Goal: Information Seeking & Learning: Learn about a topic

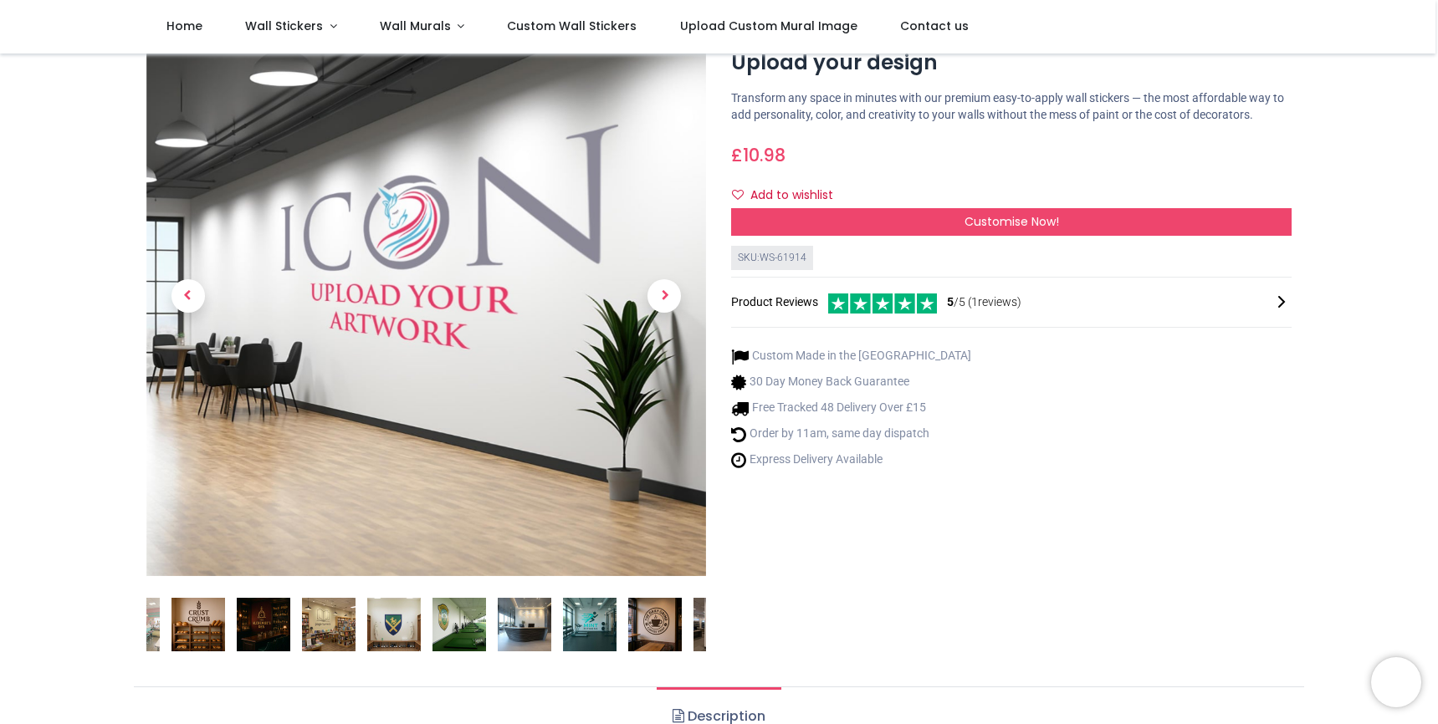
scroll to position [63, 0]
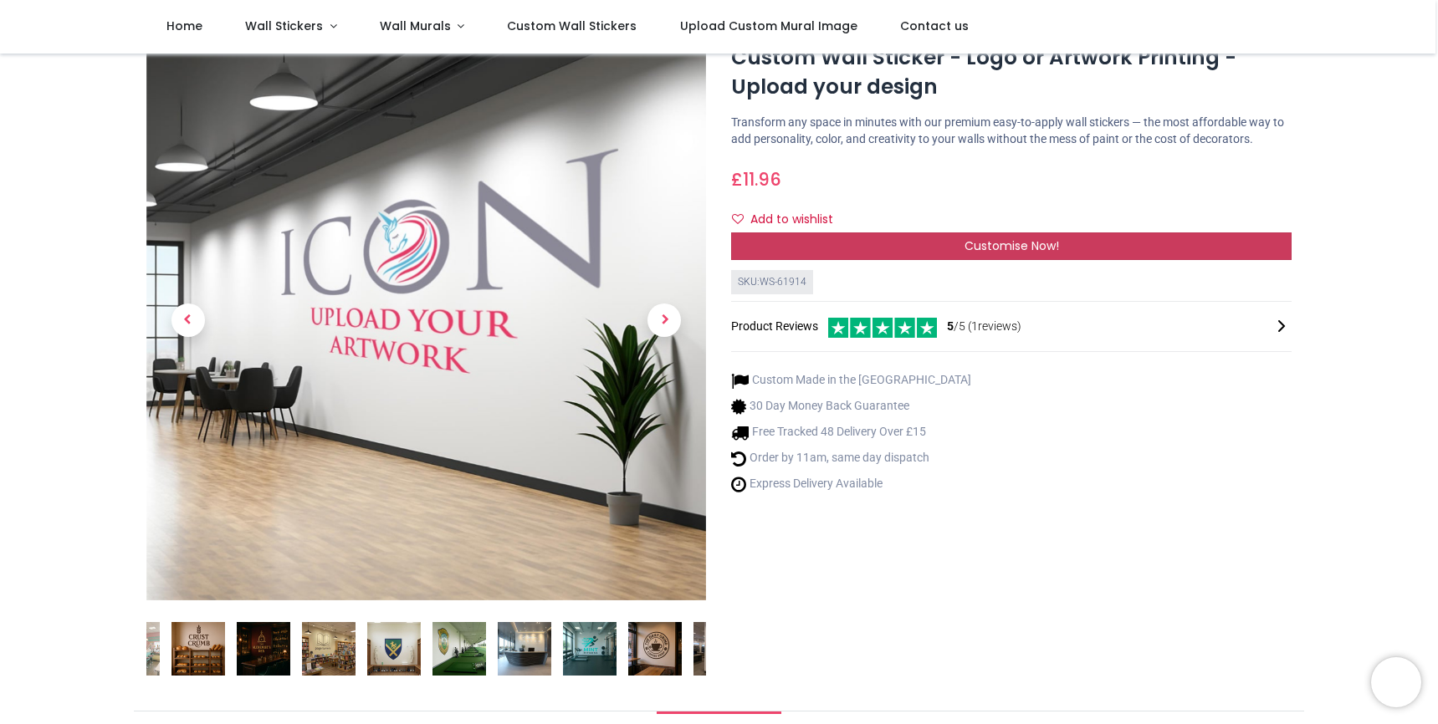
click at [993, 254] on span "Customise Now!" at bounding box center [1011, 246] width 95 height 17
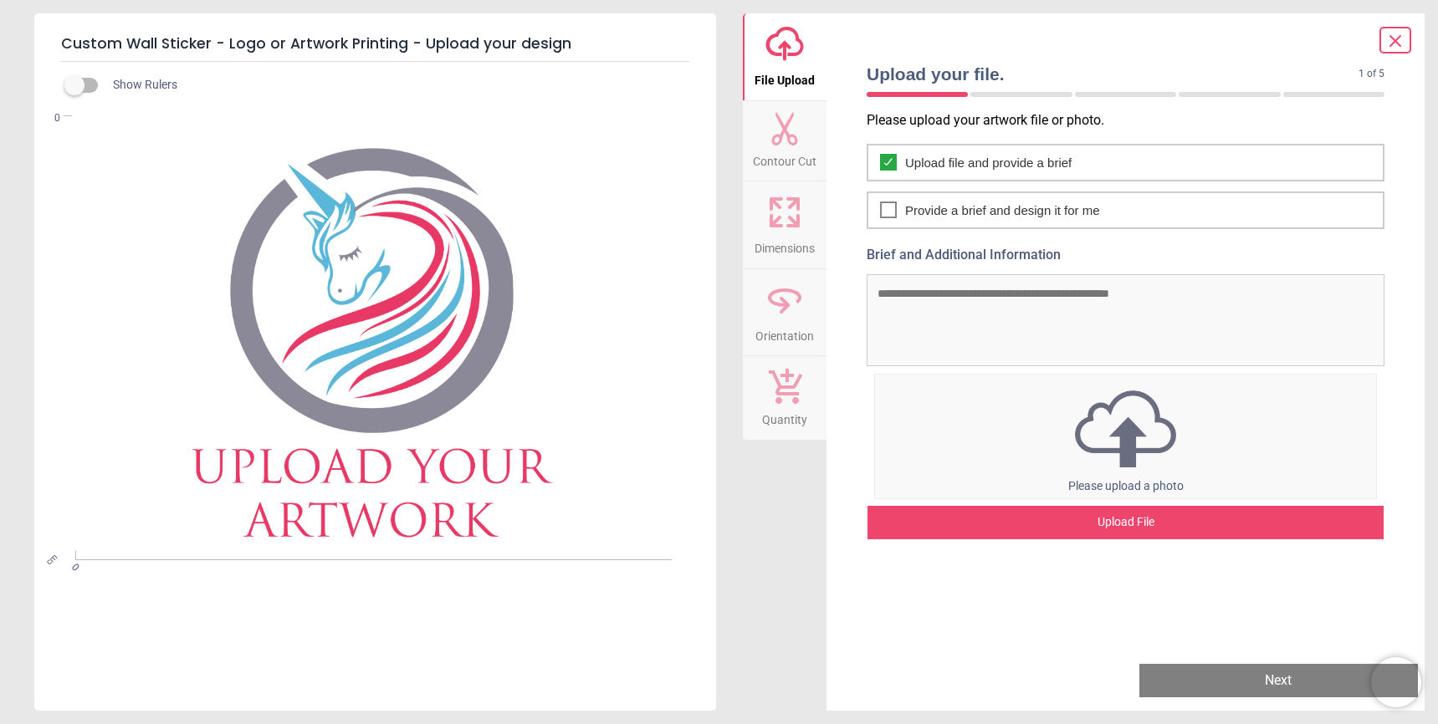
click at [1101, 447] on img at bounding box center [1125, 429] width 501 height 87
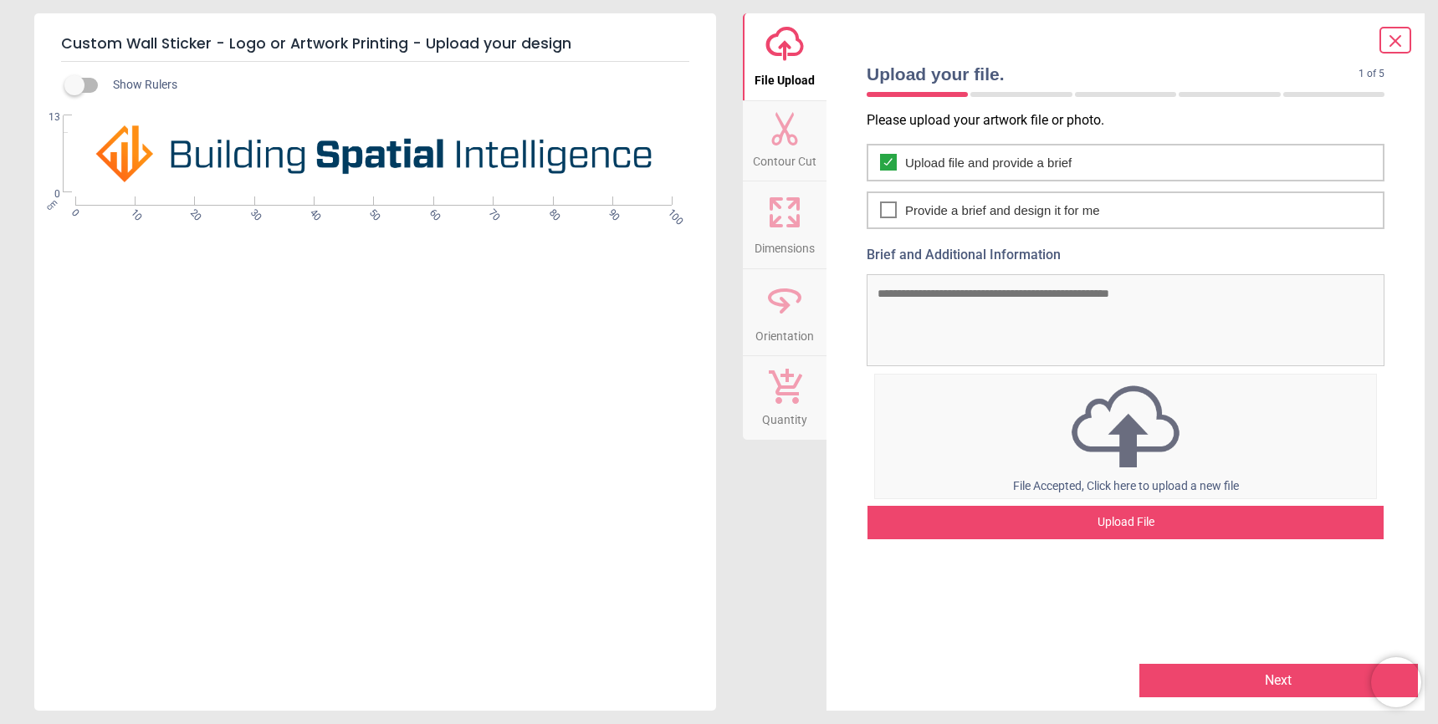
click at [800, 129] on icon at bounding box center [784, 128] width 33 height 33
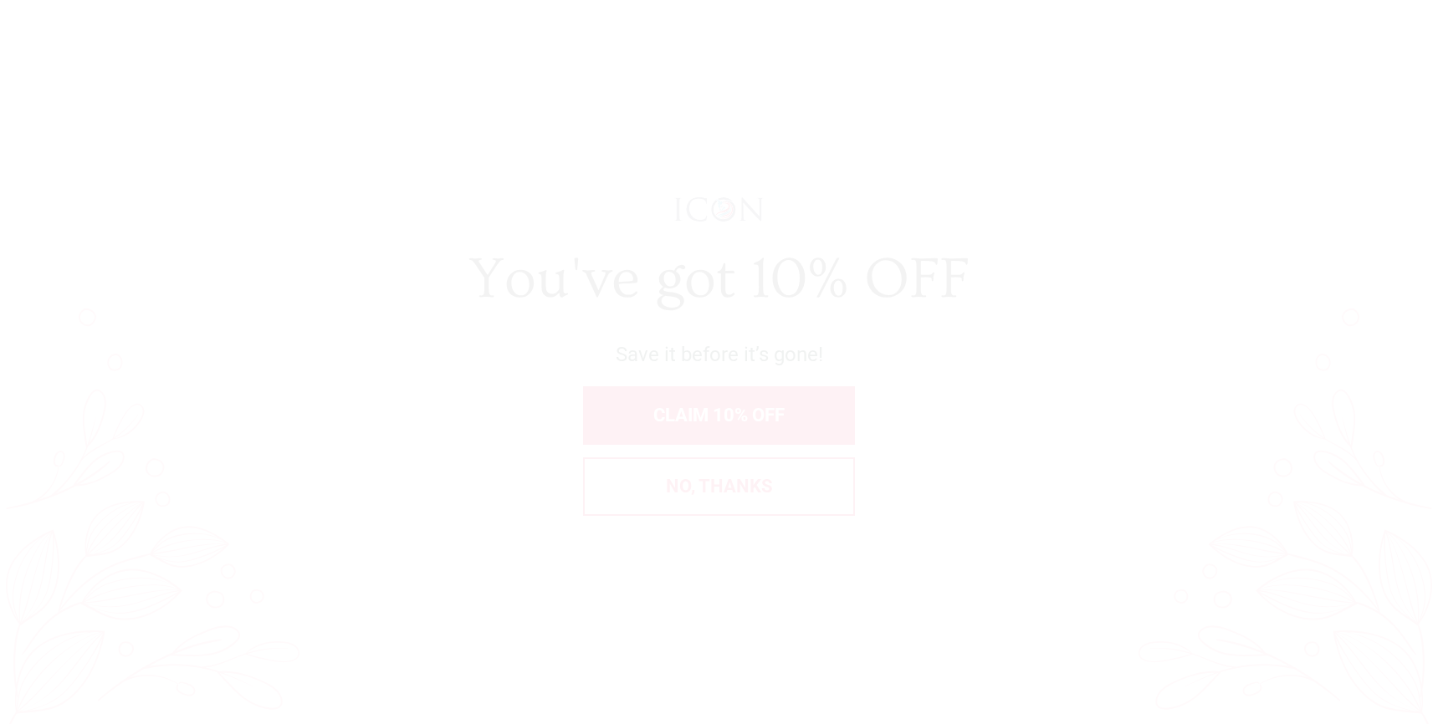
scroll to position [0, 0]
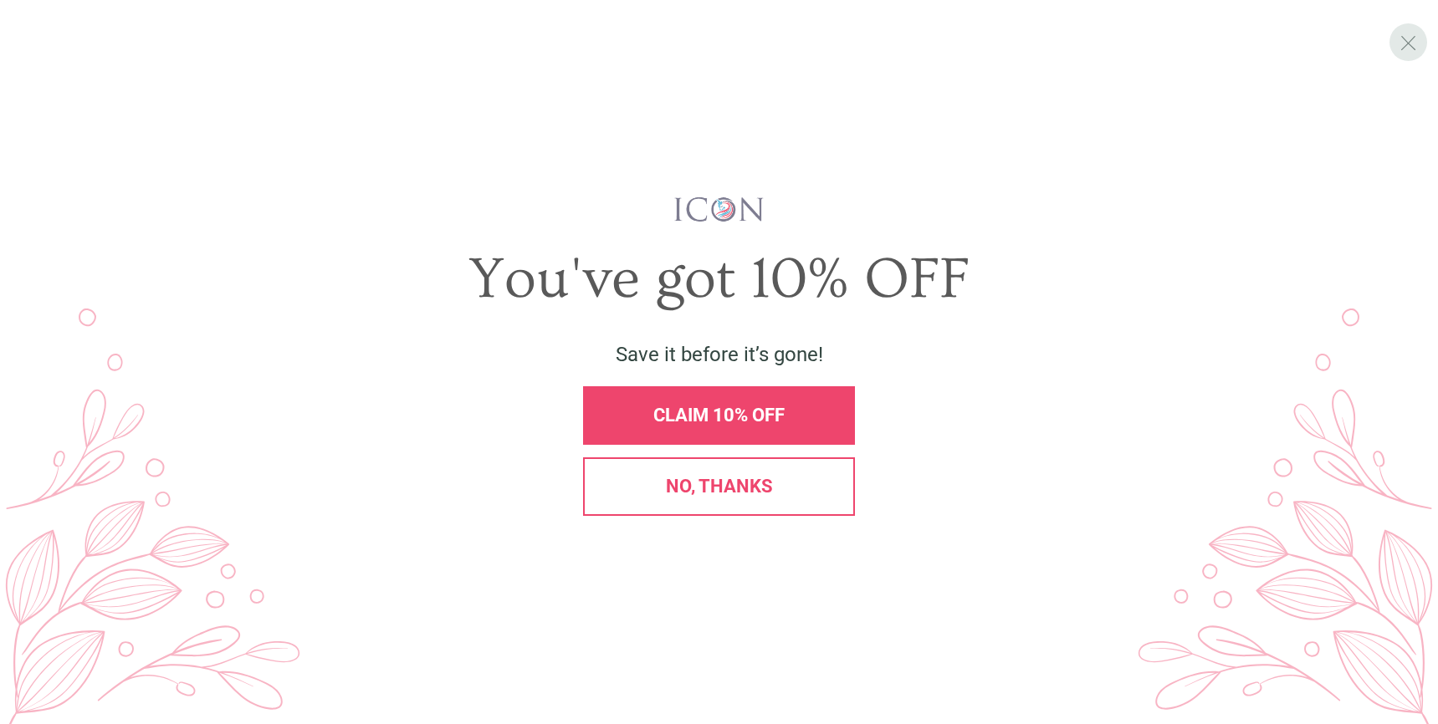
click at [1419, 47] on div "X" at bounding box center [1408, 42] width 38 height 38
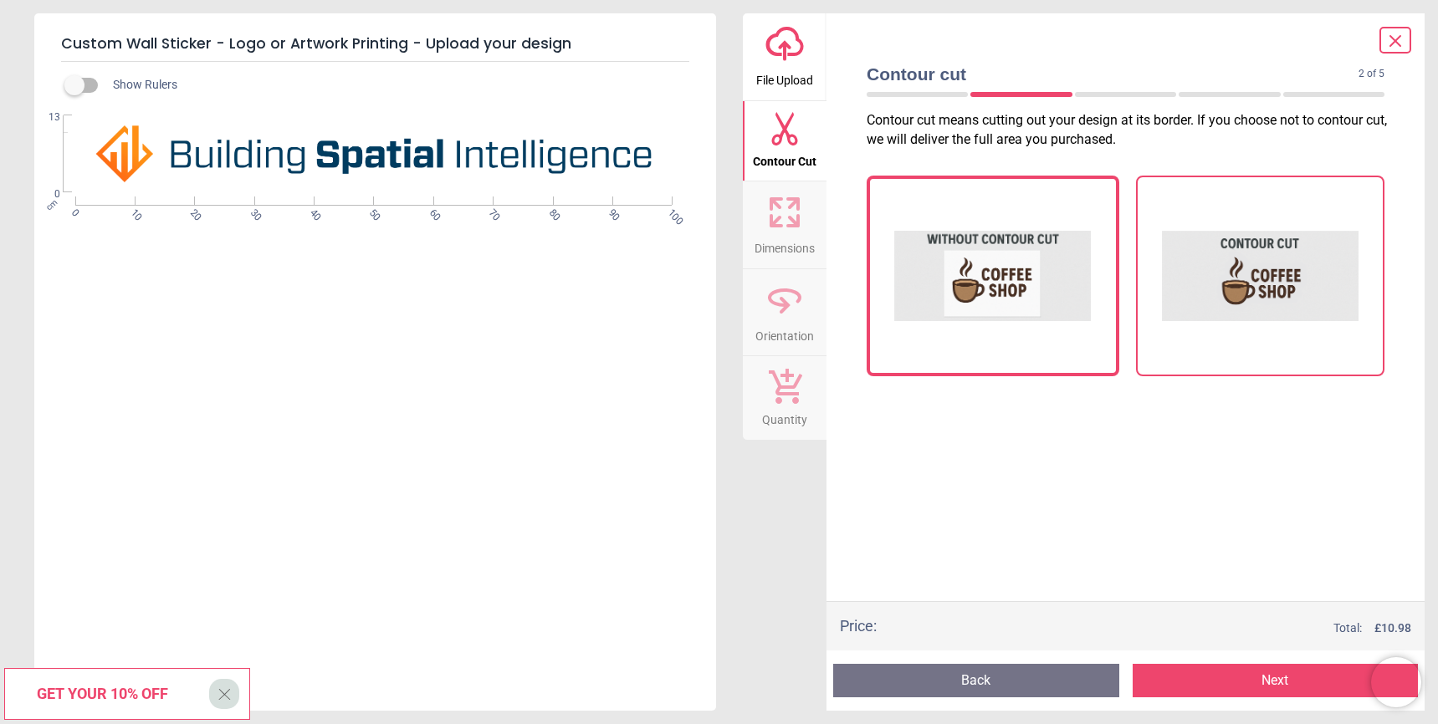
click at [1326, 289] on img at bounding box center [1260, 275] width 197 height 167
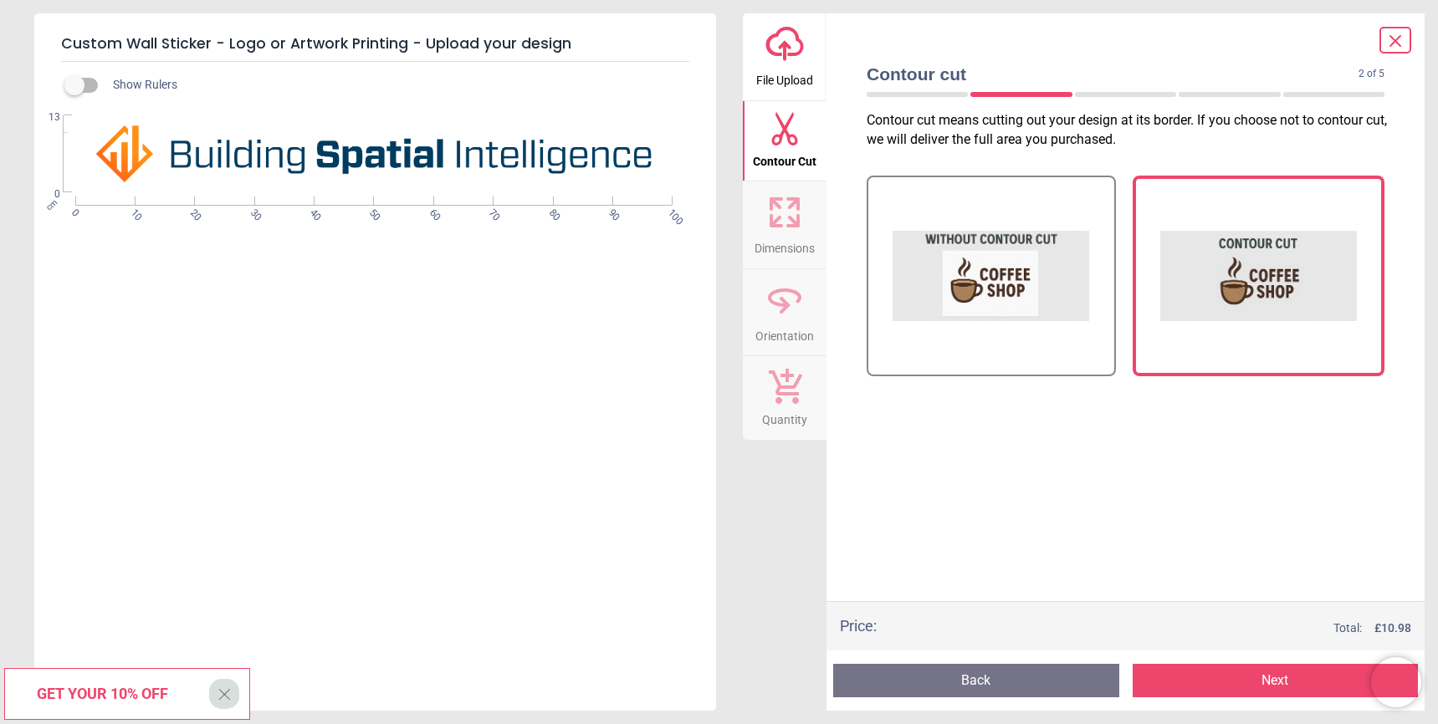
click at [797, 253] on span "Dimensions" at bounding box center [784, 245] width 60 height 25
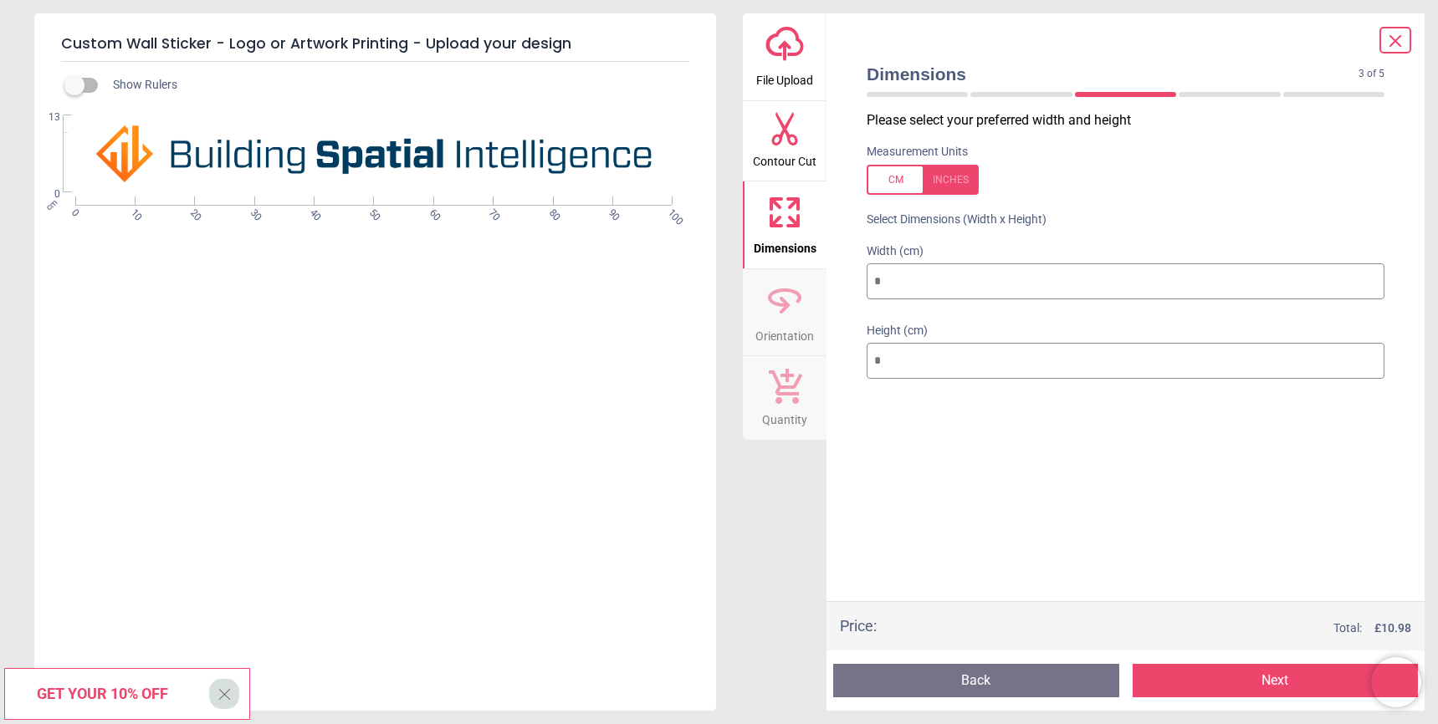
type input "**"
type input "*"
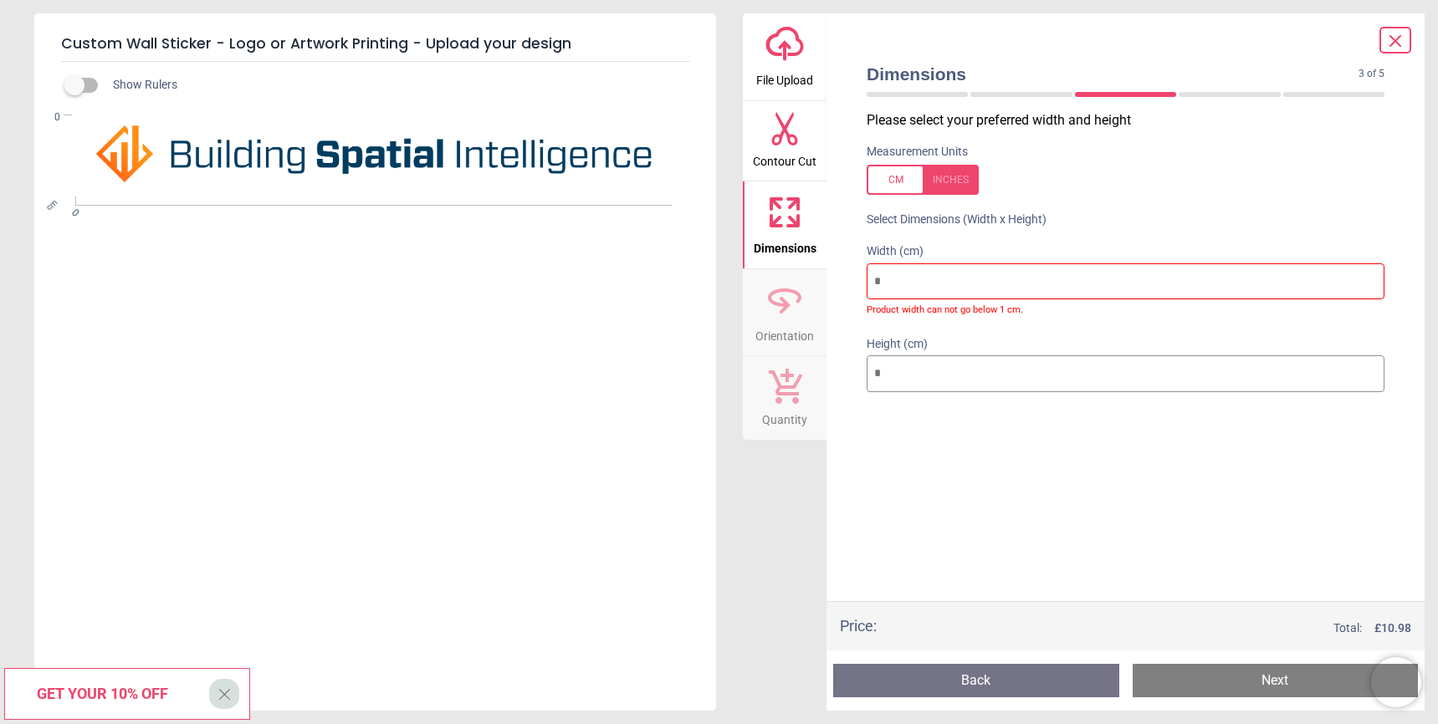
type input "*"
type input "**"
type input "*"
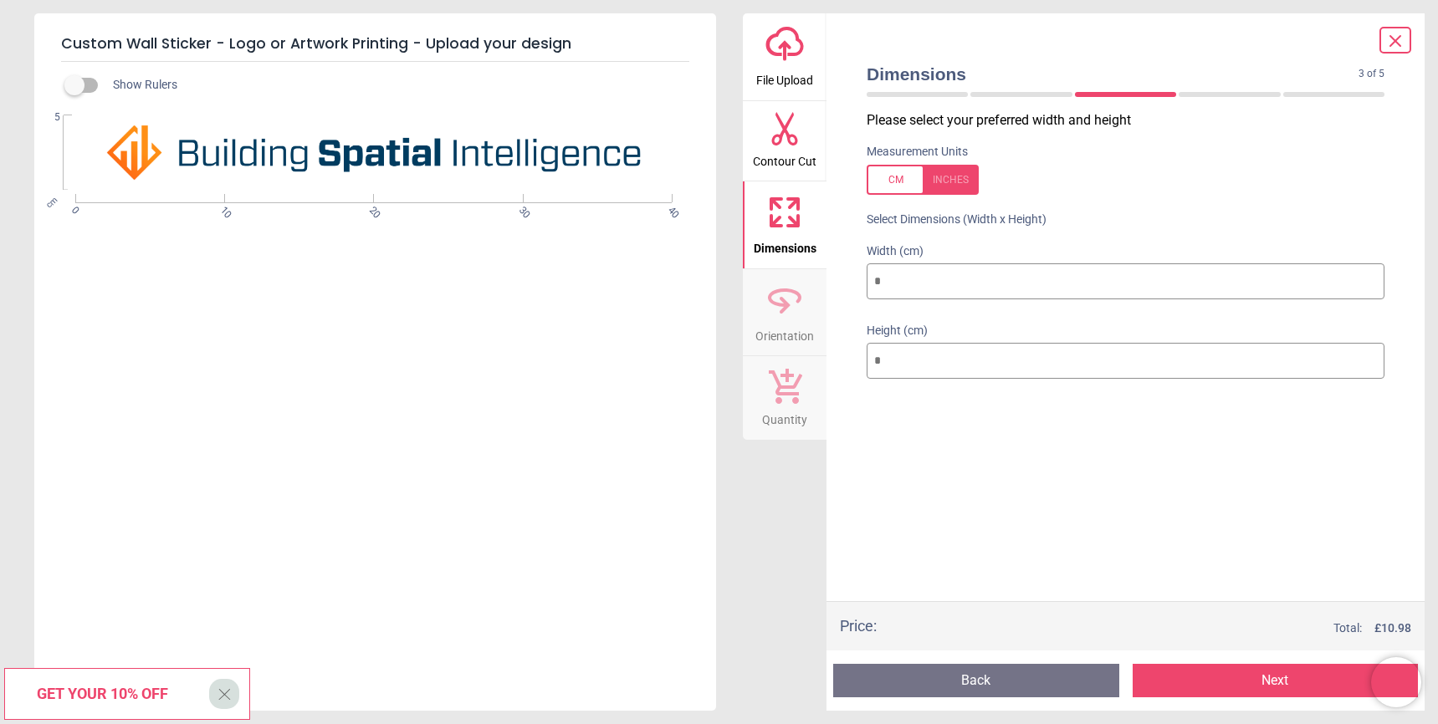
type input "***"
type input "**"
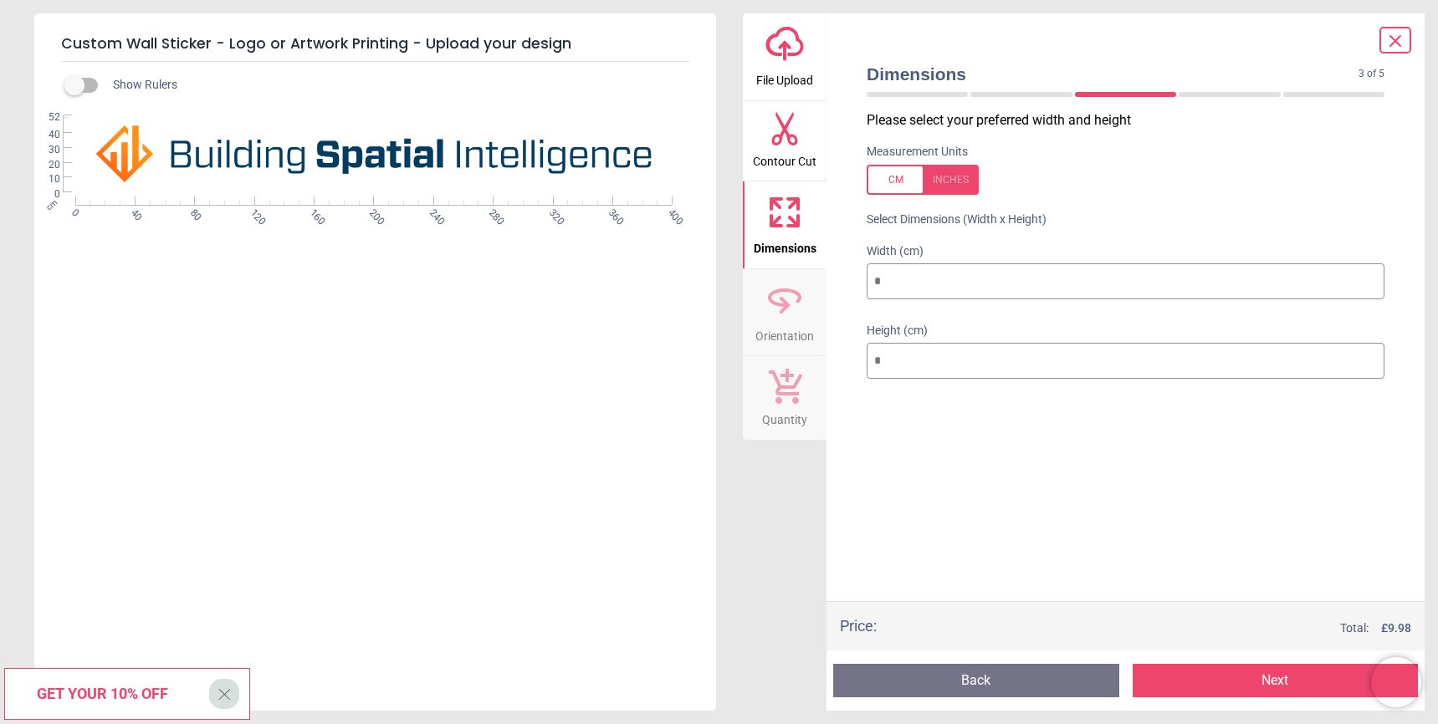
type input "***"
click at [990, 453] on div "Please select your preferred width and height Measurement Units Select Dimensio…" at bounding box center [1125, 356] width 545 height 490
click at [811, 401] on button "Quantity" at bounding box center [785, 398] width 84 height 84
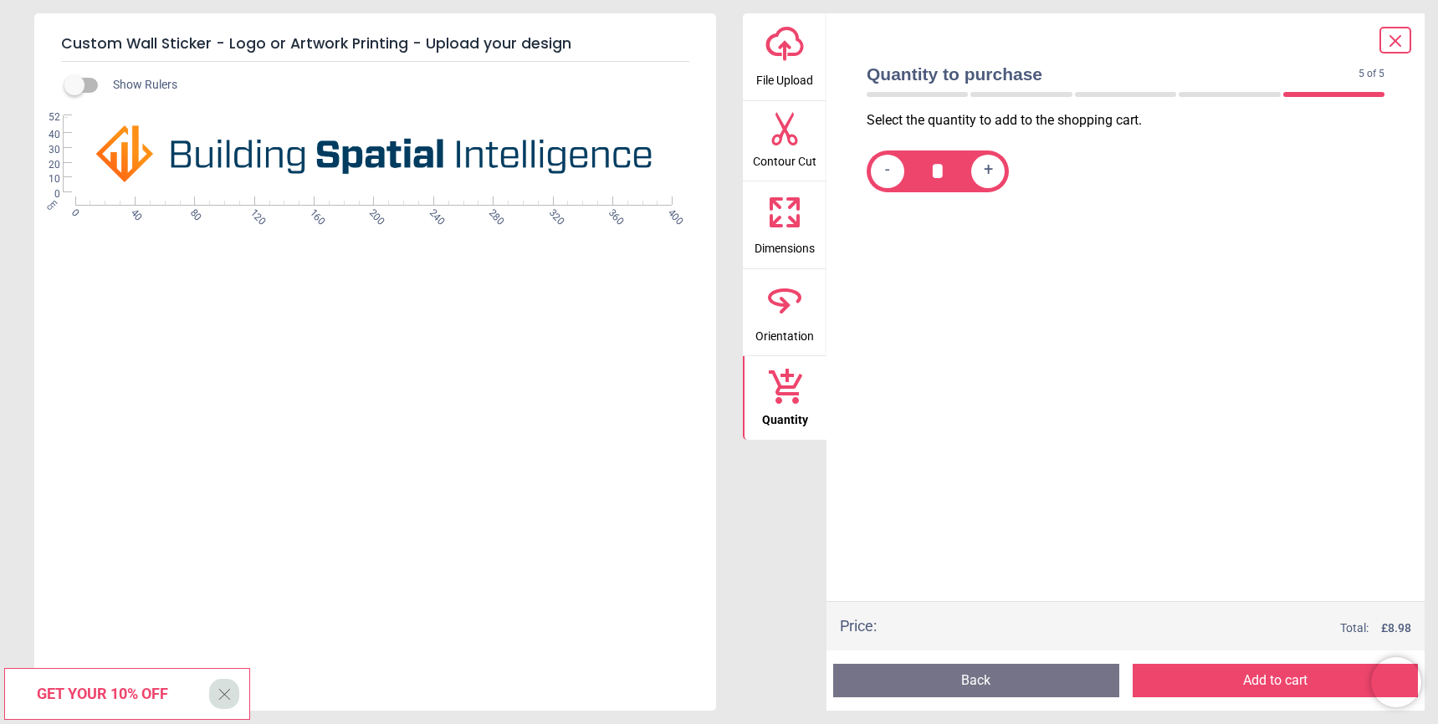
click at [788, 225] on icon at bounding box center [793, 221] width 10 height 10
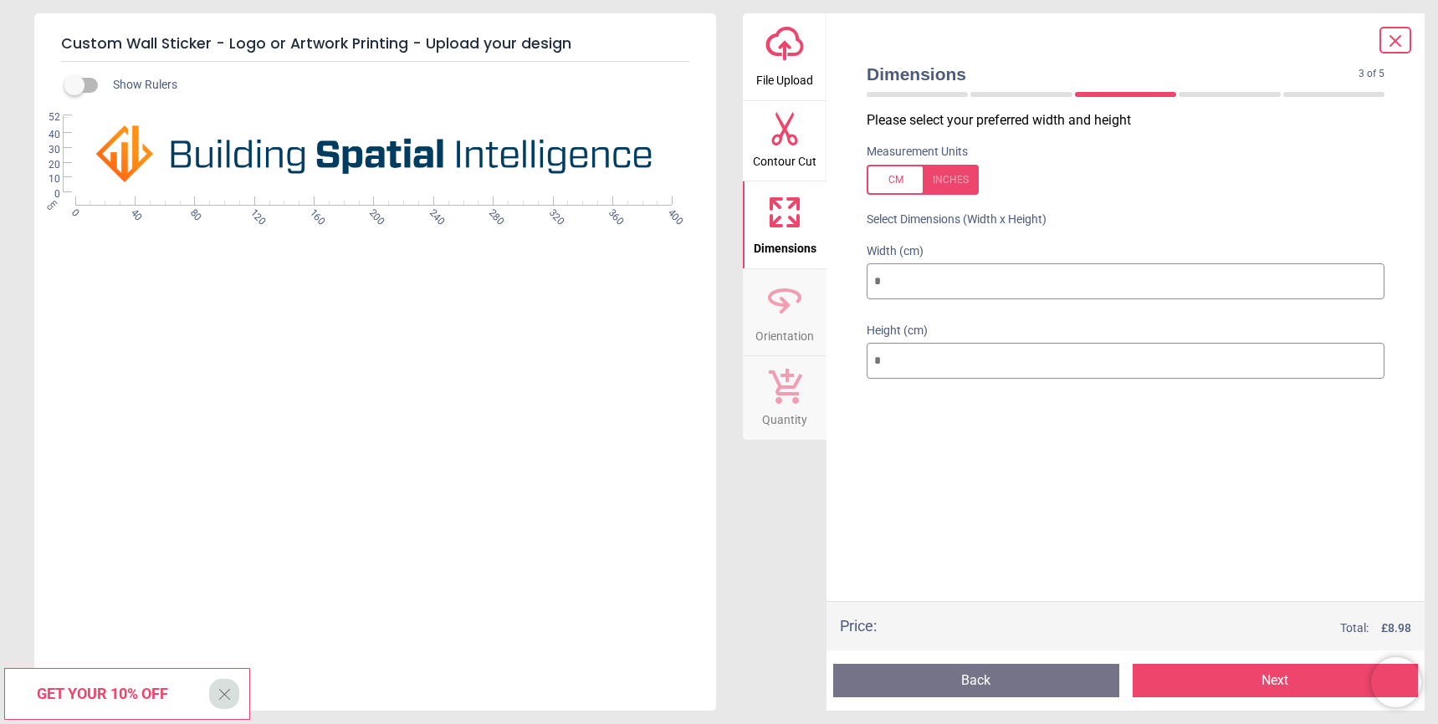
click at [966, 445] on div "Please select your preferred width and height Measurement Units Select Dimensio…" at bounding box center [1125, 356] width 545 height 490
click at [780, 75] on span "File Upload" at bounding box center [784, 76] width 57 height 25
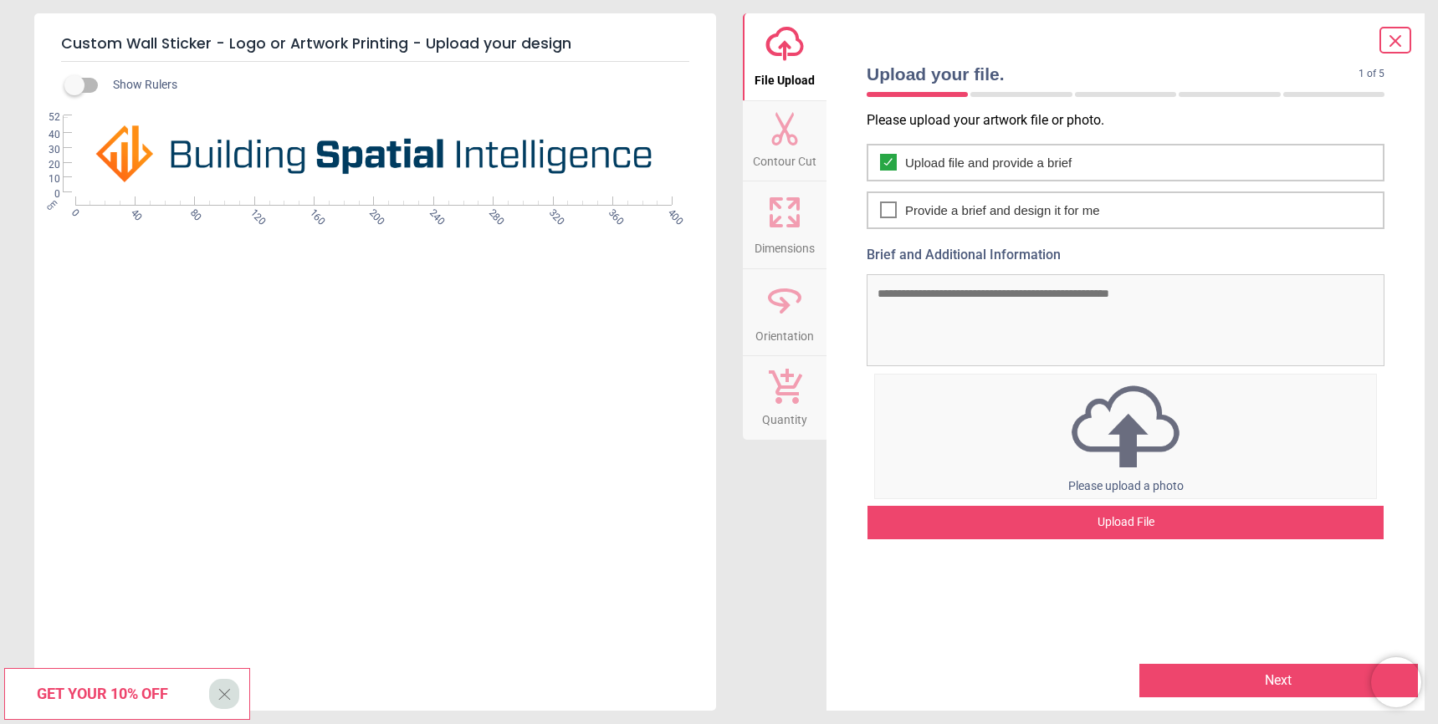
click at [791, 243] on span "Dimensions" at bounding box center [784, 245] width 60 height 25
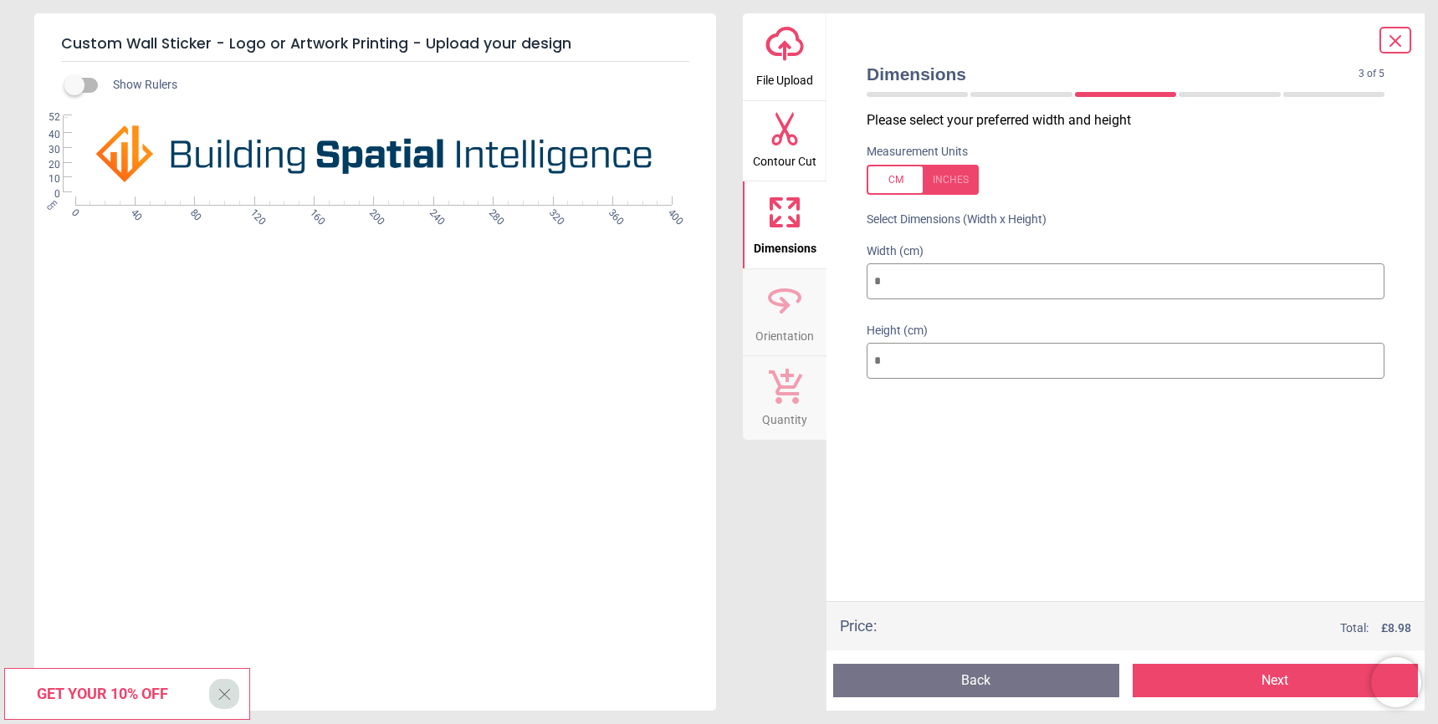
click at [1277, 677] on button "Next" at bounding box center [1276, 680] width 286 height 33
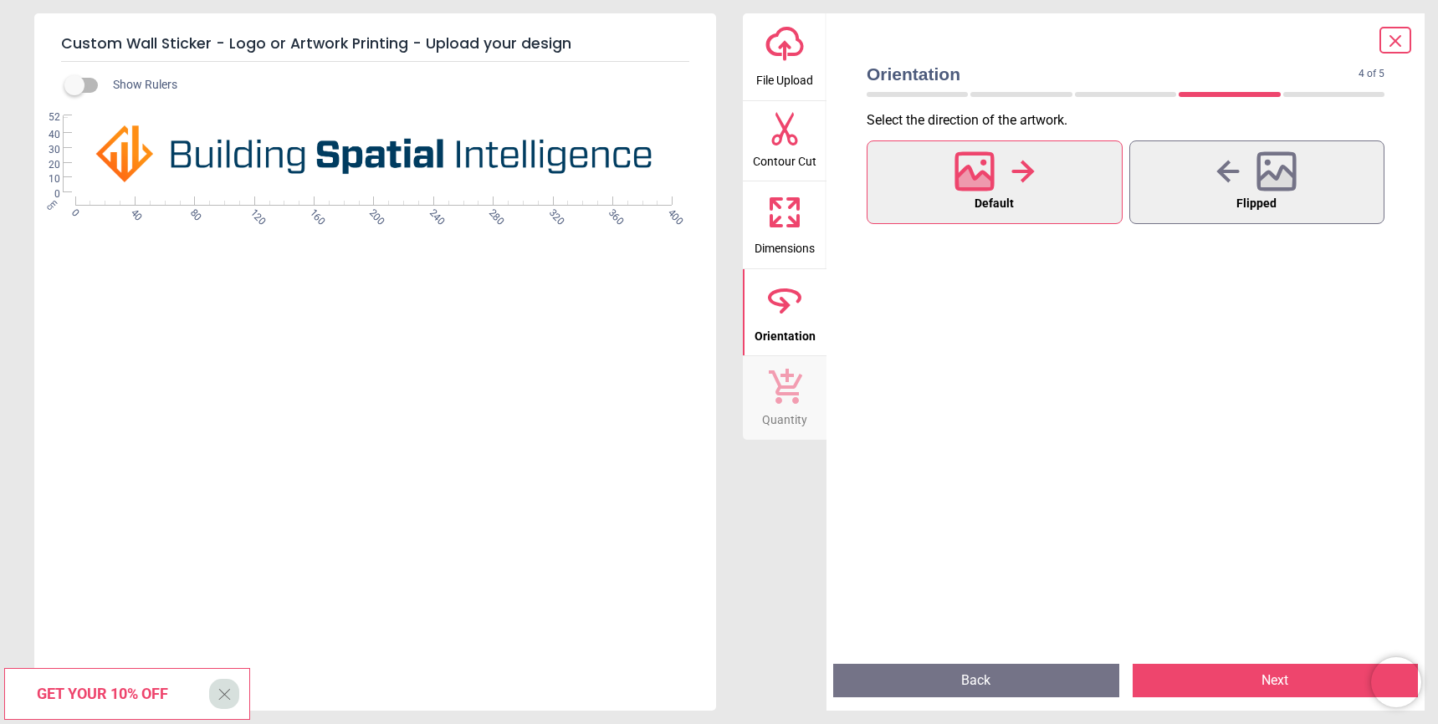
click at [1277, 677] on button "Next" at bounding box center [1276, 680] width 286 height 33
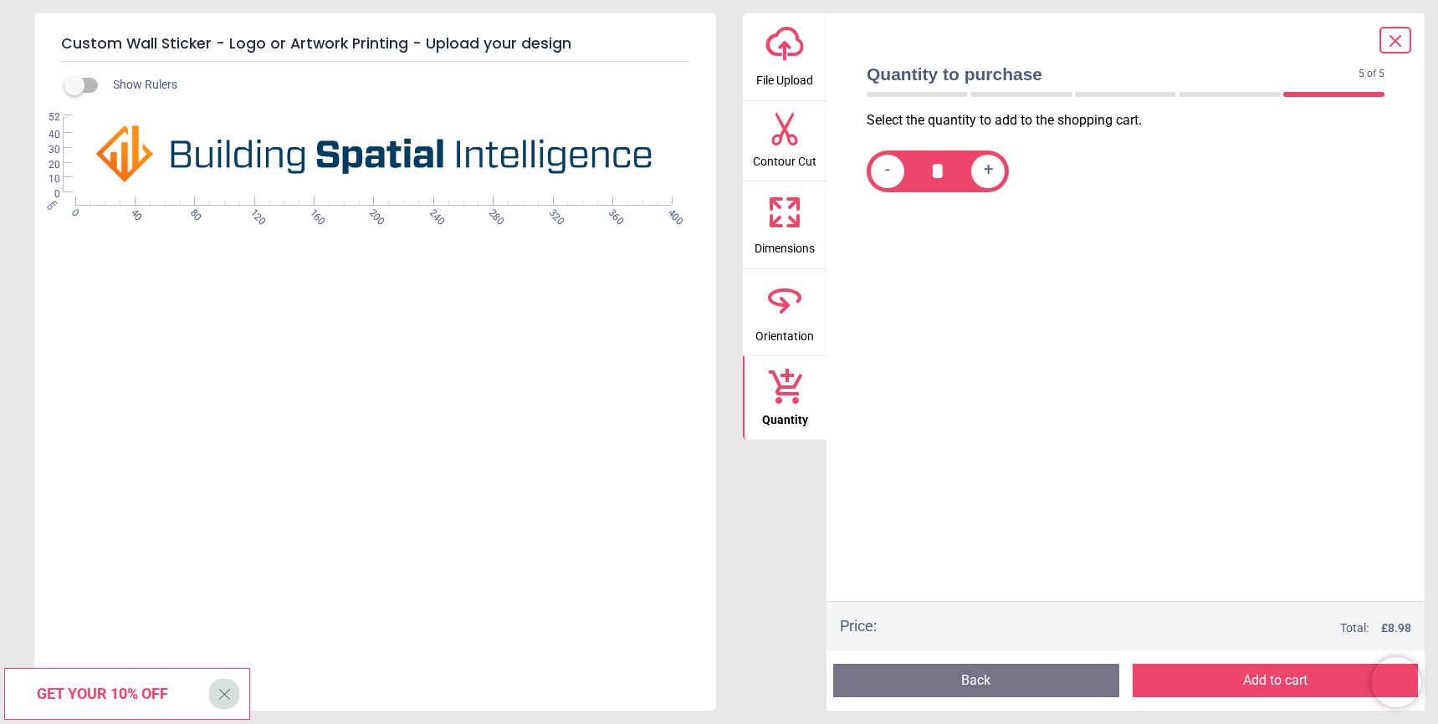
click at [1282, 683] on button "Add to cart" at bounding box center [1276, 680] width 286 height 33
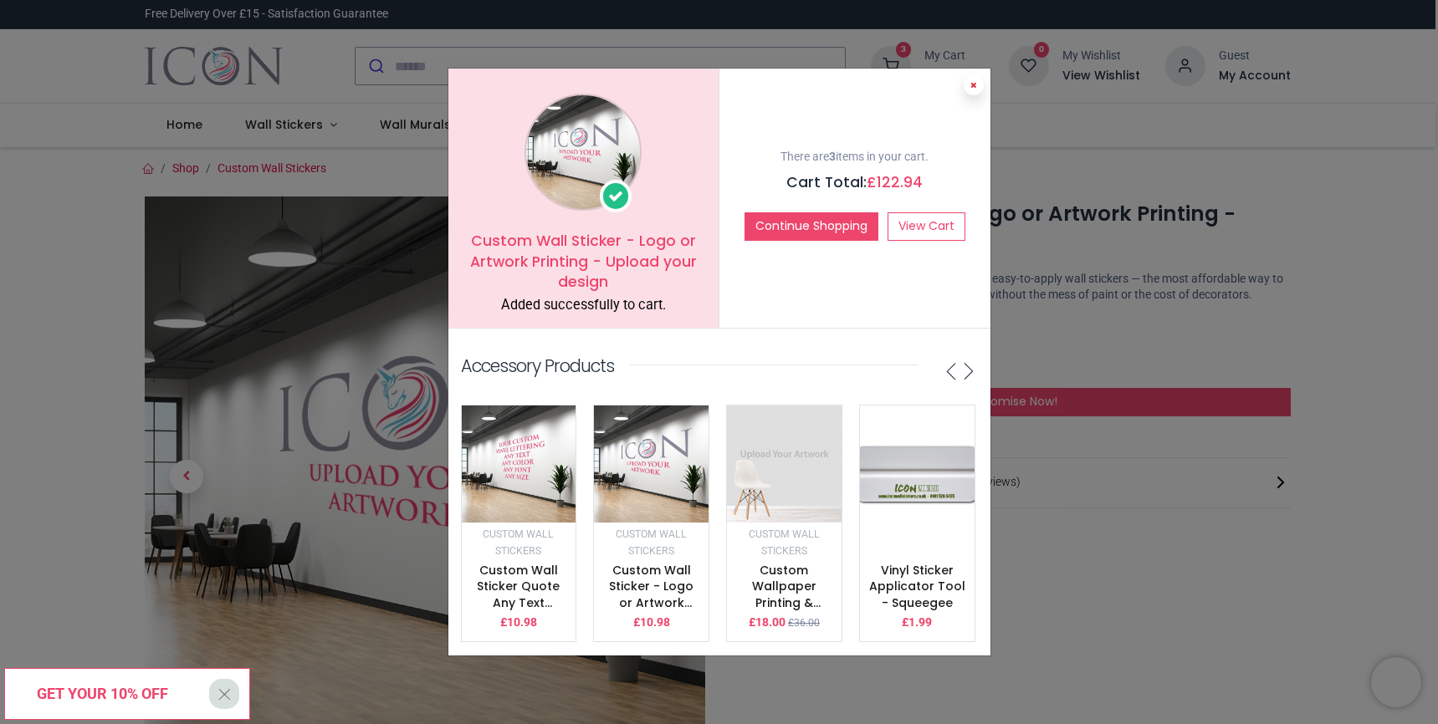
click at [977, 88] on button at bounding box center [974, 85] width 20 height 20
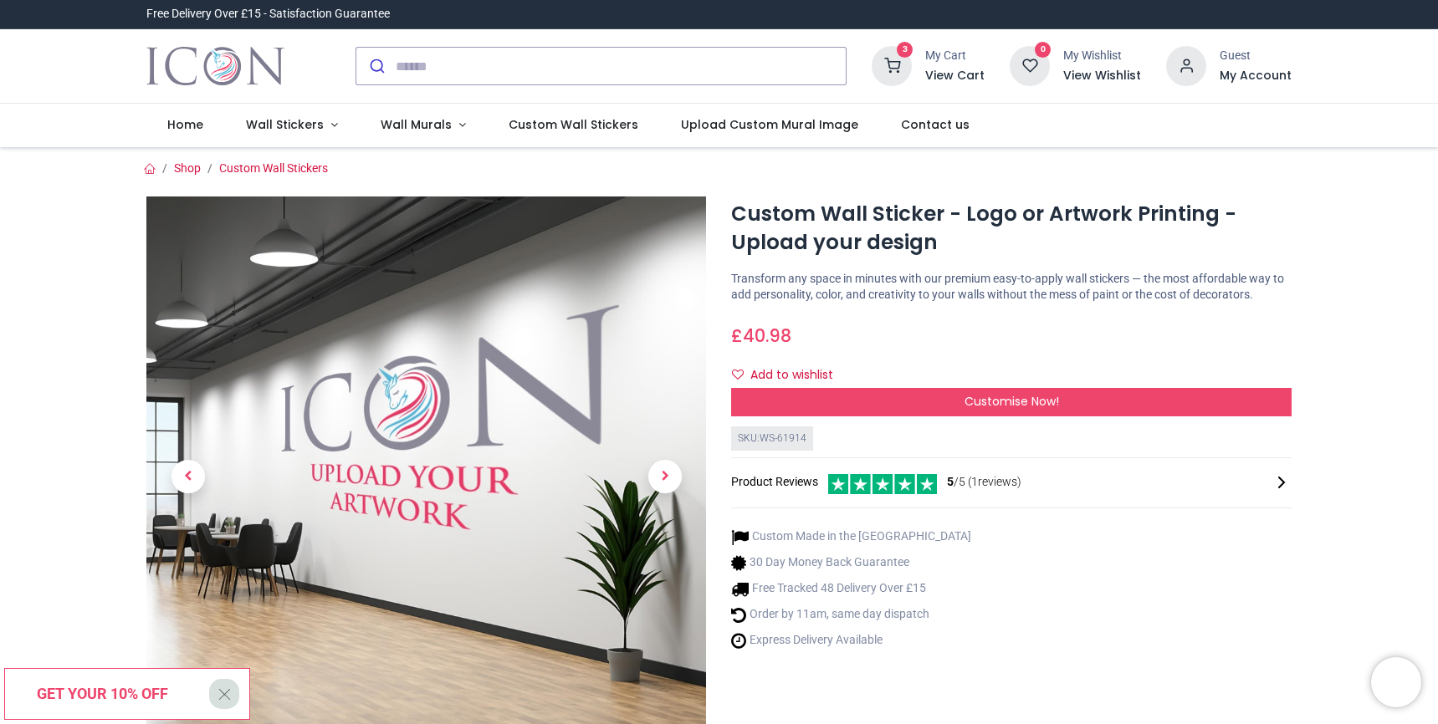
click at [887, 60] on icon at bounding box center [892, 66] width 40 height 40
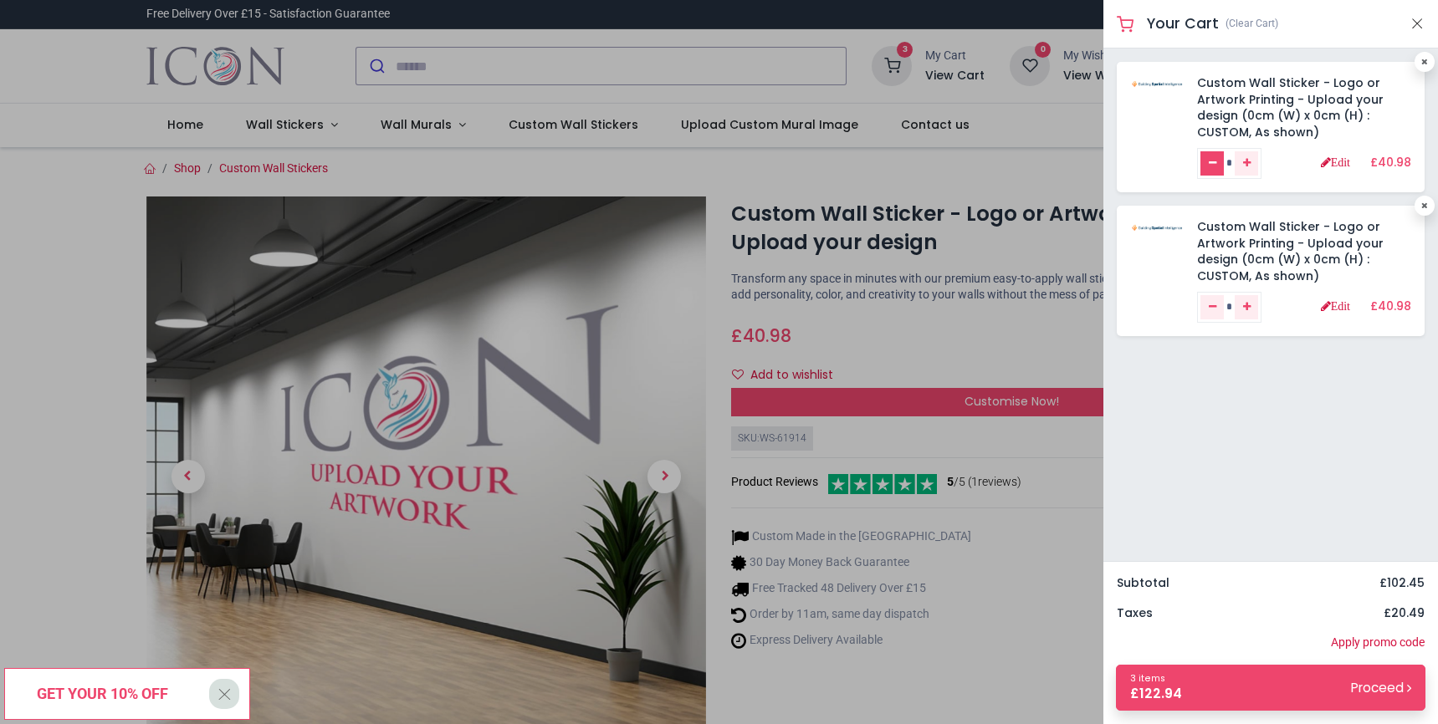
click at [1221, 164] on link "Remove one" at bounding box center [1211, 163] width 23 height 25
type input "*"
click at [1281, 381] on div "Custom Wall Sticker - Logo or Artwork Printing - Upload your design (0cm (W) x …" at bounding box center [1270, 305] width 335 height 513
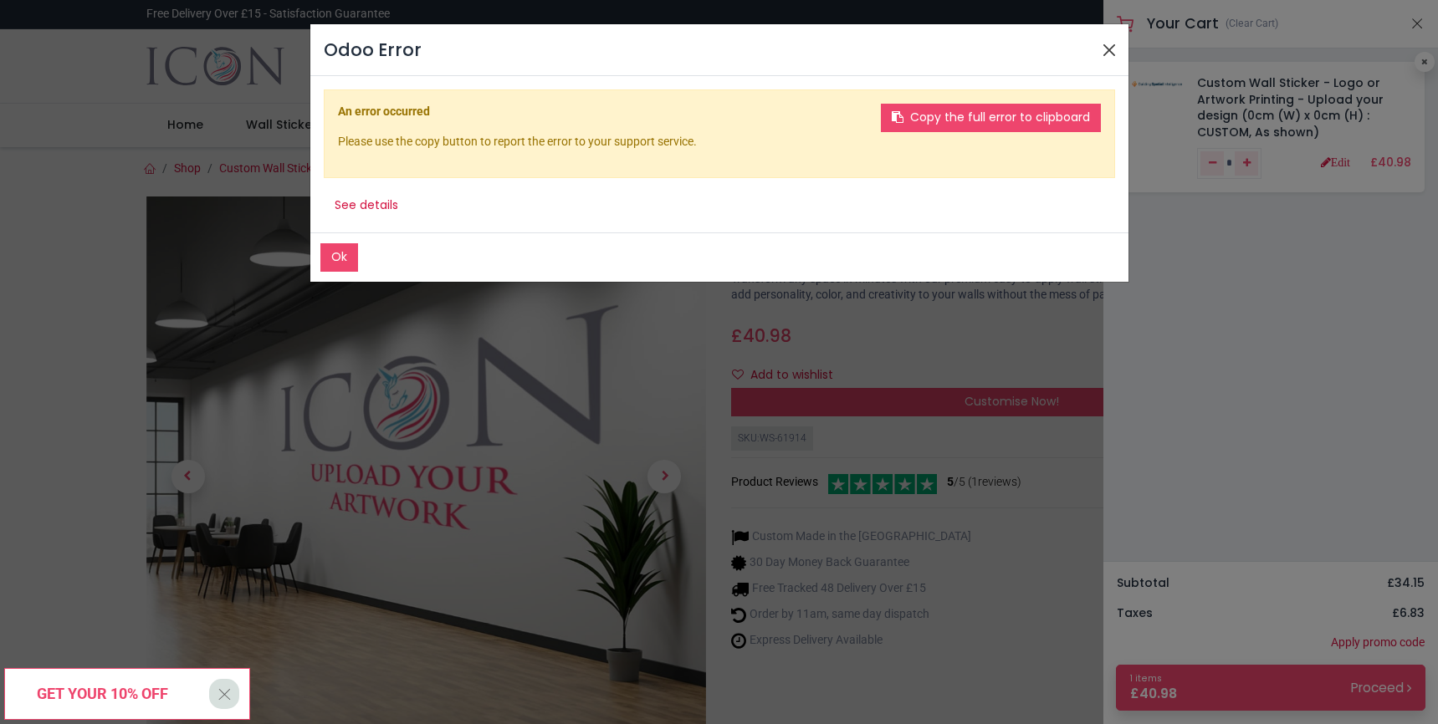
click at [1107, 53] on button "Close" at bounding box center [1109, 50] width 25 height 25
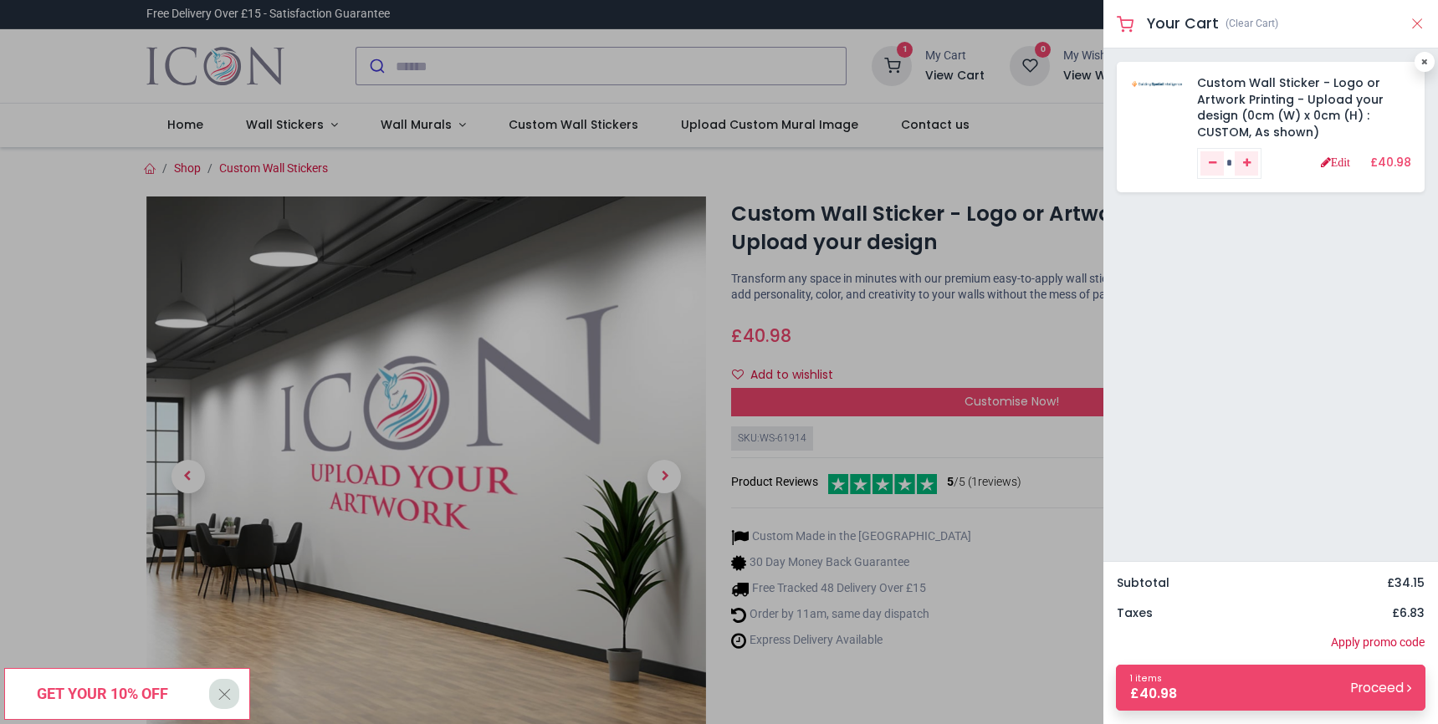
click at [1414, 28] on button "Close" at bounding box center [1416, 23] width 15 height 21
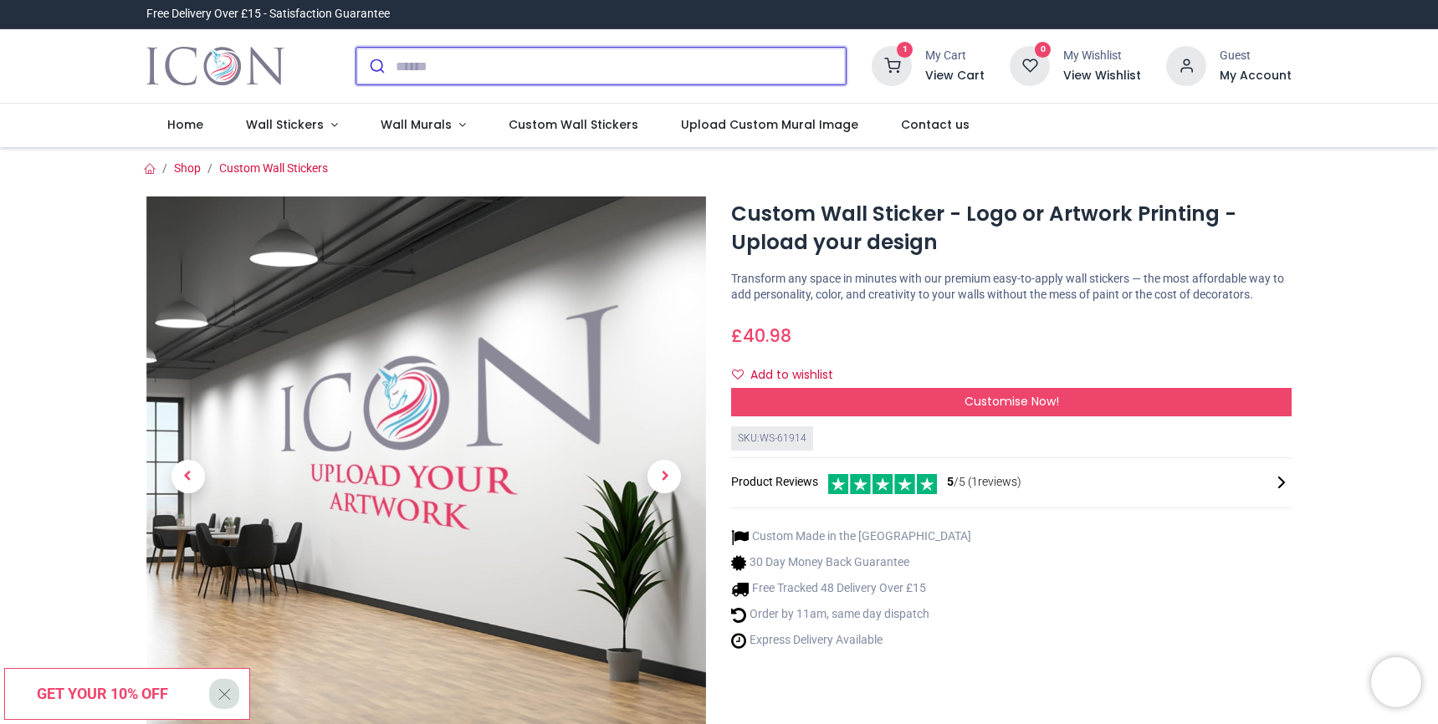
click at [647, 78] on input "search" at bounding box center [621, 66] width 450 height 37
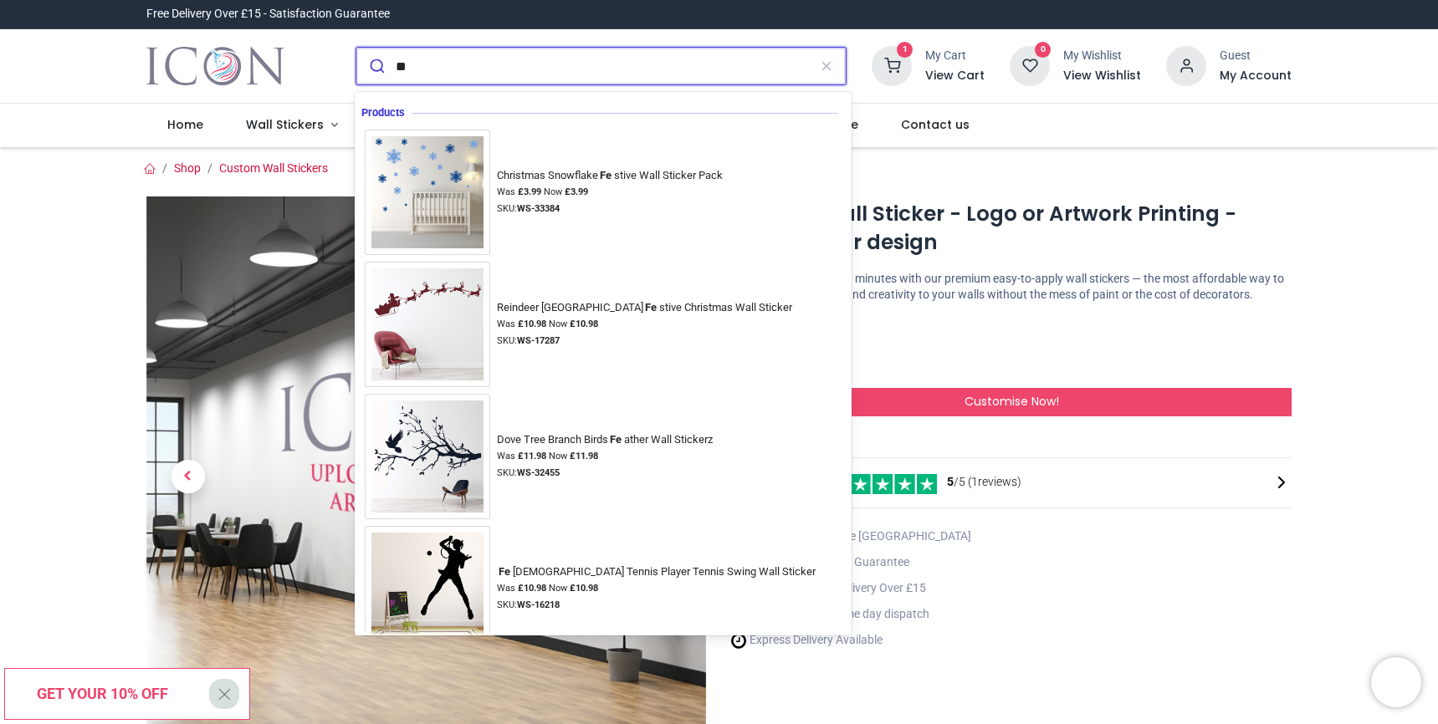
type input "*"
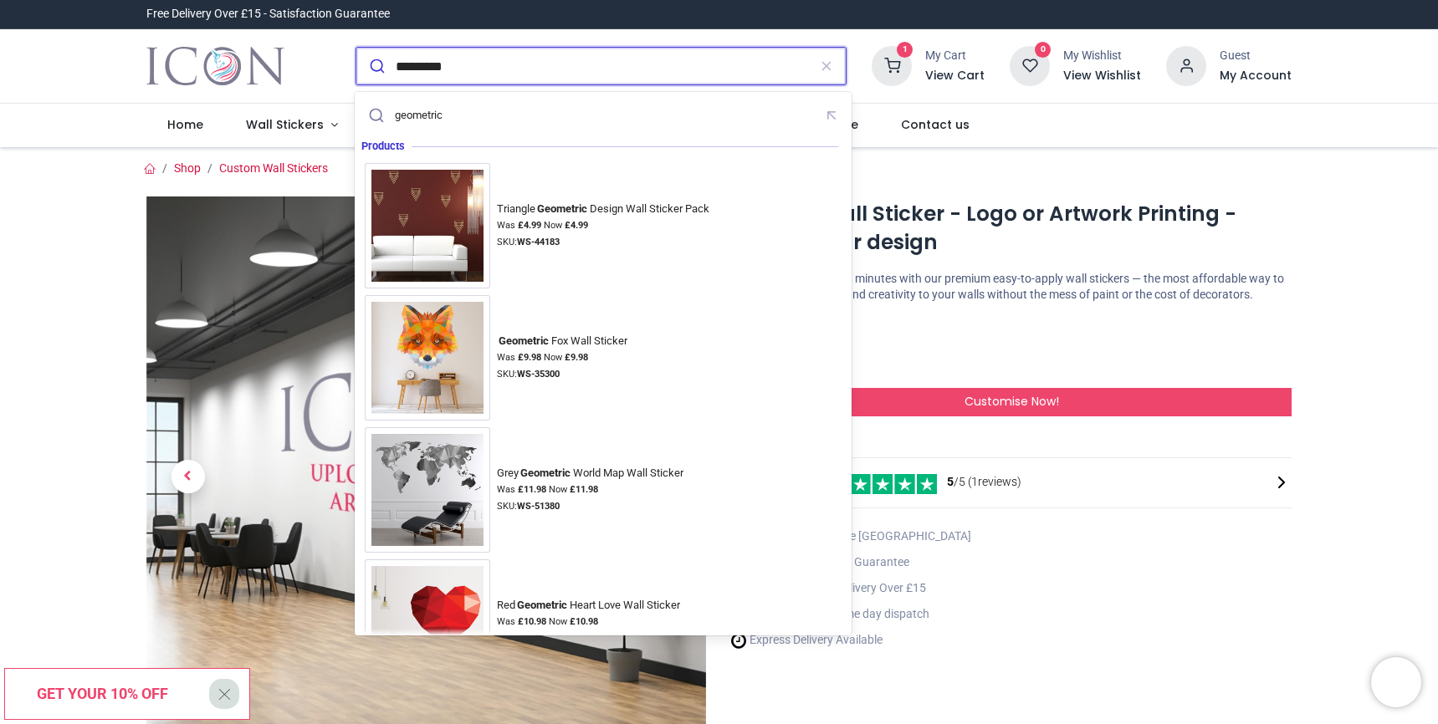
type input "*********"
click at [375, 66] on button "submit" at bounding box center [375, 66] width 39 height 37
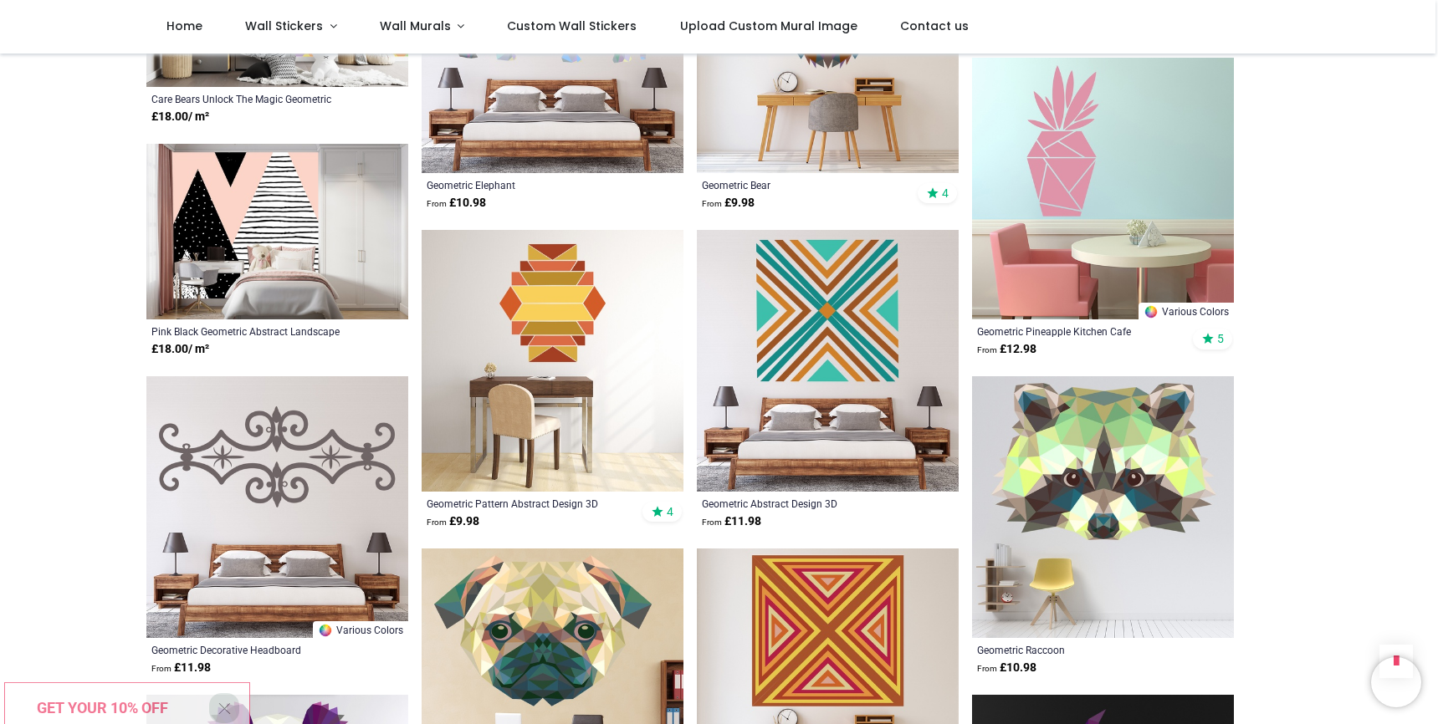
scroll to position [1143, 0]
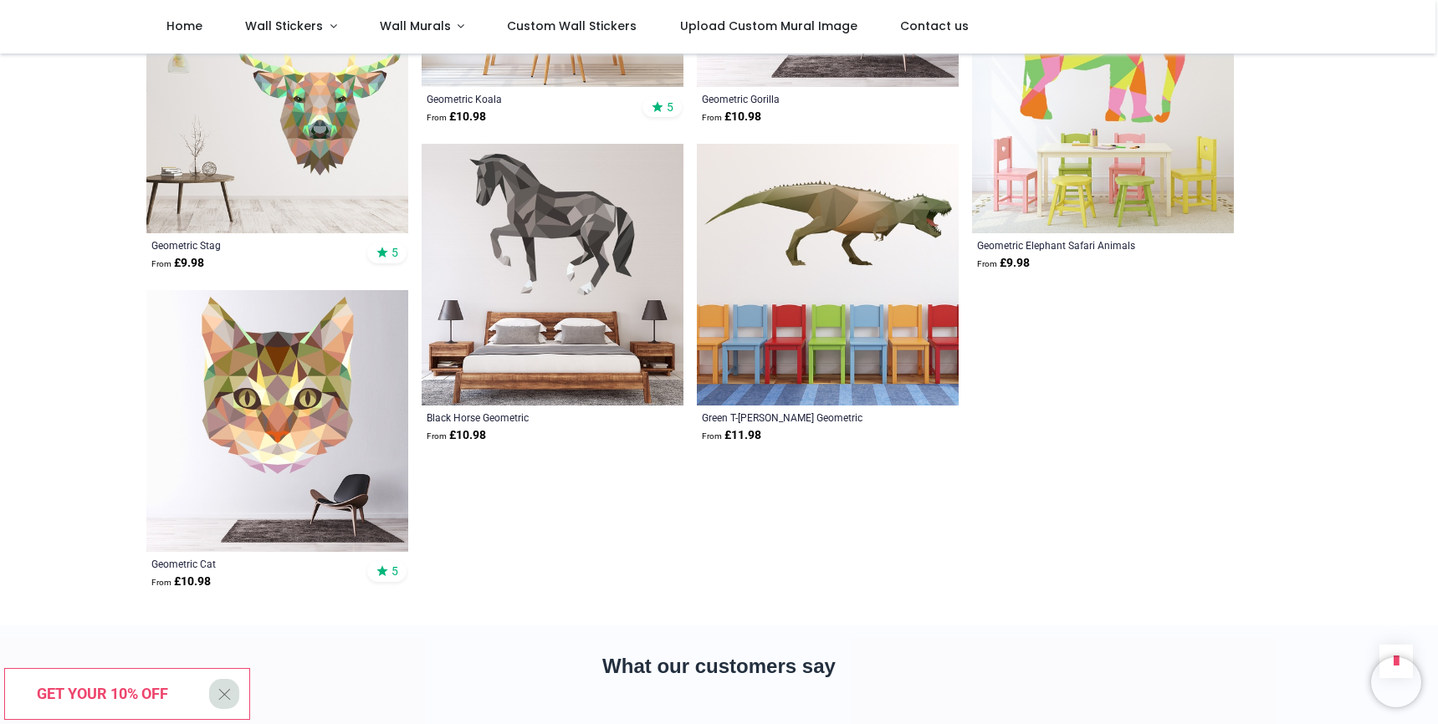
scroll to position [2077, 0]
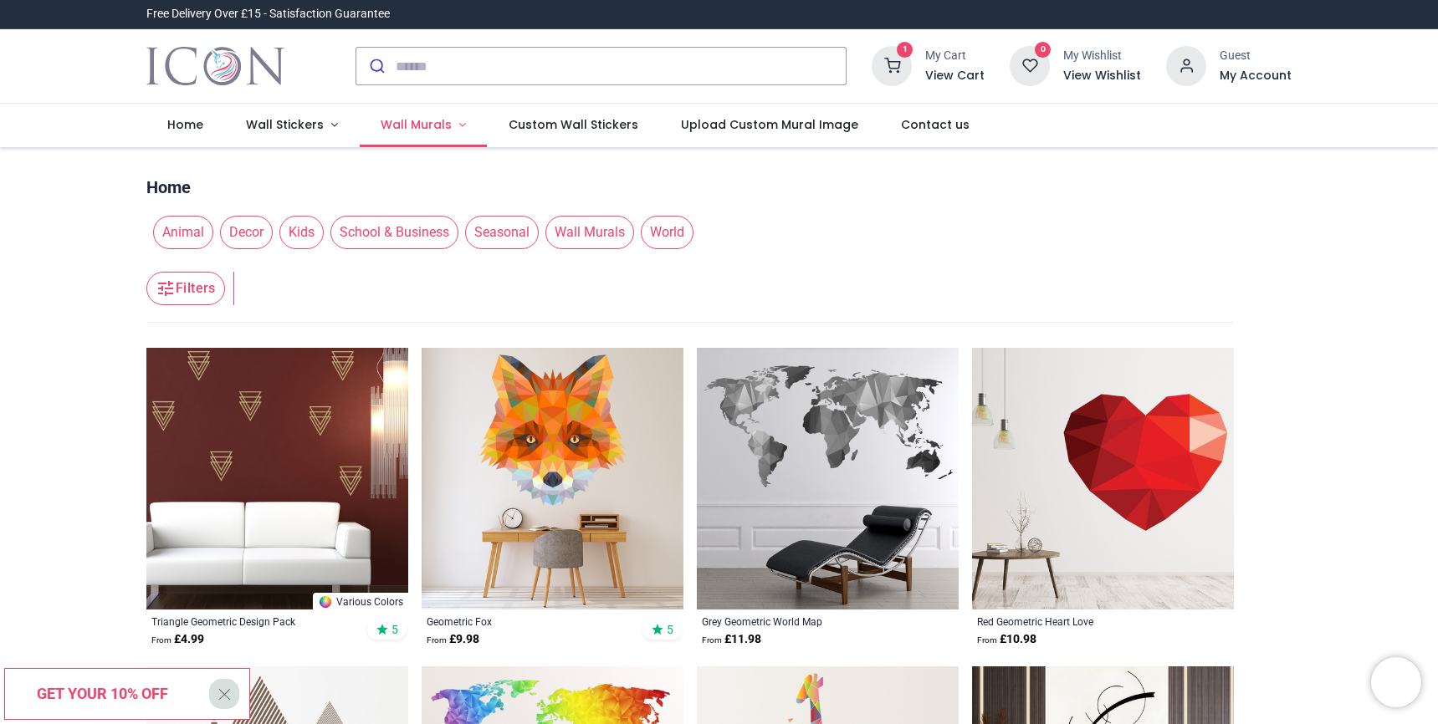
click at [434, 119] on span "Wall Murals" at bounding box center [416, 124] width 71 height 17
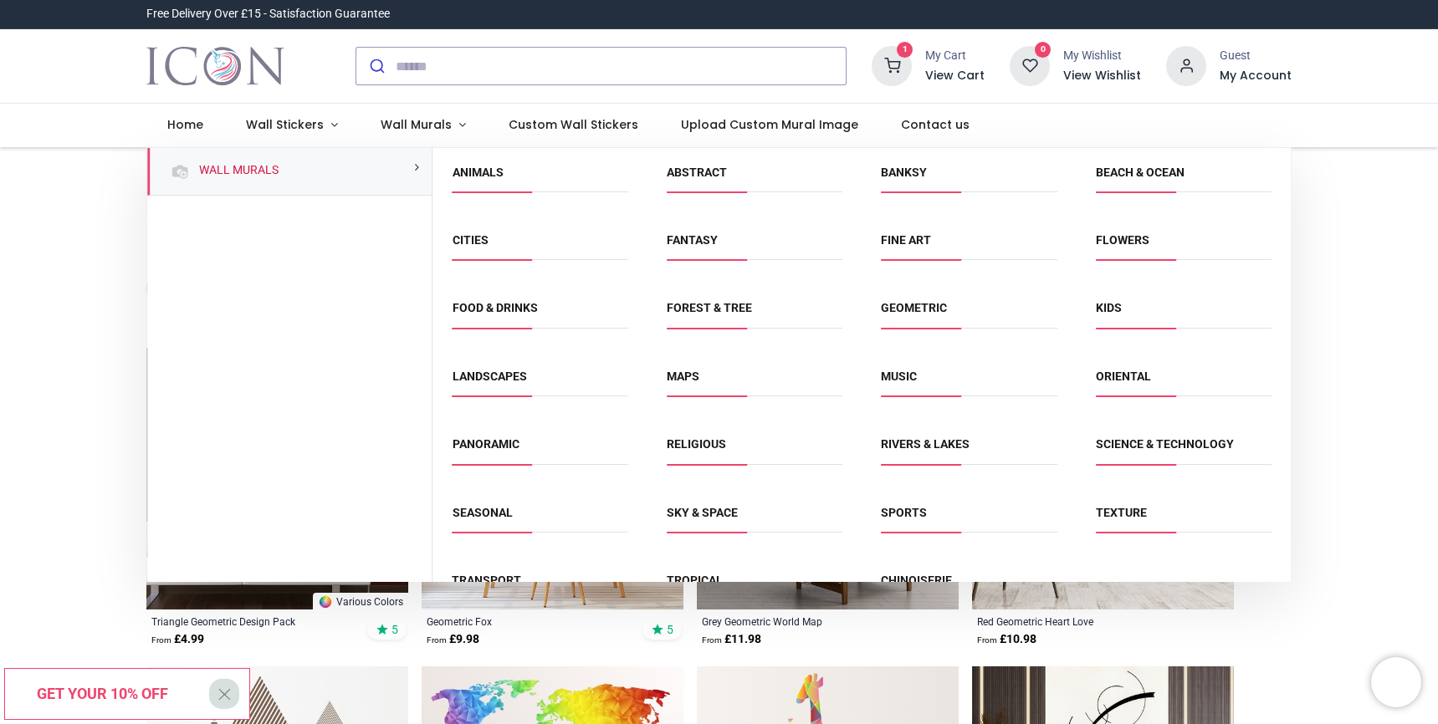
click at [698, 179] on span "Abstract" at bounding box center [755, 179] width 176 height 28
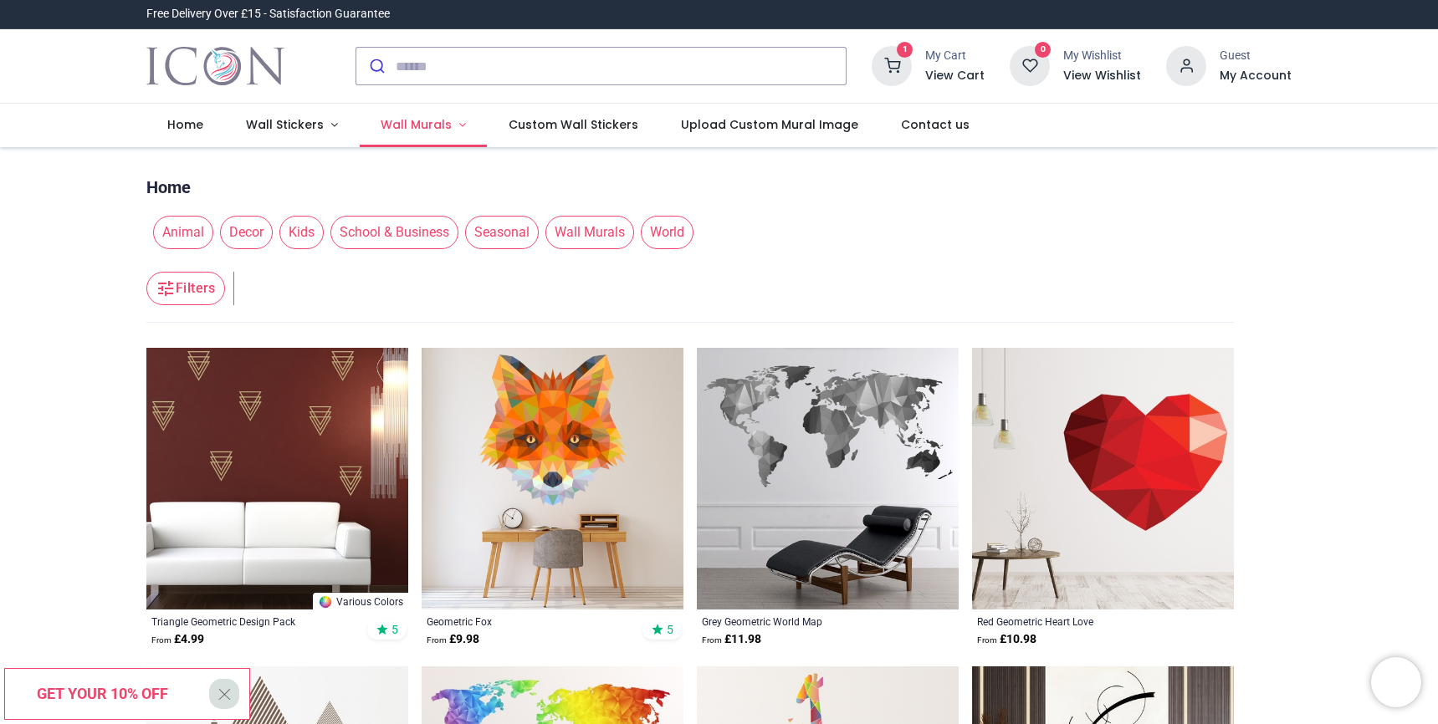
click at [424, 125] on span "Wall Murals" at bounding box center [416, 124] width 71 height 17
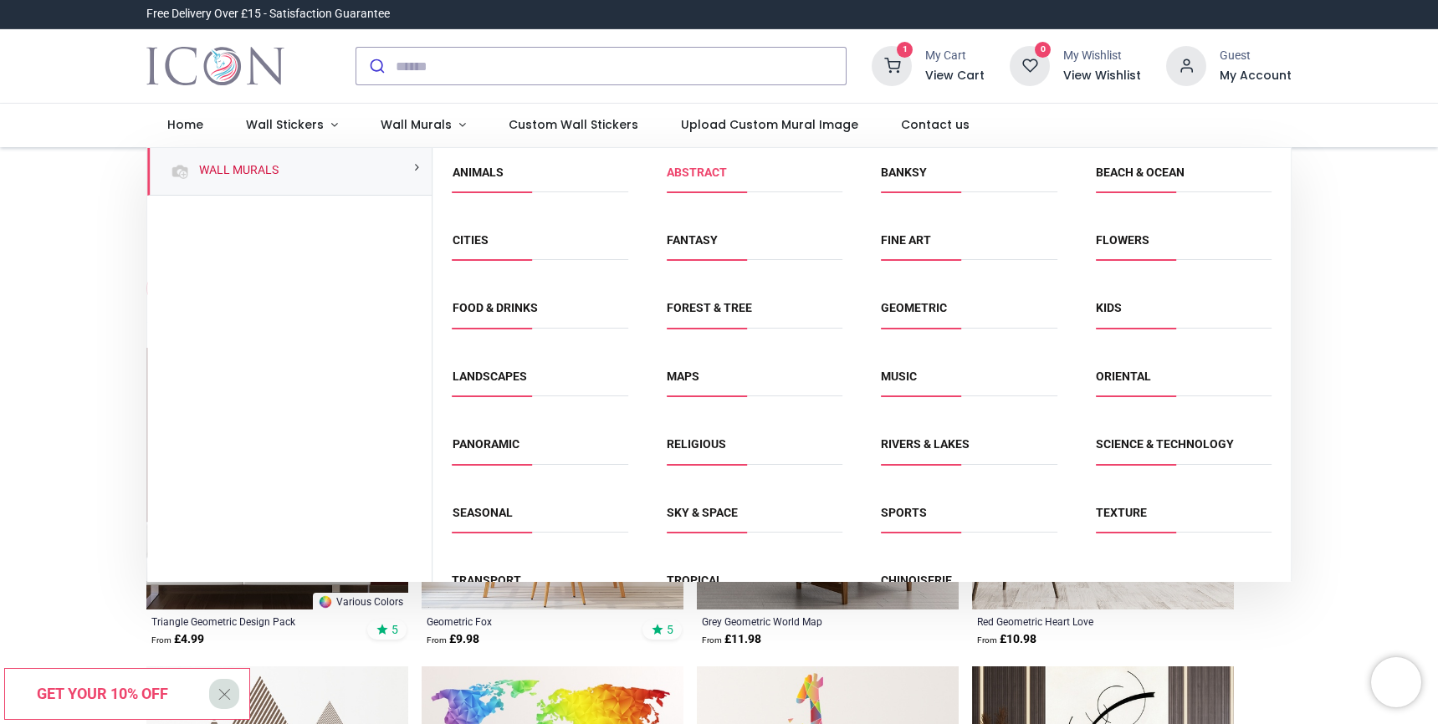
click at [713, 172] on link "Abstract" at bounding box center [697, 172] width 60 height 13
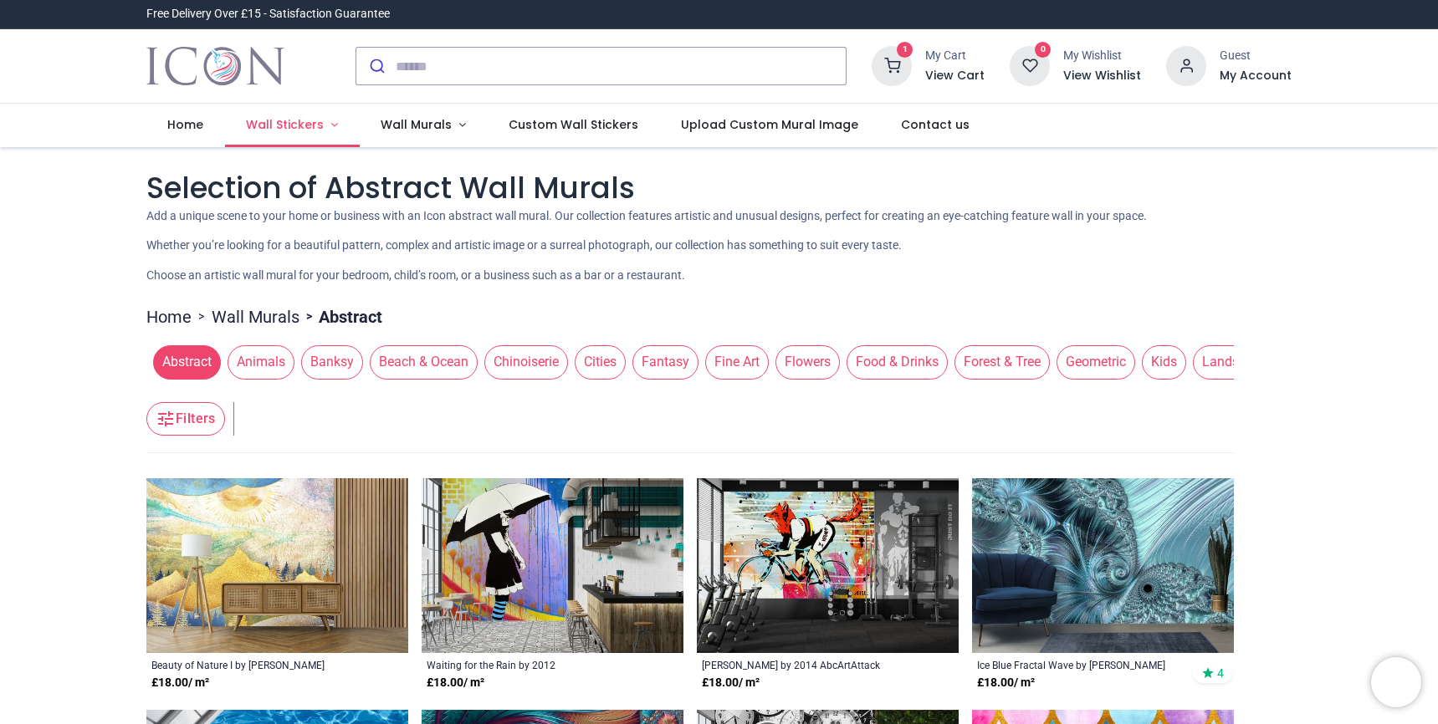
click at [325, 127] on link "Wall Stickers" at bounding box center [292, 125] width 135 height 43
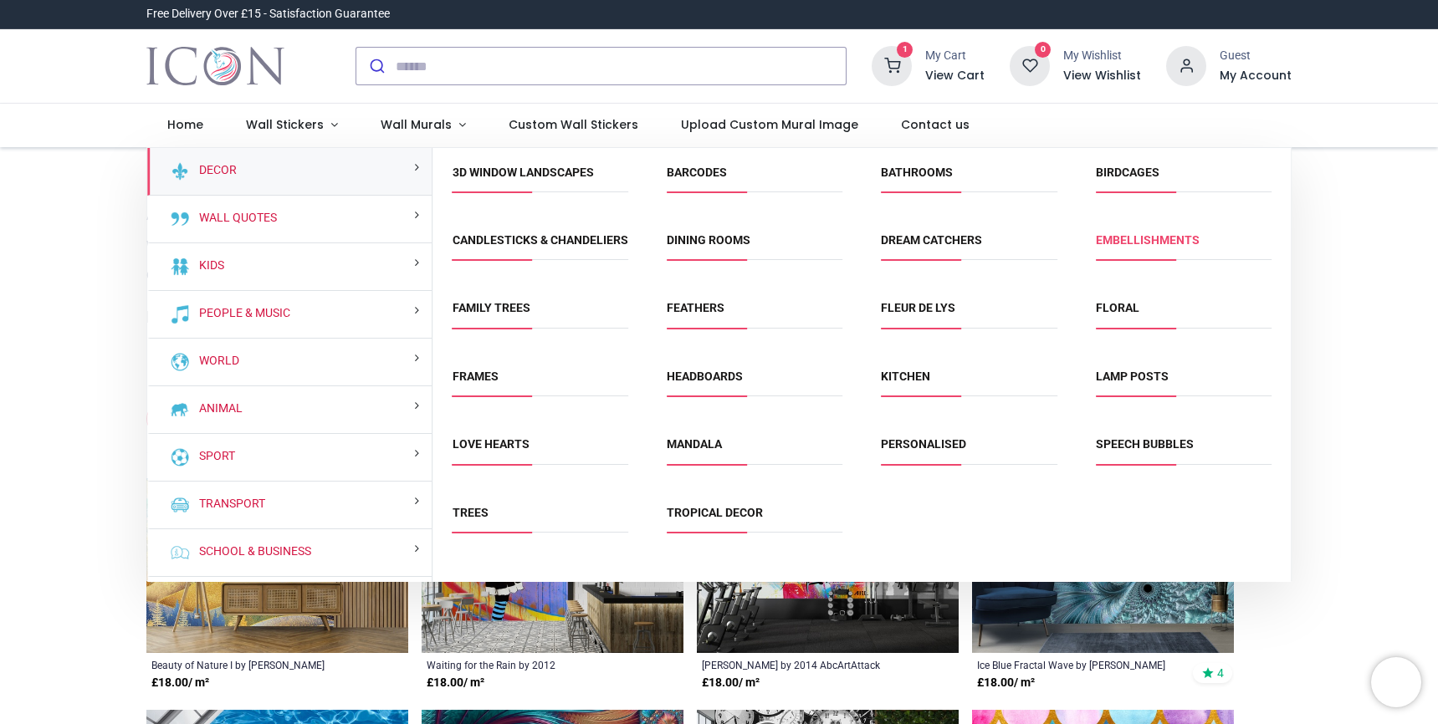
click at [1126, 238] on link "Embellishments" at bounding box center [1148, 239] width 104 height 13
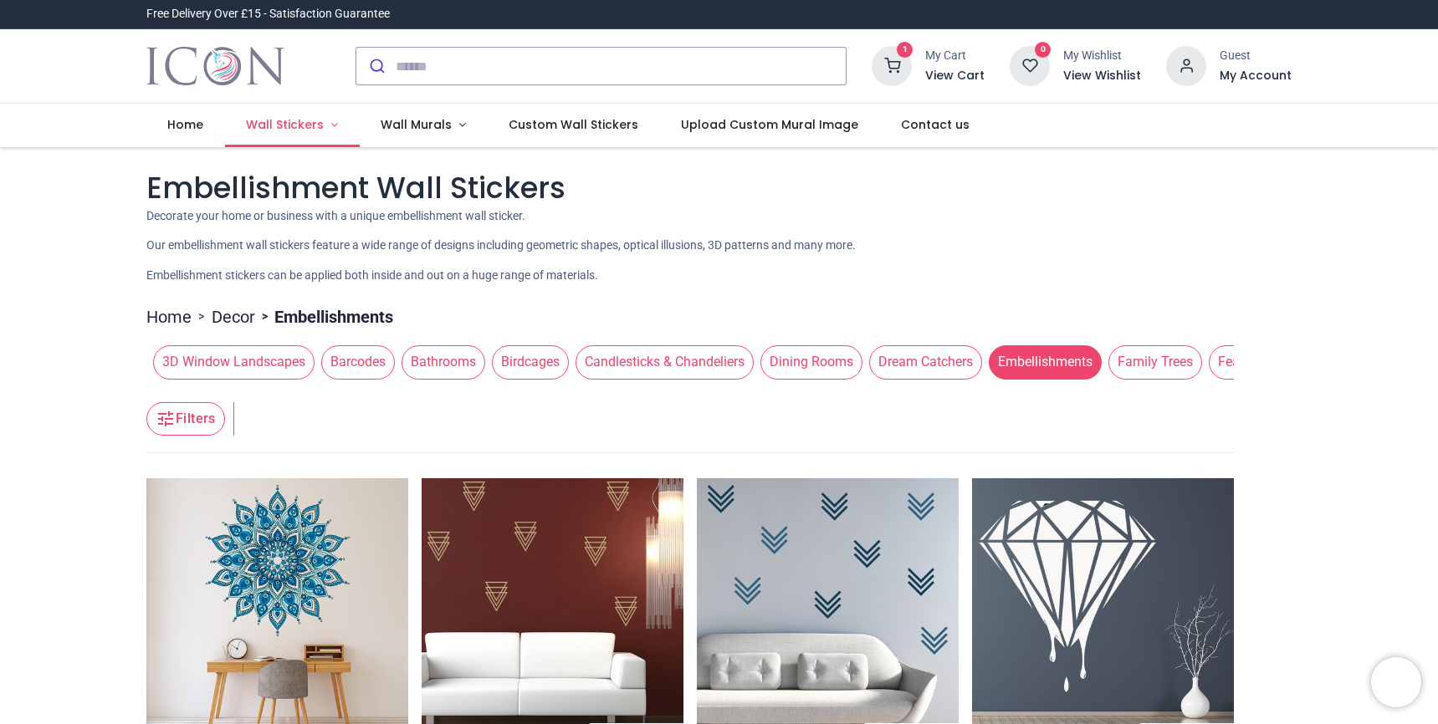
click at [334, 129] on link "Wall Stickers" at bounding box center [292, 125] width 135 height 43
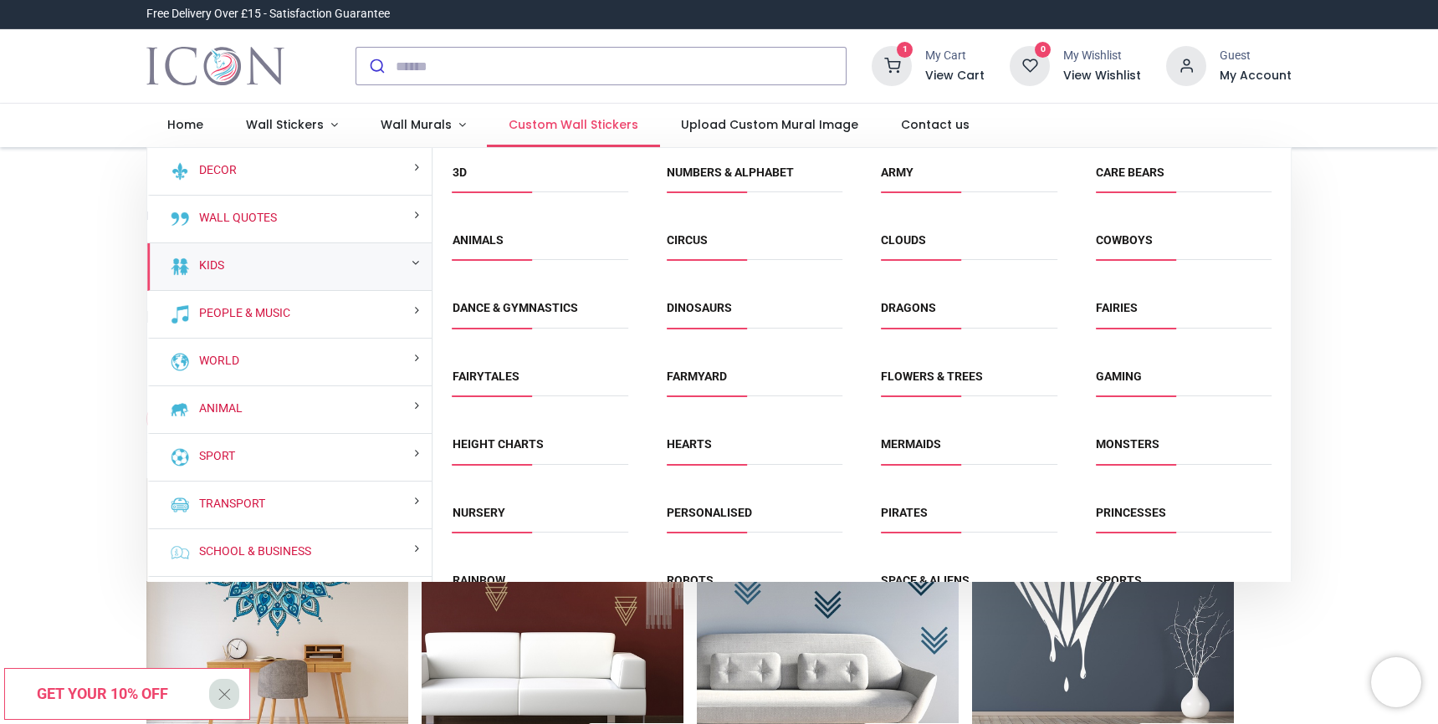
click at [573, 126] on span "Custom Wall Stickers" at bounding box center [574, 124] width 130 height 17
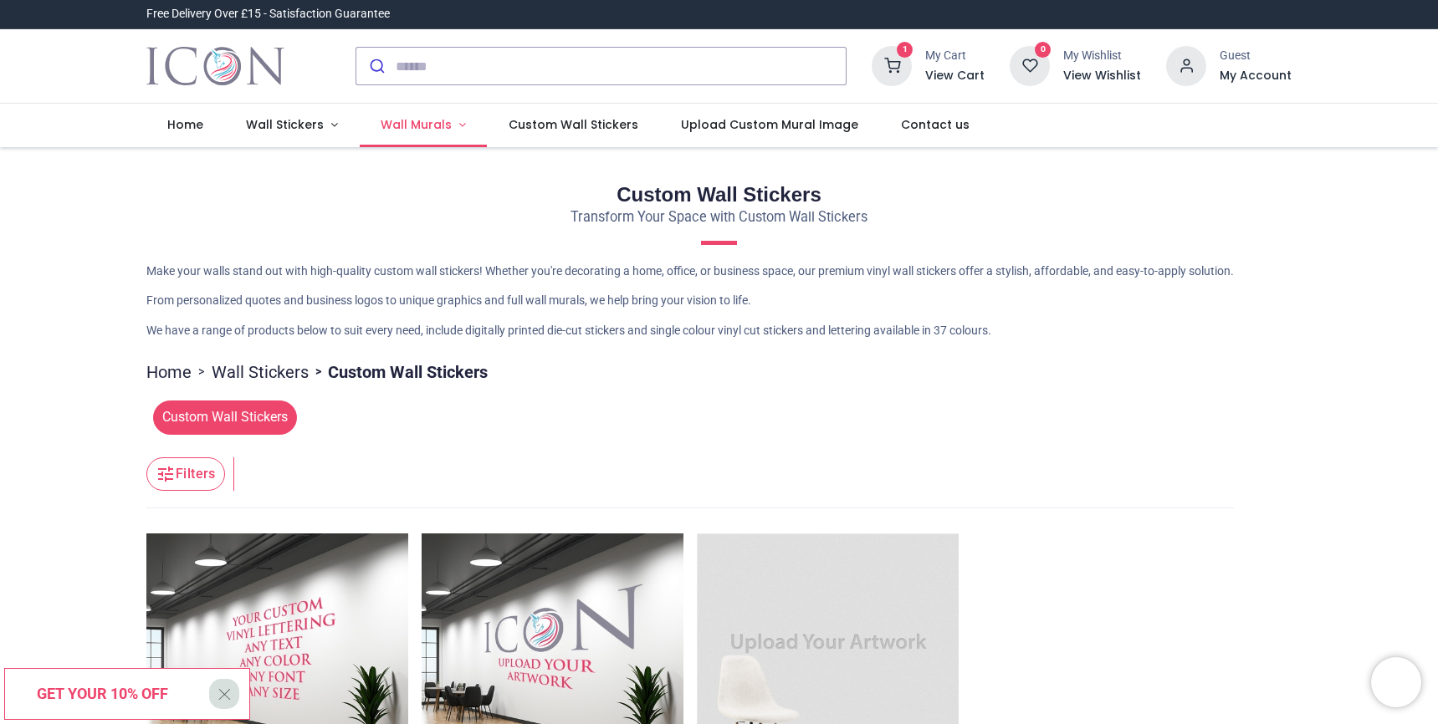
click at [394, 121] on span "Wall Murals" at bounding box center [416, 124] width 71 height 17
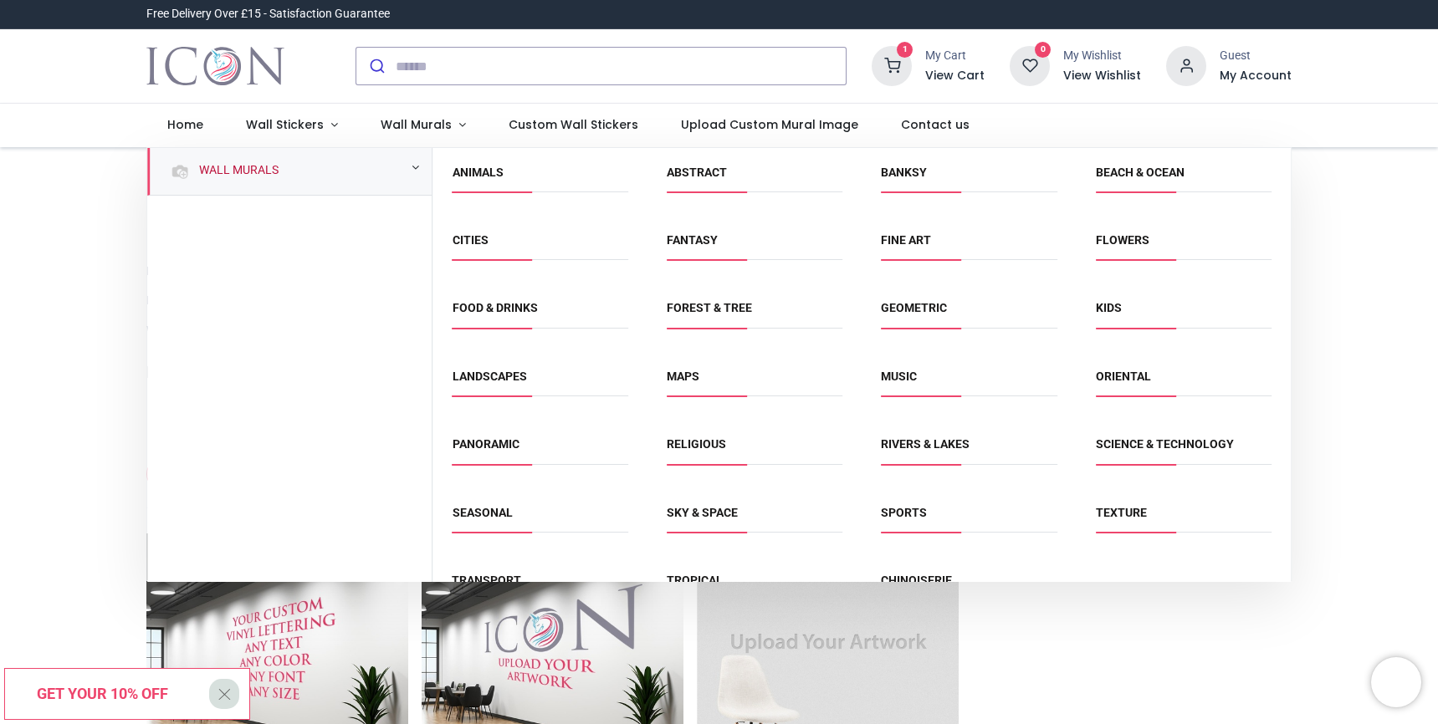
click at [269, 174] on link "Wall Murals" at bounding box center [235, 170] width 86 height 17
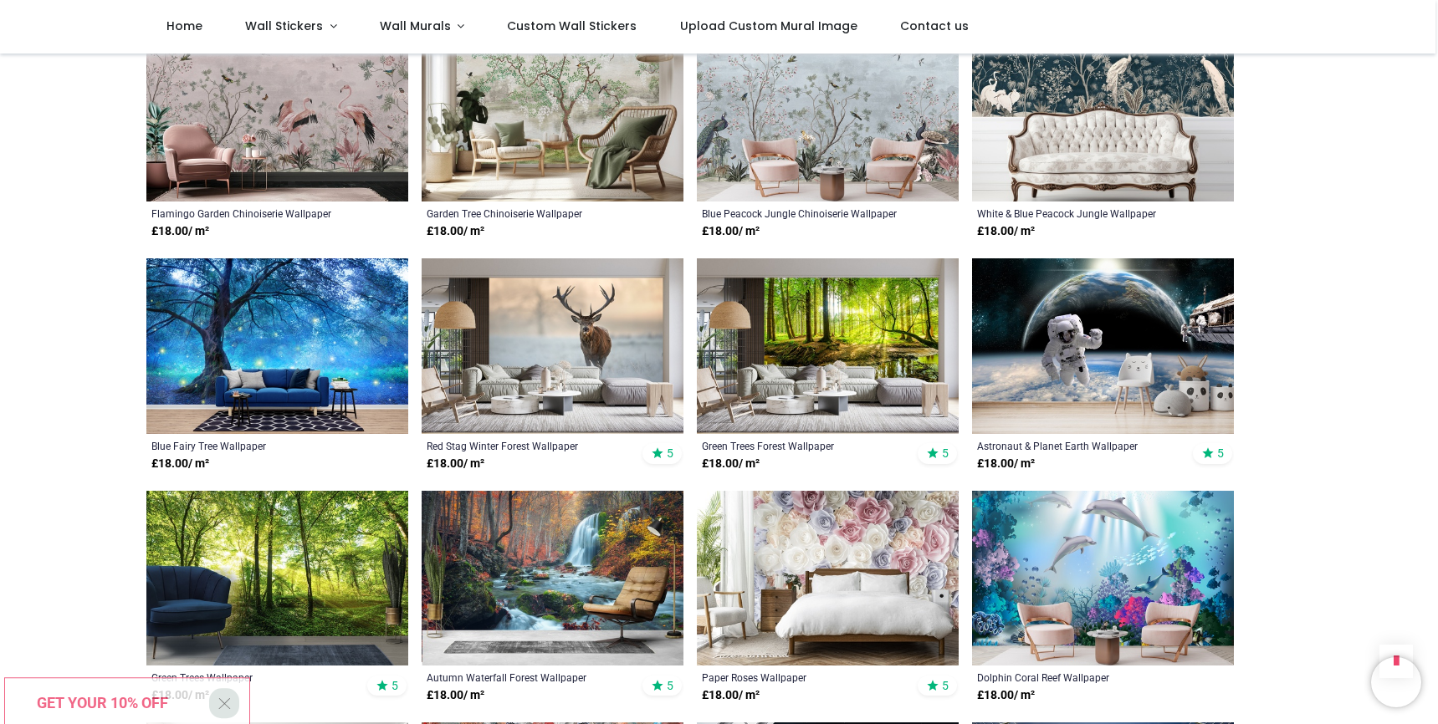
scroll to position [826, 0]
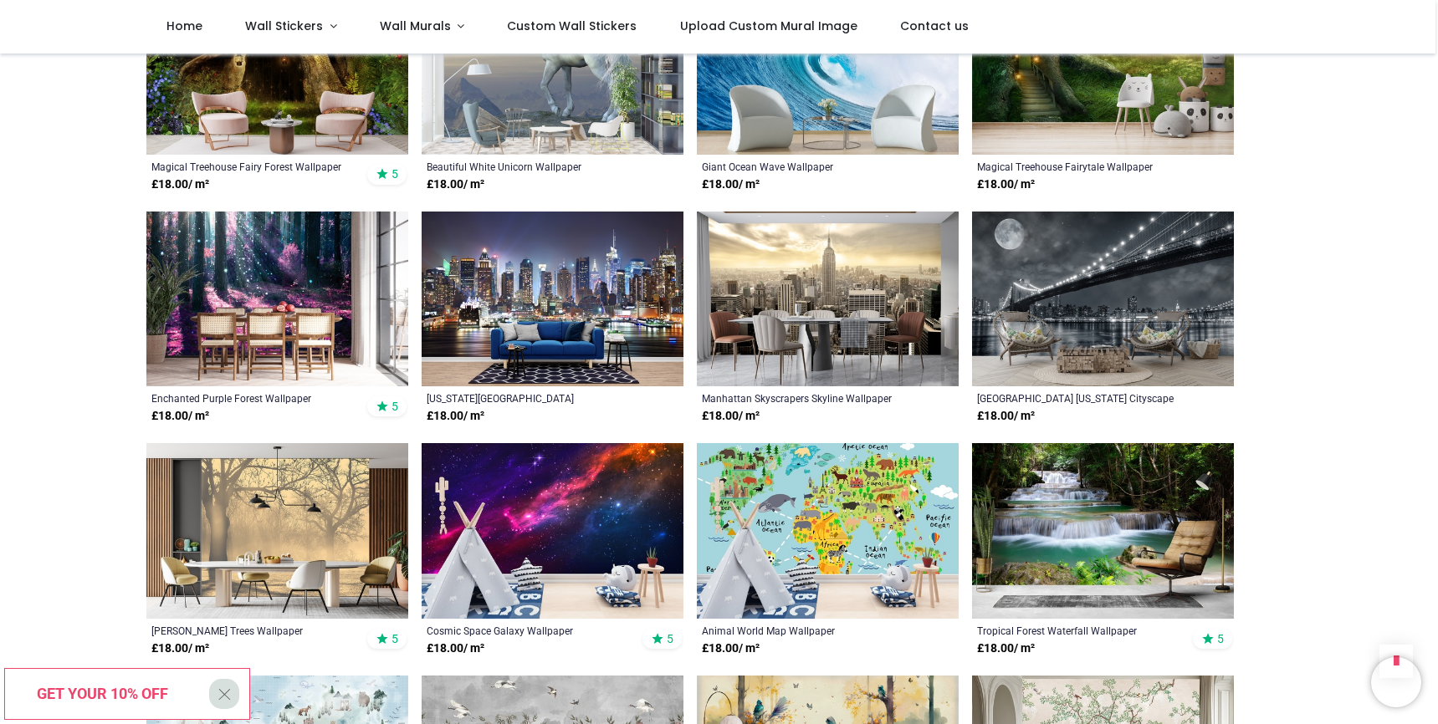
scroll to position [2497, 0]
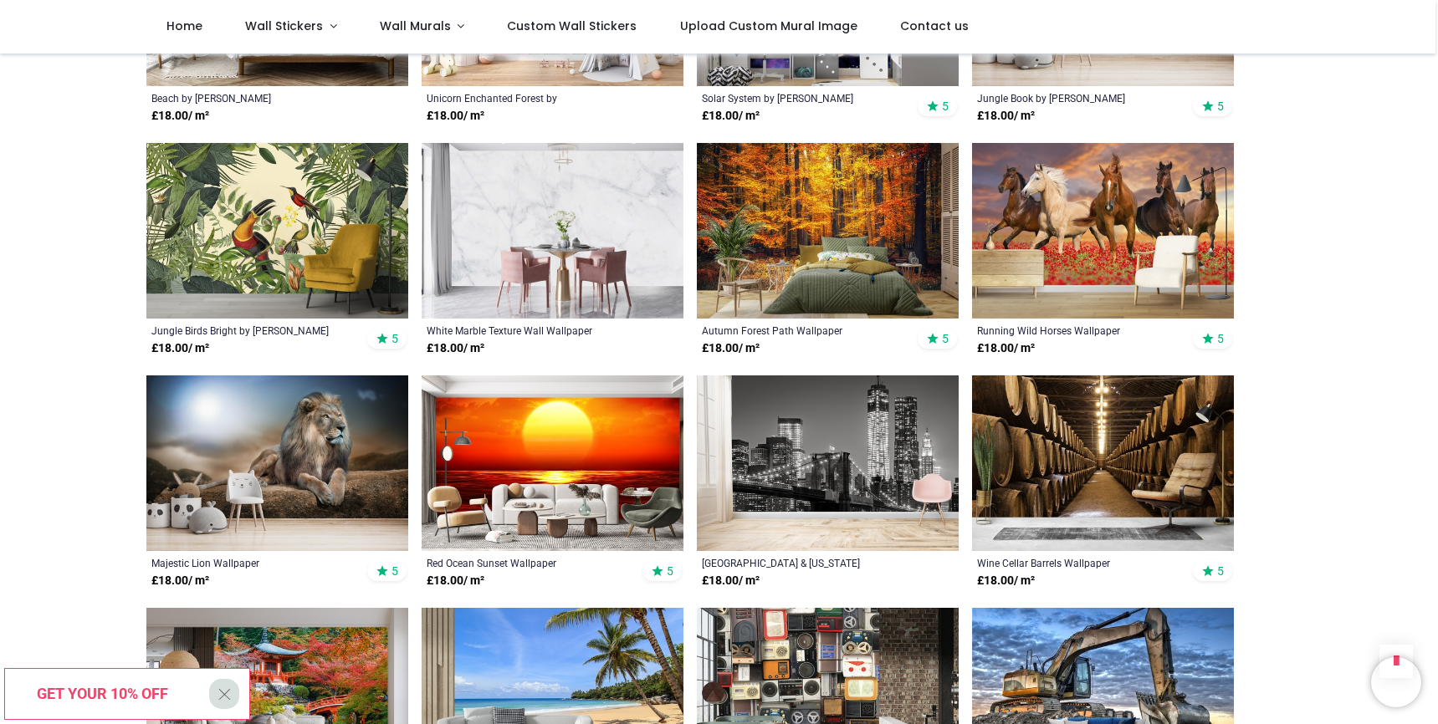
scroll to position [4297, 0]
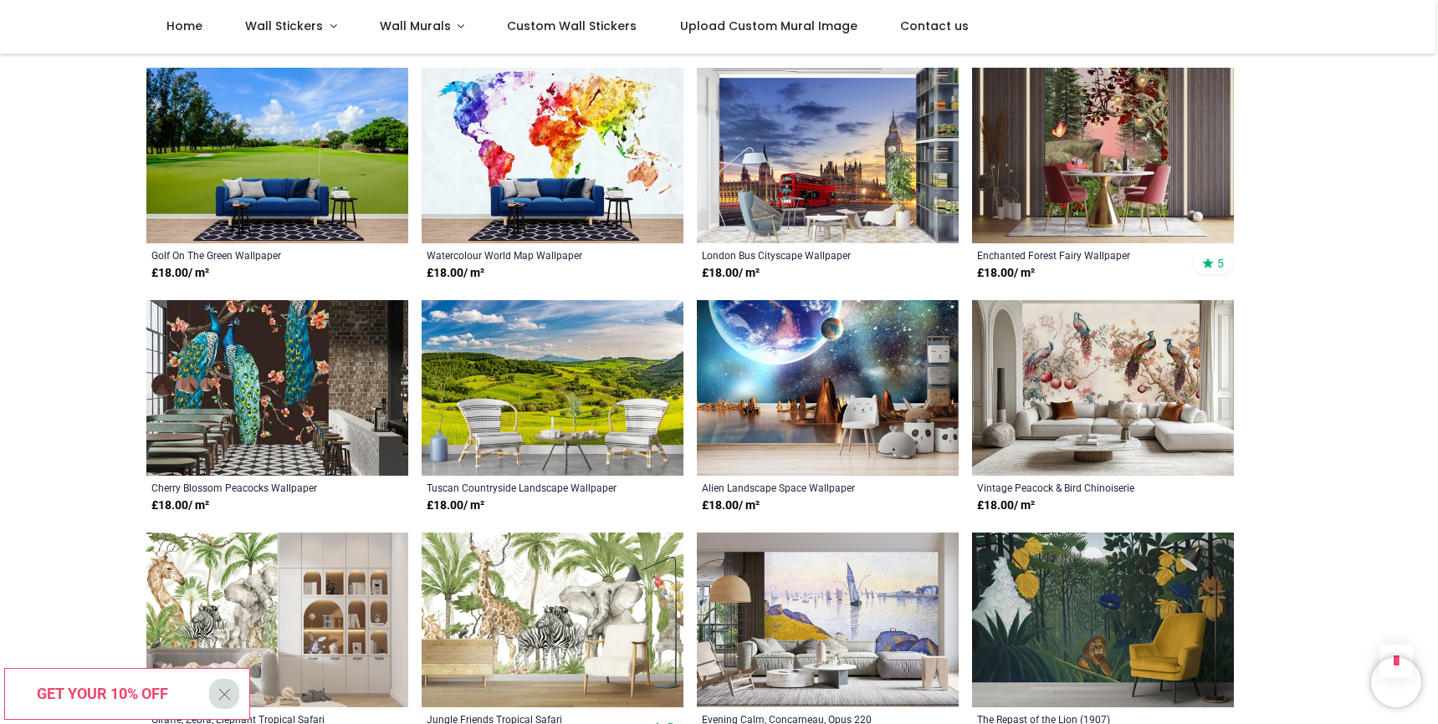
scroll to position [4977, 0]
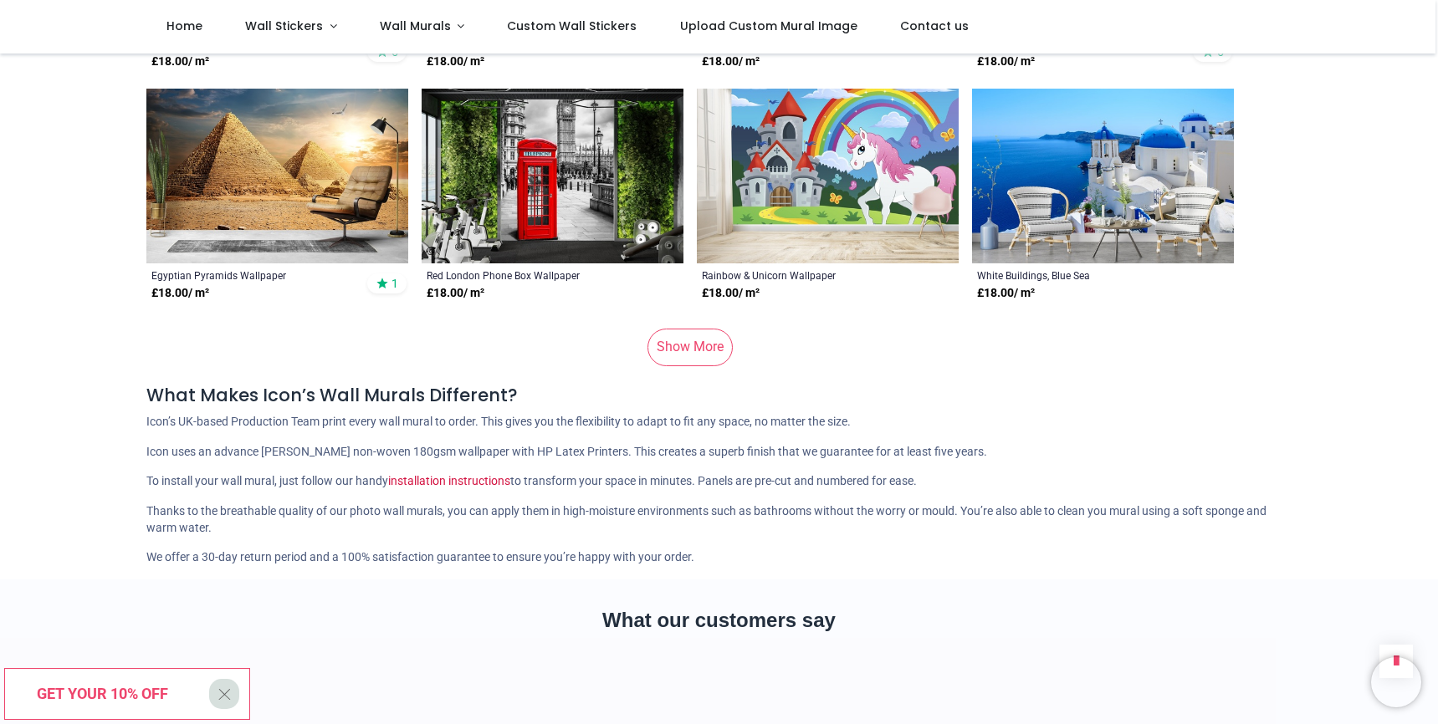
scroll to position [8251, 0]
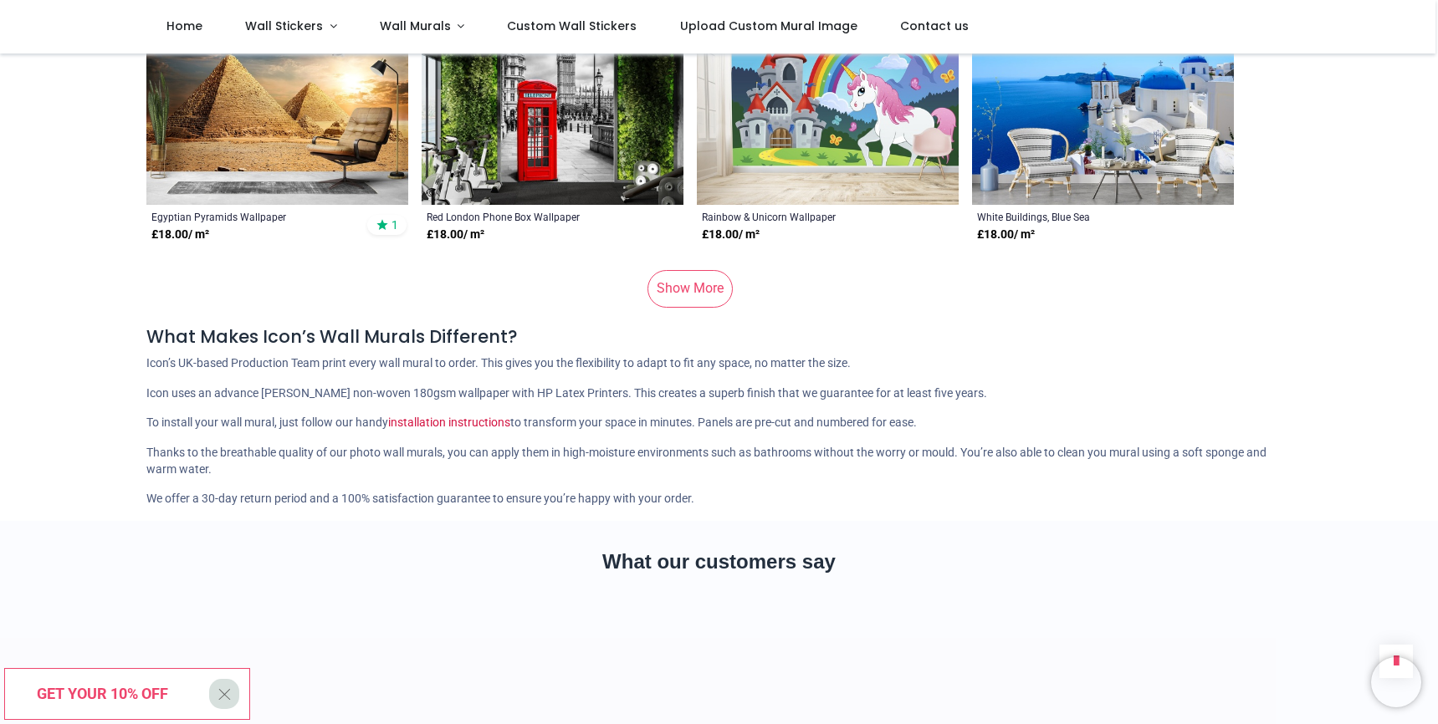
click at [676, 270] on link "Show More" at bounding box center [689, 288] width 85 height 37
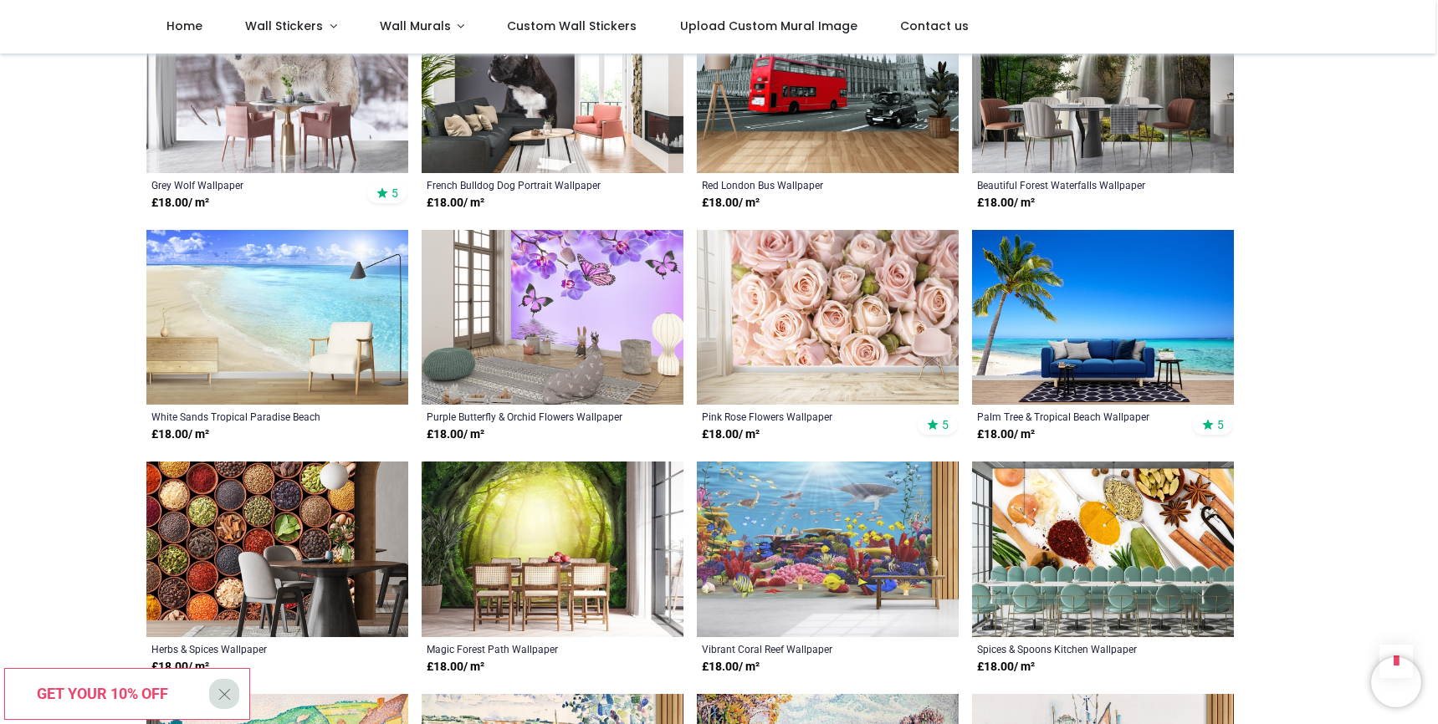
scroll to position [8751, 0]
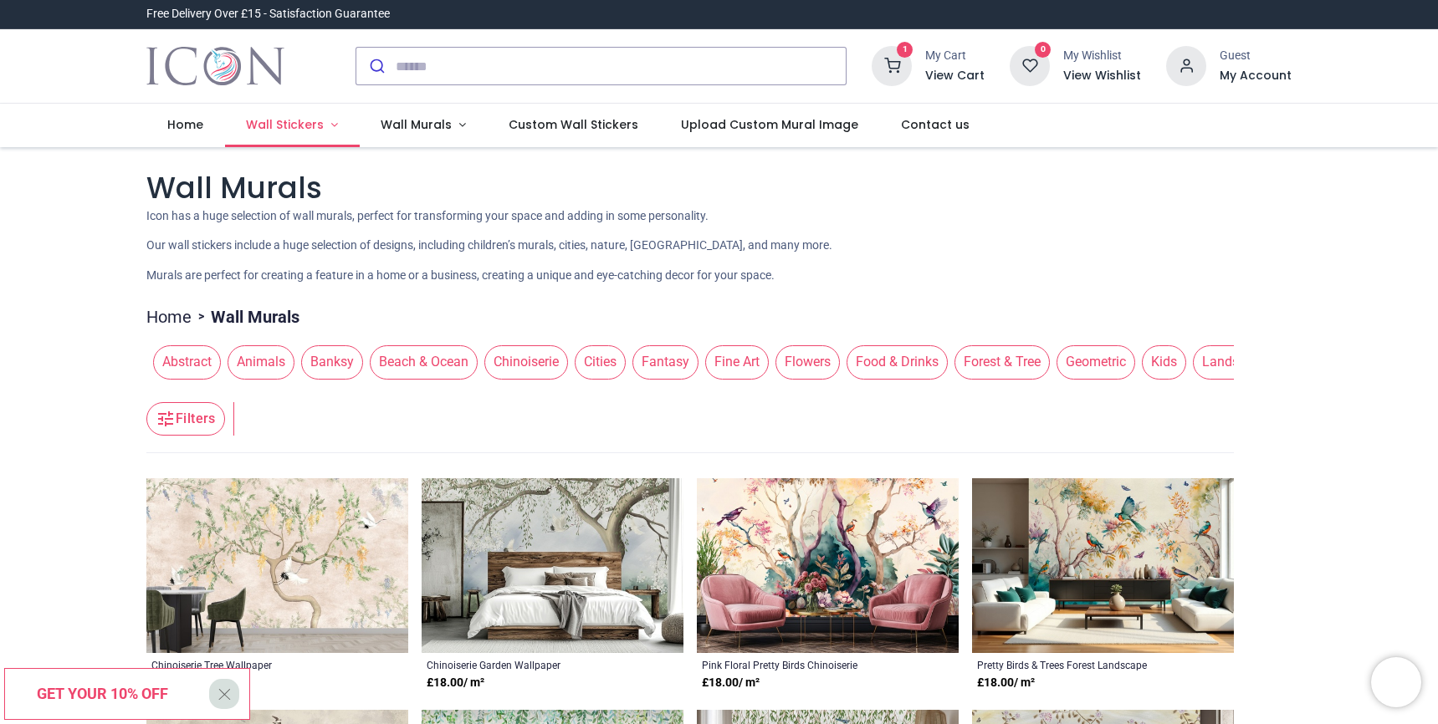
click at [299, 119] on span "Wall Stickers" at bounding box center [285, 124] width 78 height 17
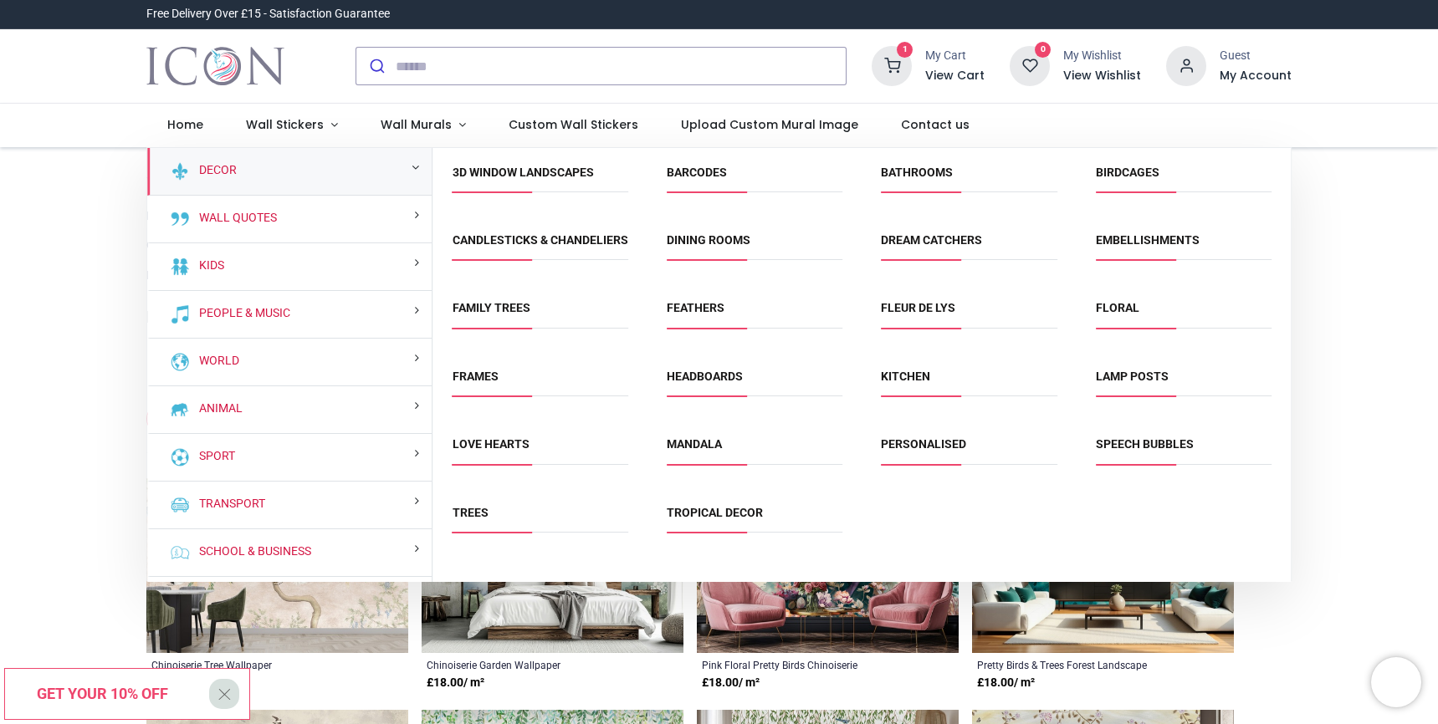
click at [263, 176] on div "Decor" at bounding box center [289, 172] width 285 height 48
click at [268, 129] on span "Wall Stickers" at bounding box center [285, 124] width 78 height 17
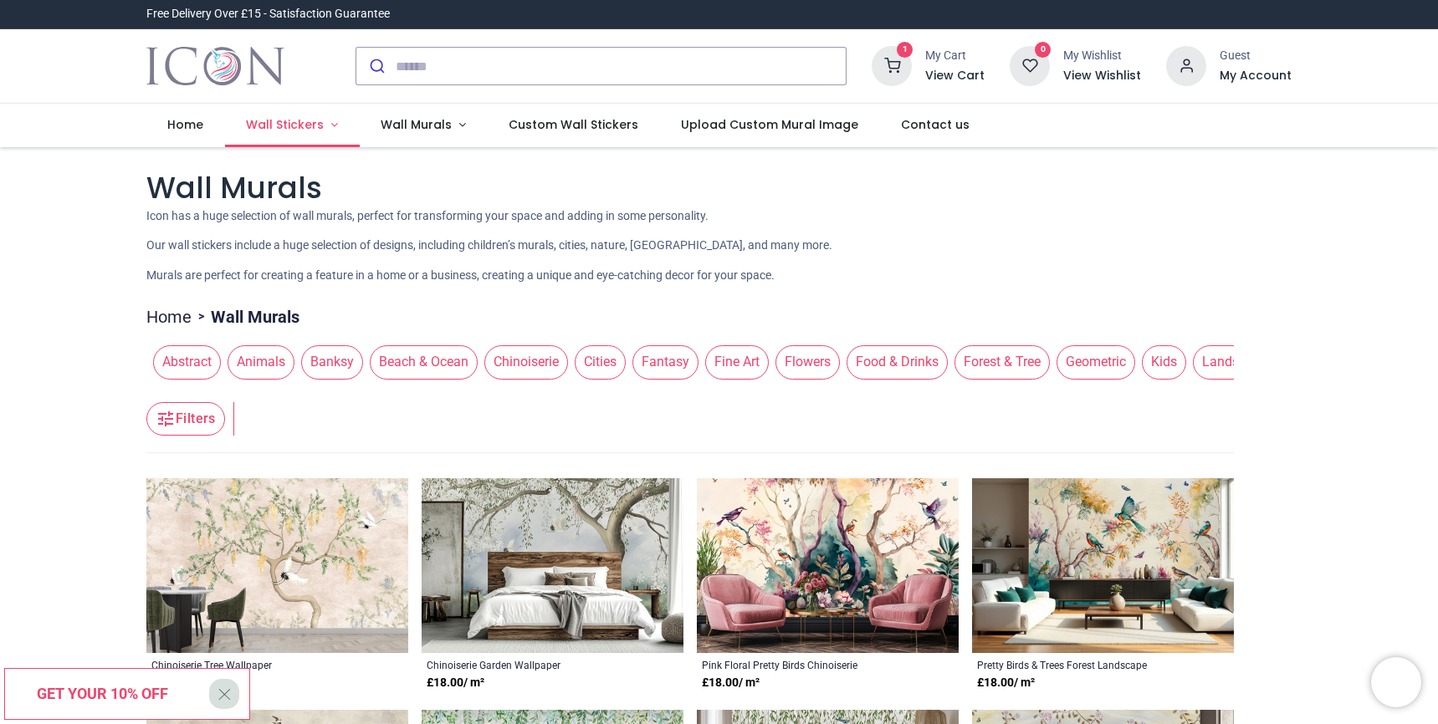
click at [281, 120] on span "Wall Stickers" at bounding box center [285, 124] width 78 height 17
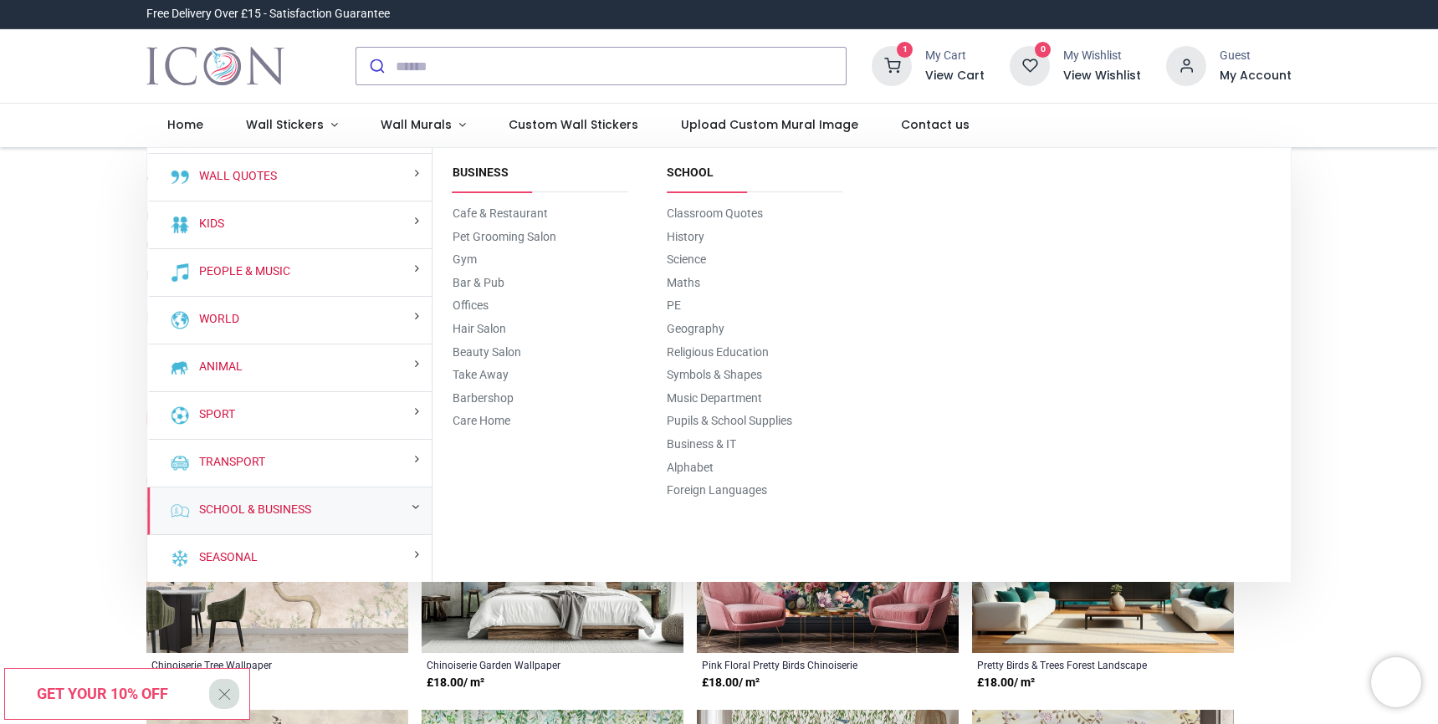
scroll to position [42, 0]
click at [475, 299] on link "Offices" at bounding box center [471, 305] width 36 height 13
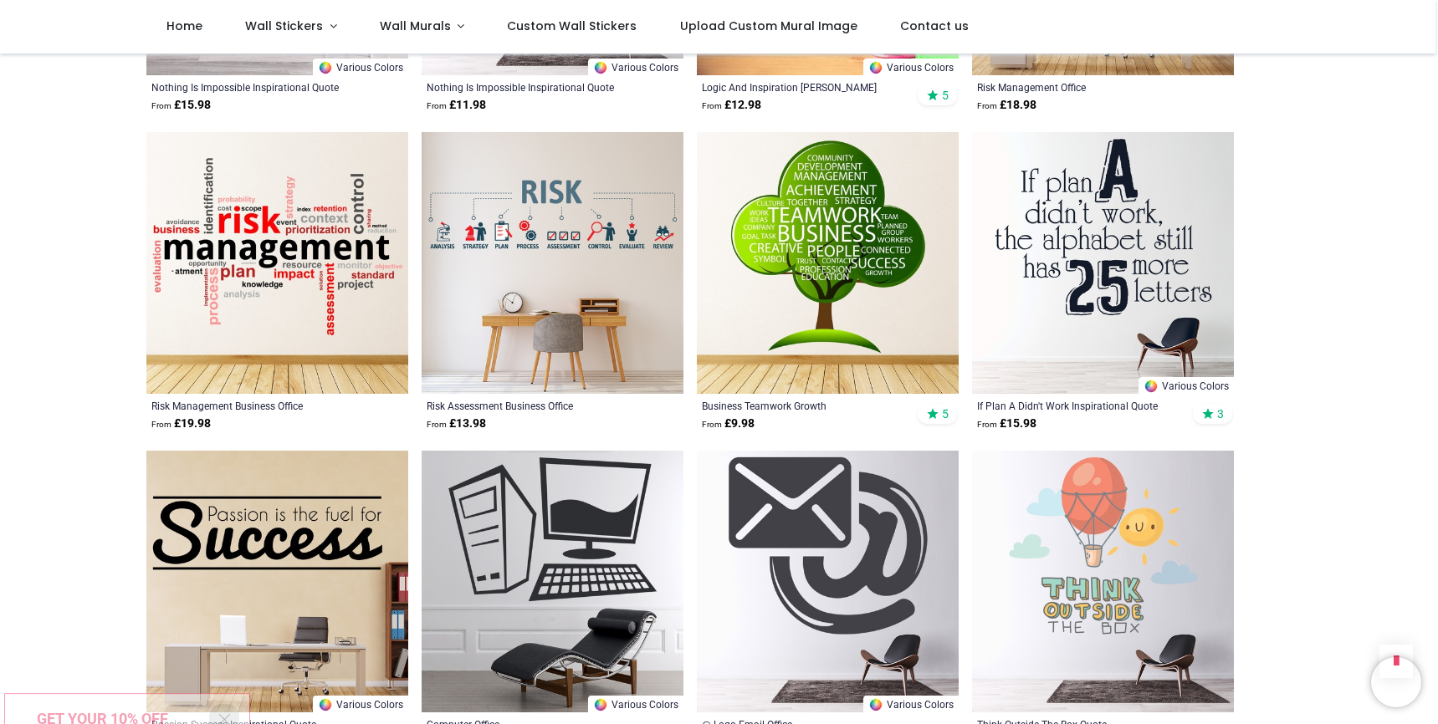
scroll to position [1217, 0]
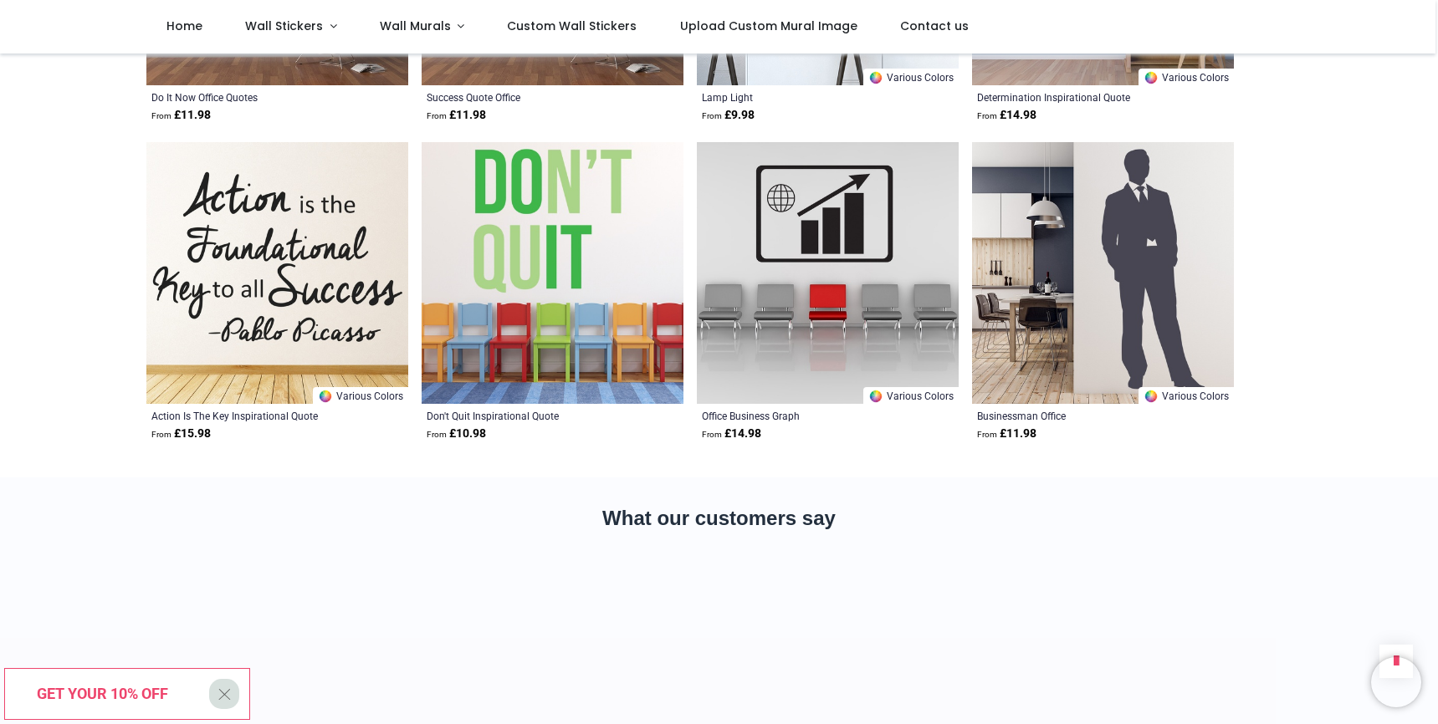
scroll to position [3747, 0]
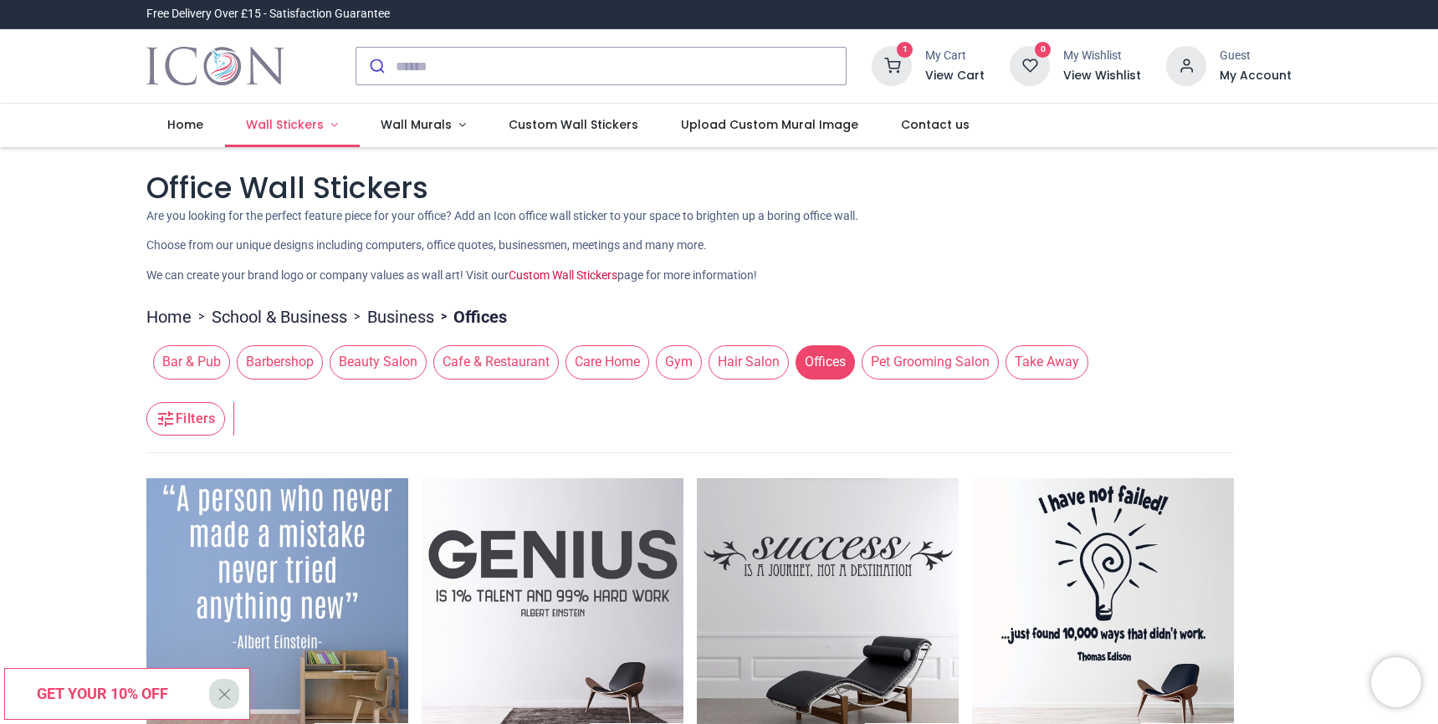
click at [324, 126] on link "Wall Stickers" at bounding box center [292, 125] width 135 height 43
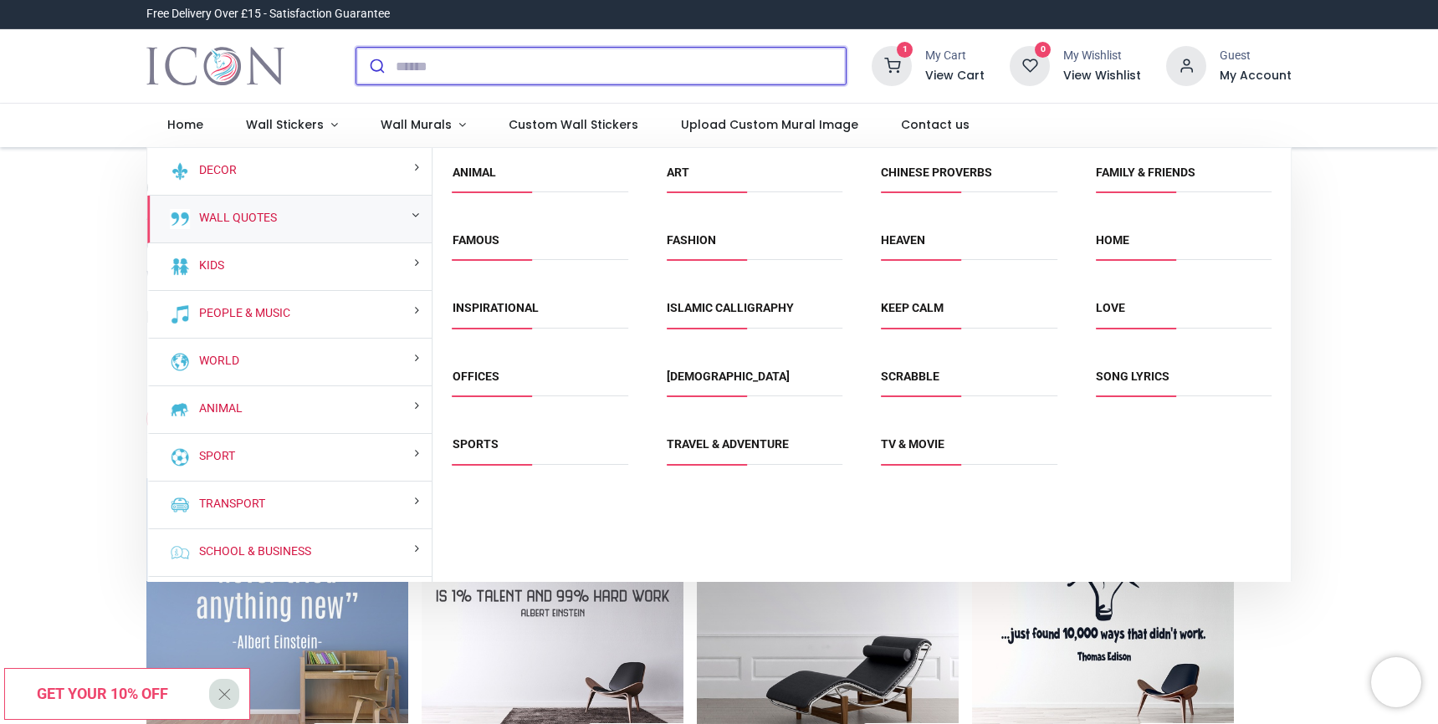
click at [516, 59] on input "search" at bounding box center [621, 66] width 450 height 37
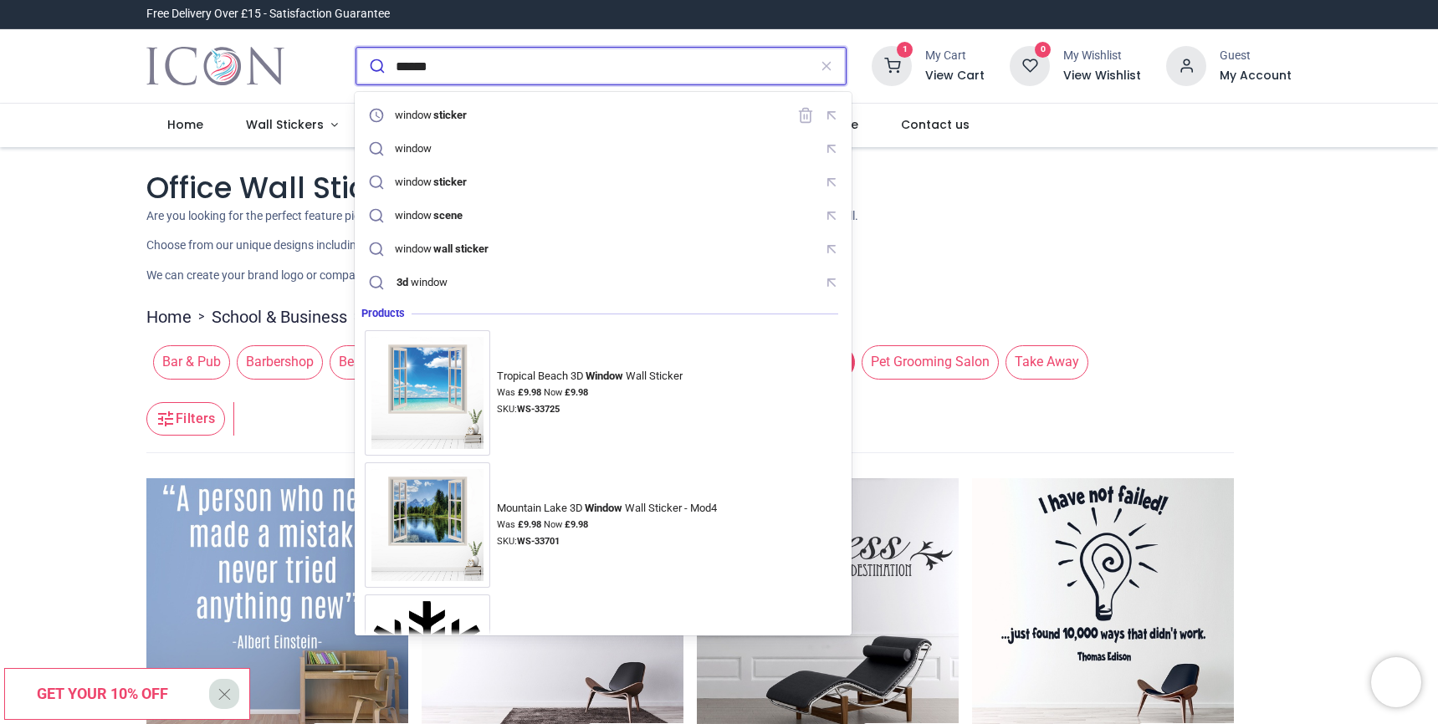
type input "******"
click at [375, 66] on button "submit" at bounding box center [375, 66] width 39 height 37
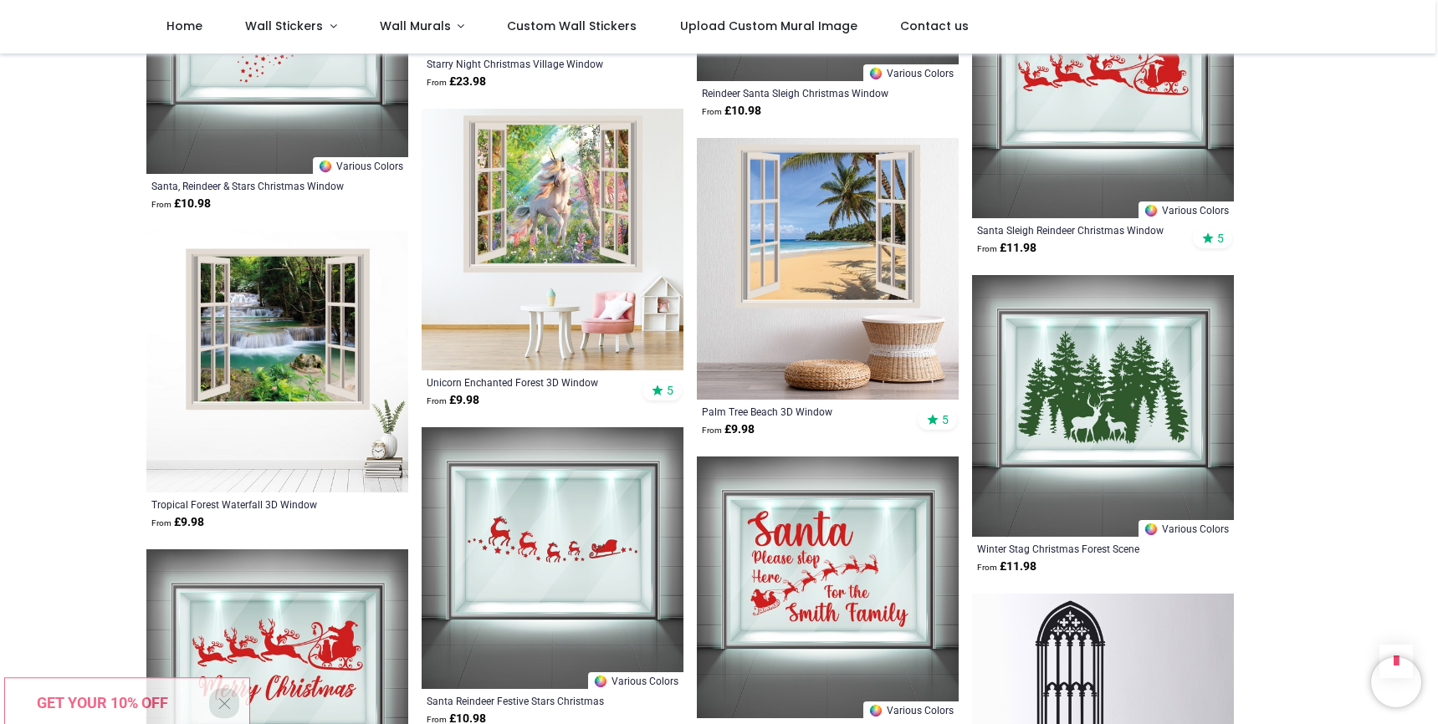
scroll to position [1413, 0]
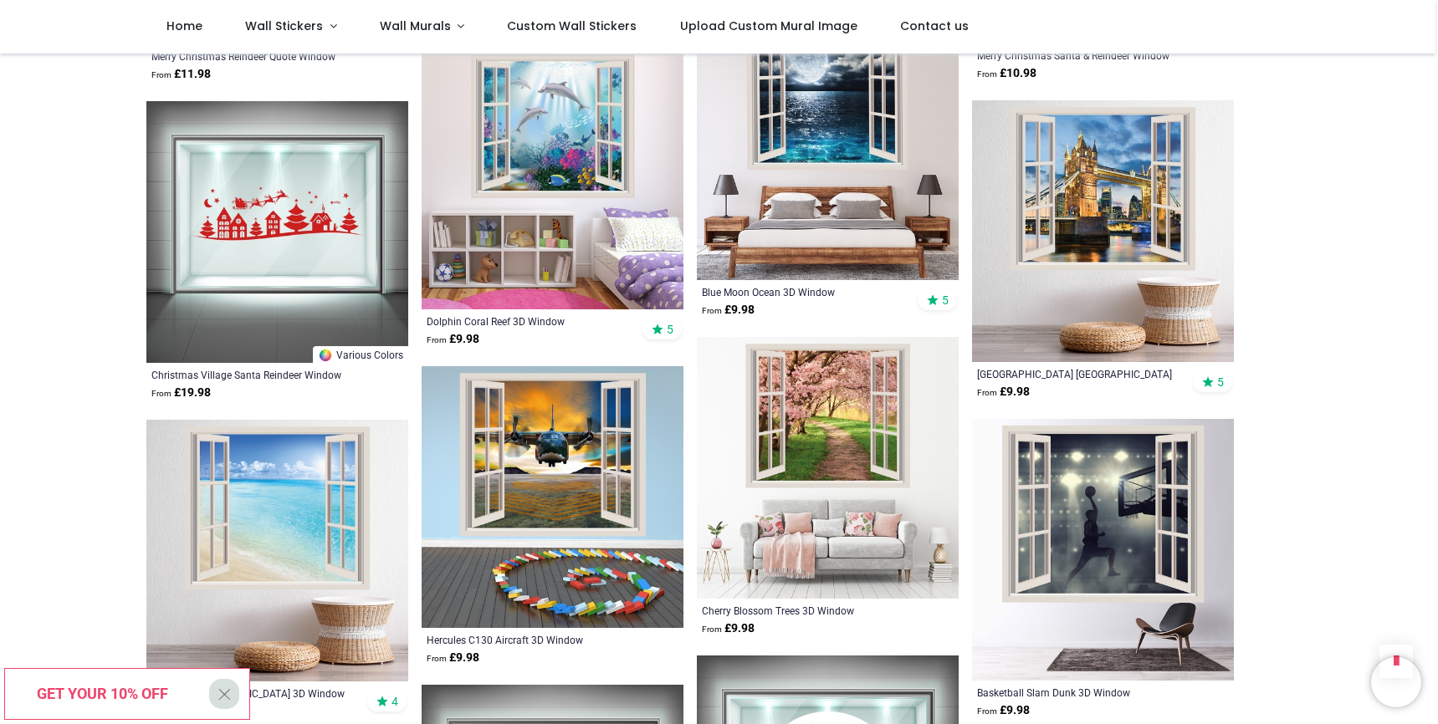
scroll to position [3827, 0]
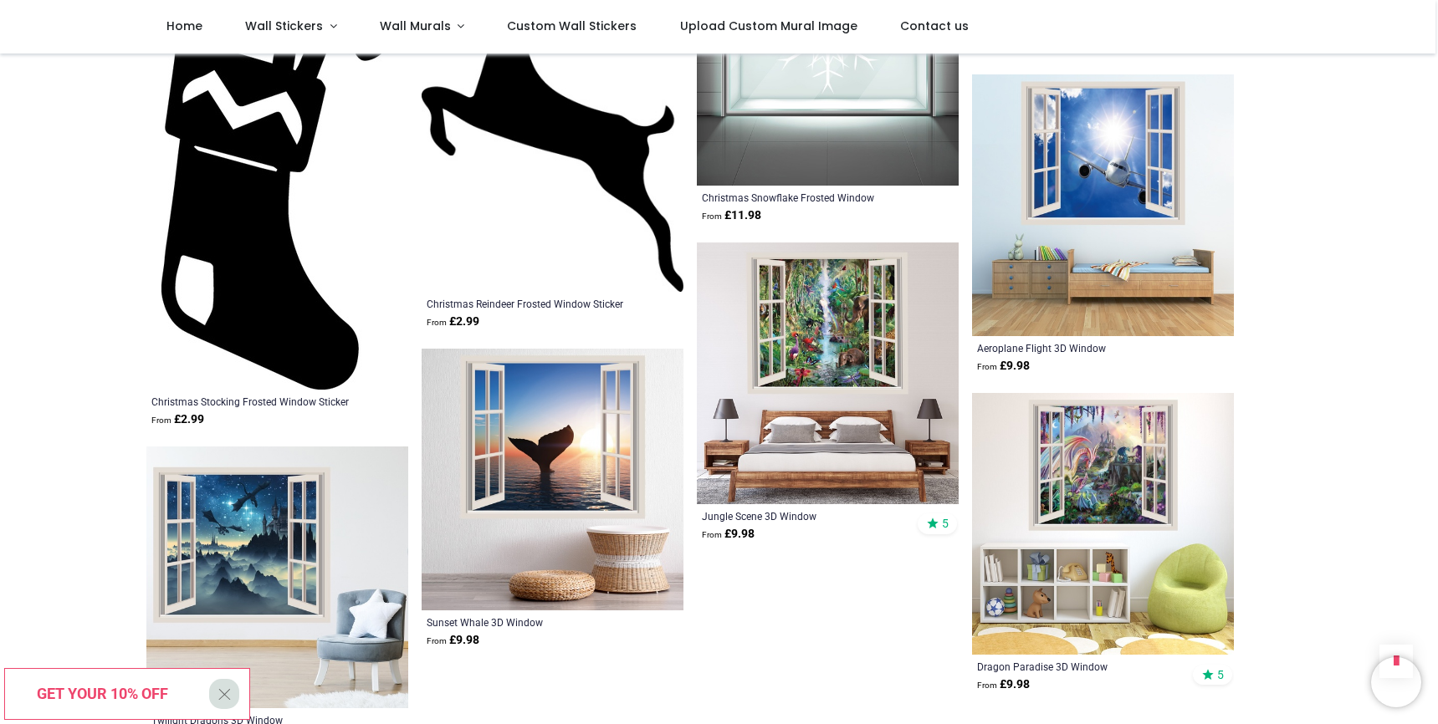
scroll to position [6520, 0]
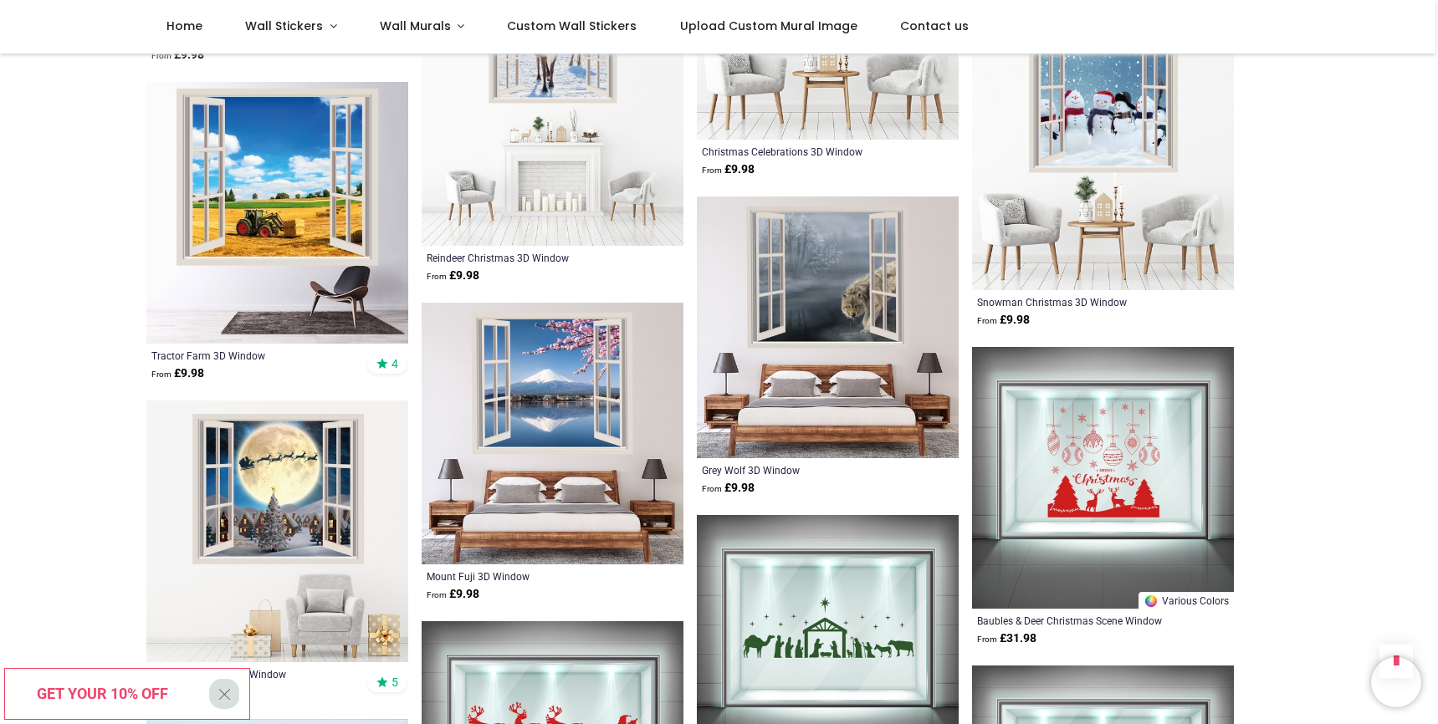
scroll to position [7819, 0]
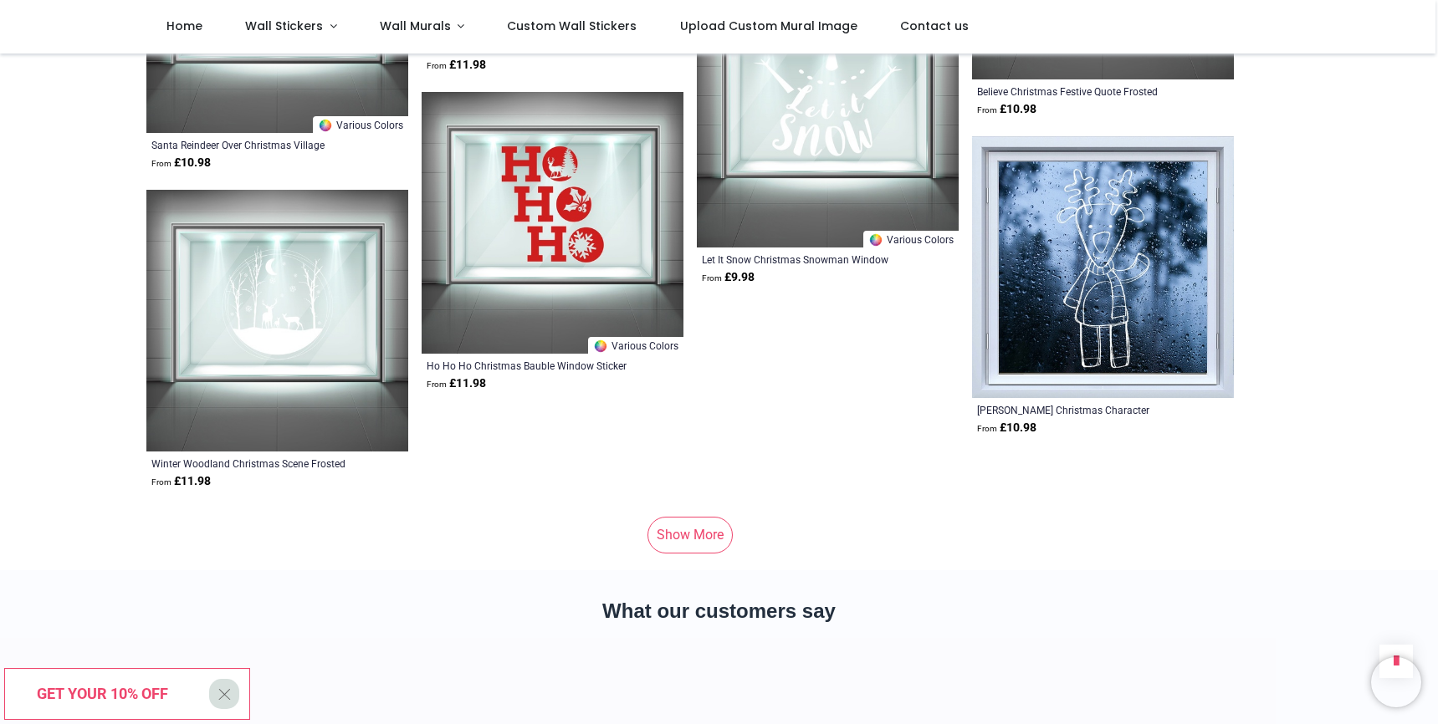
scroll to position [11238, 0]
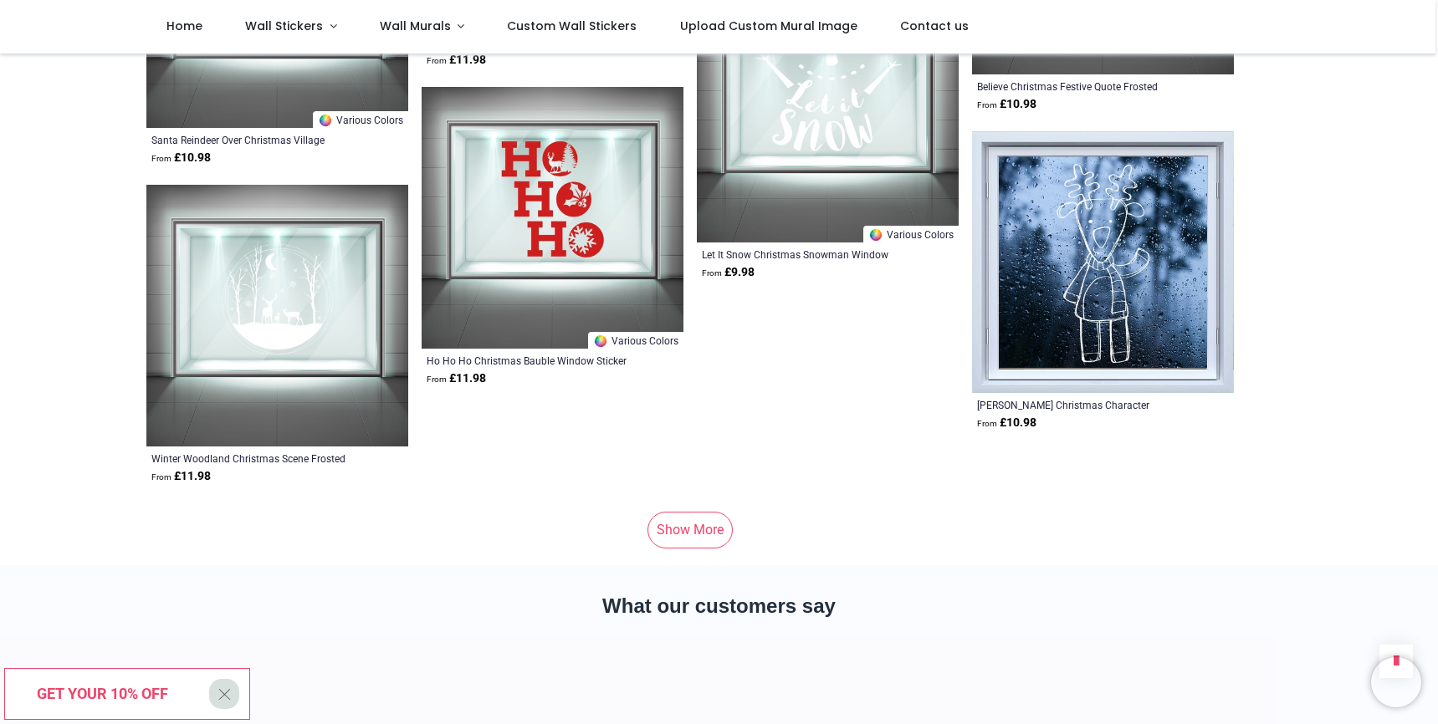
click at [693, 512] on link "Show More" at bounding box center [689, 530] width 85 height 37
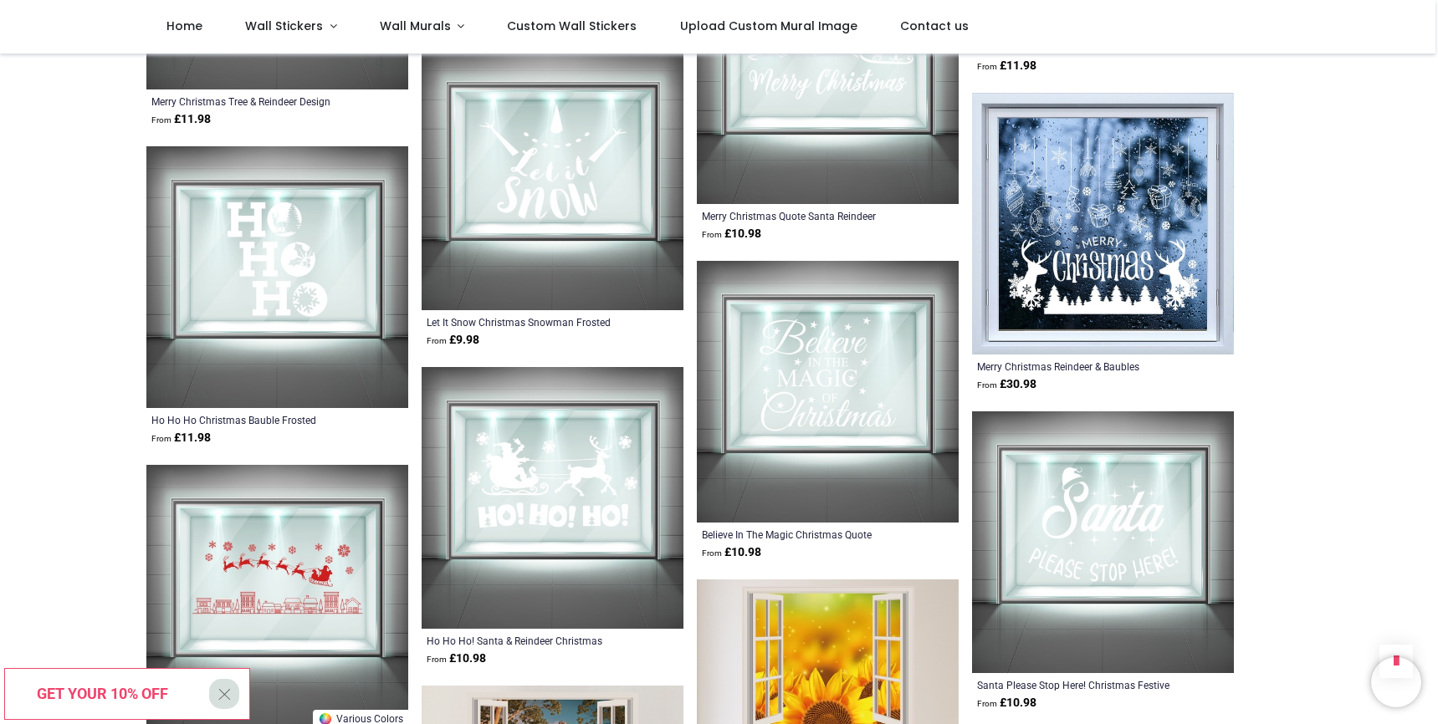
scroll to position [12872, 0]
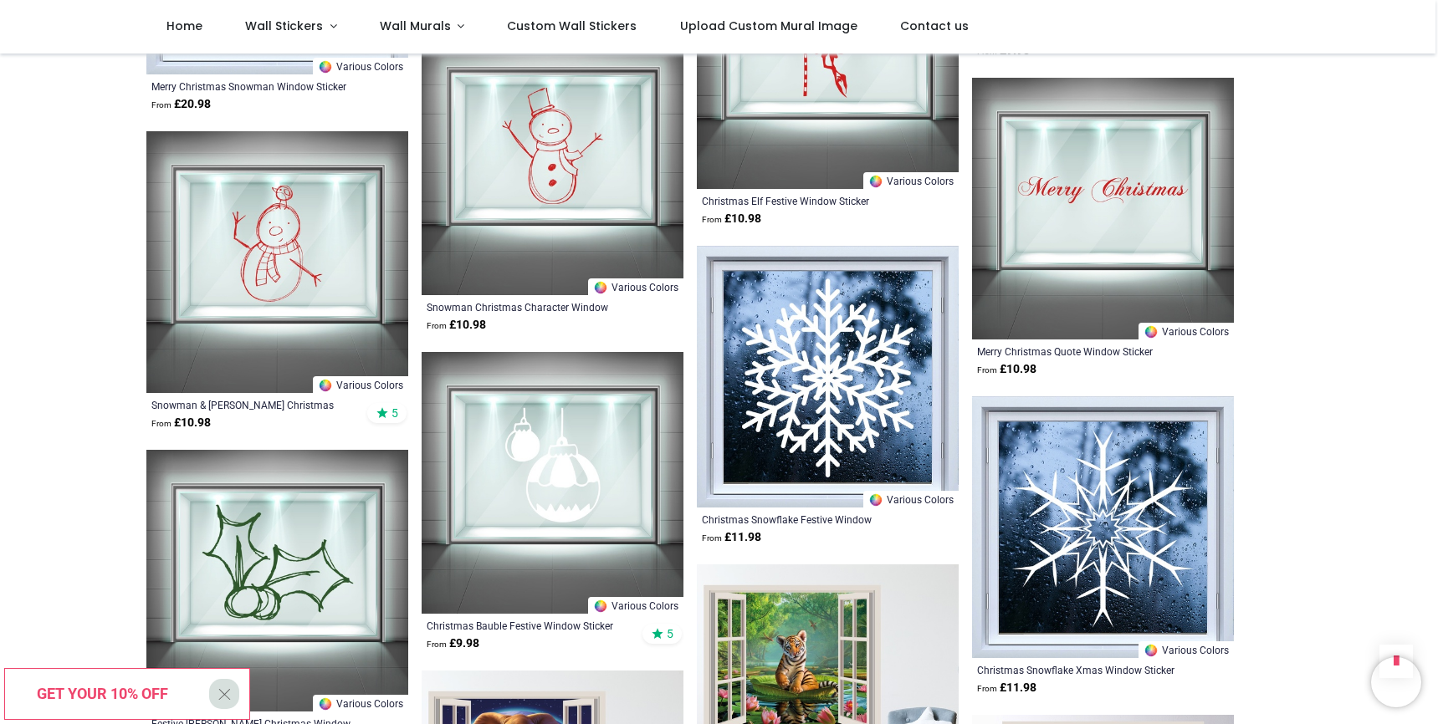
scroll to position [14182, 0]
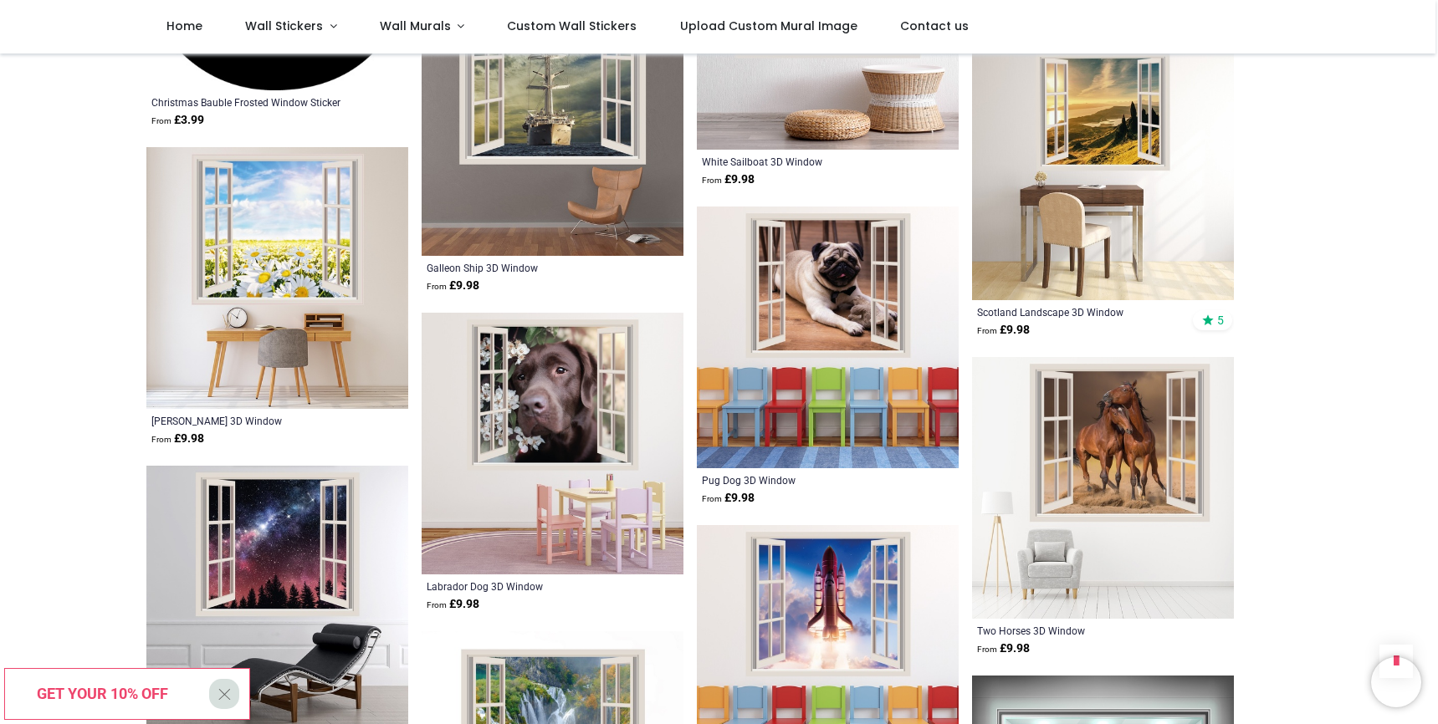
scroll to position [15157, 0]
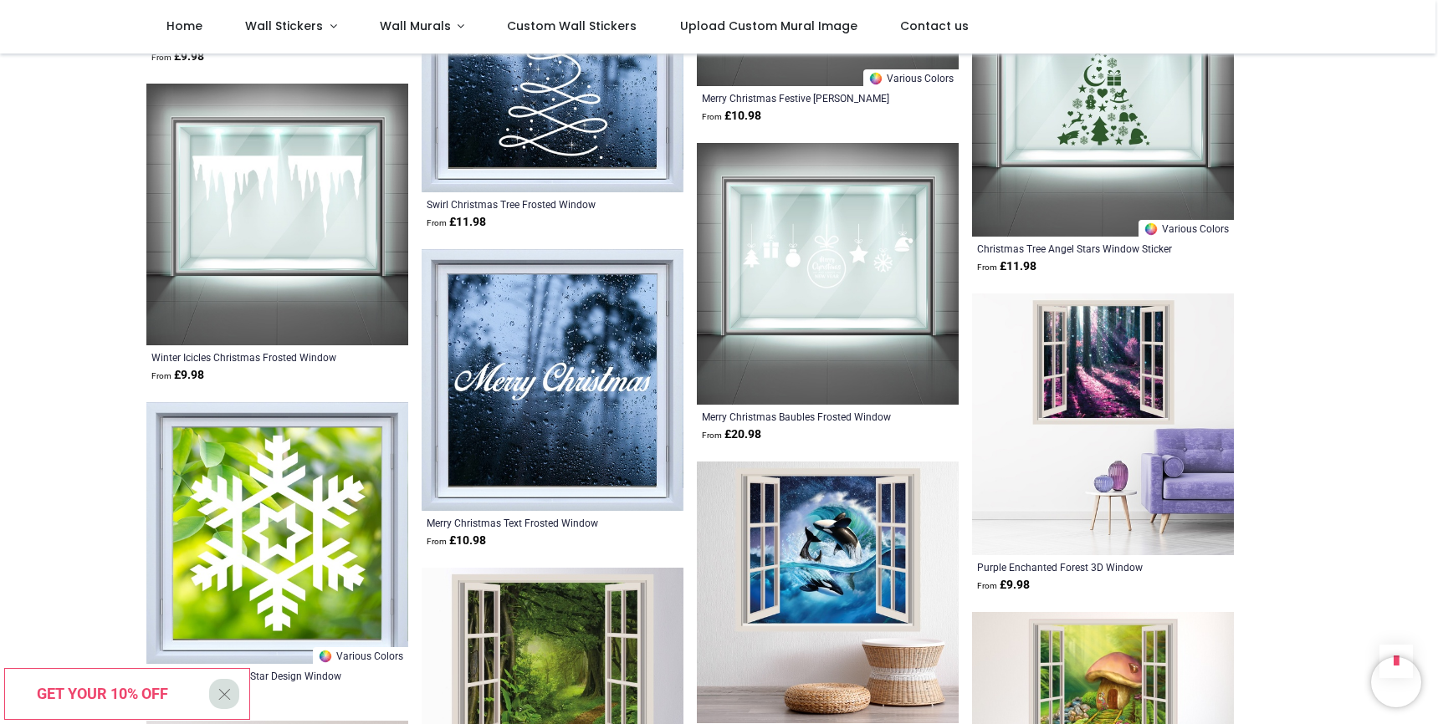
scroll to position [16818, 0]
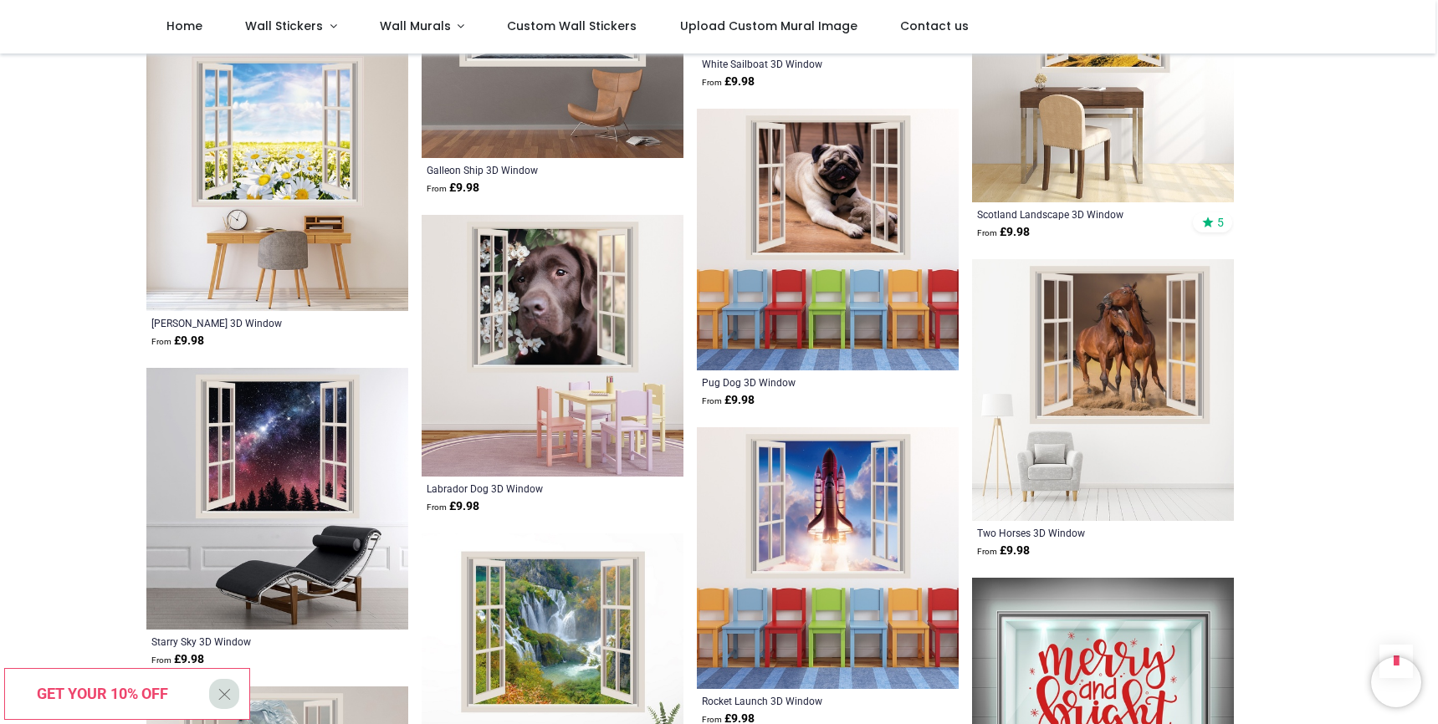
scroll to position [15217, 0]
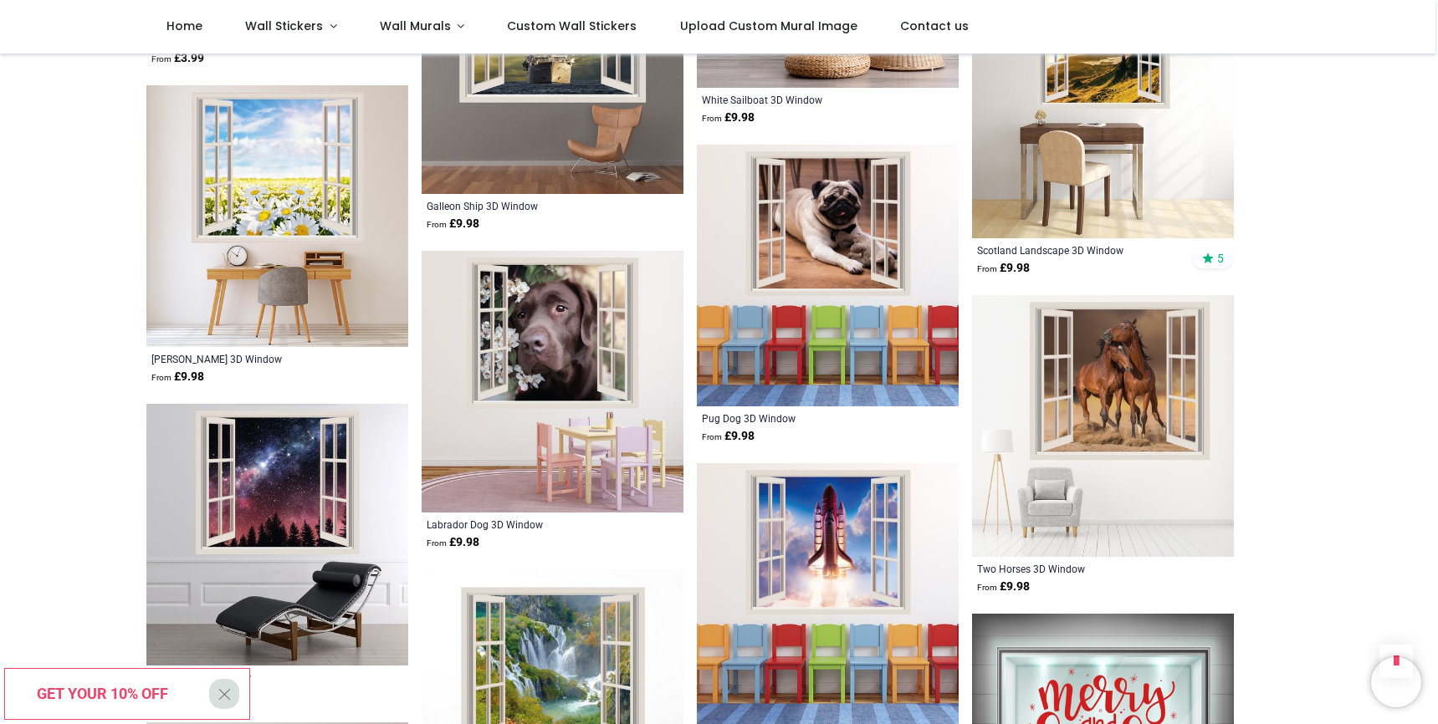
click at [269, 259] on img at bounding box center [277, 216] width 262 height 262
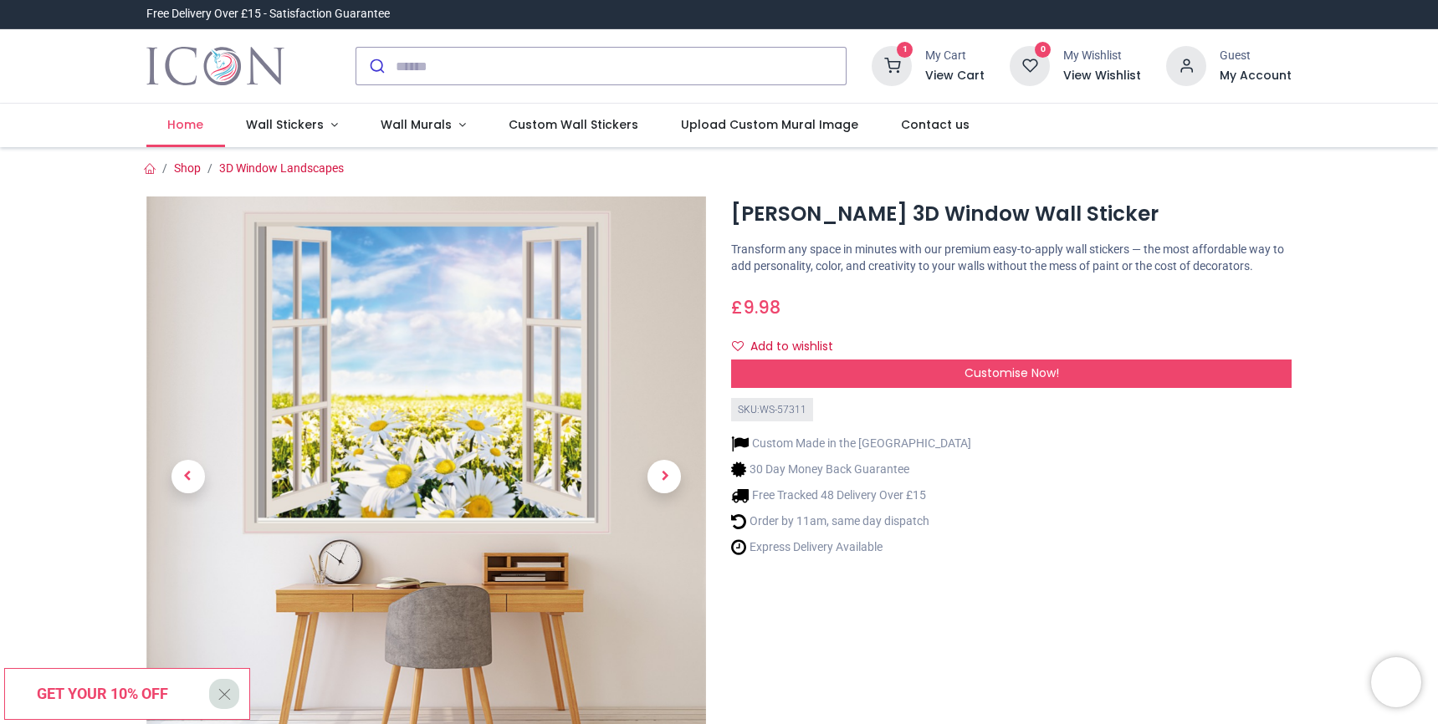
click at [180, 124] on span "Home" at bounding box center [185, 124] width 36 height 17
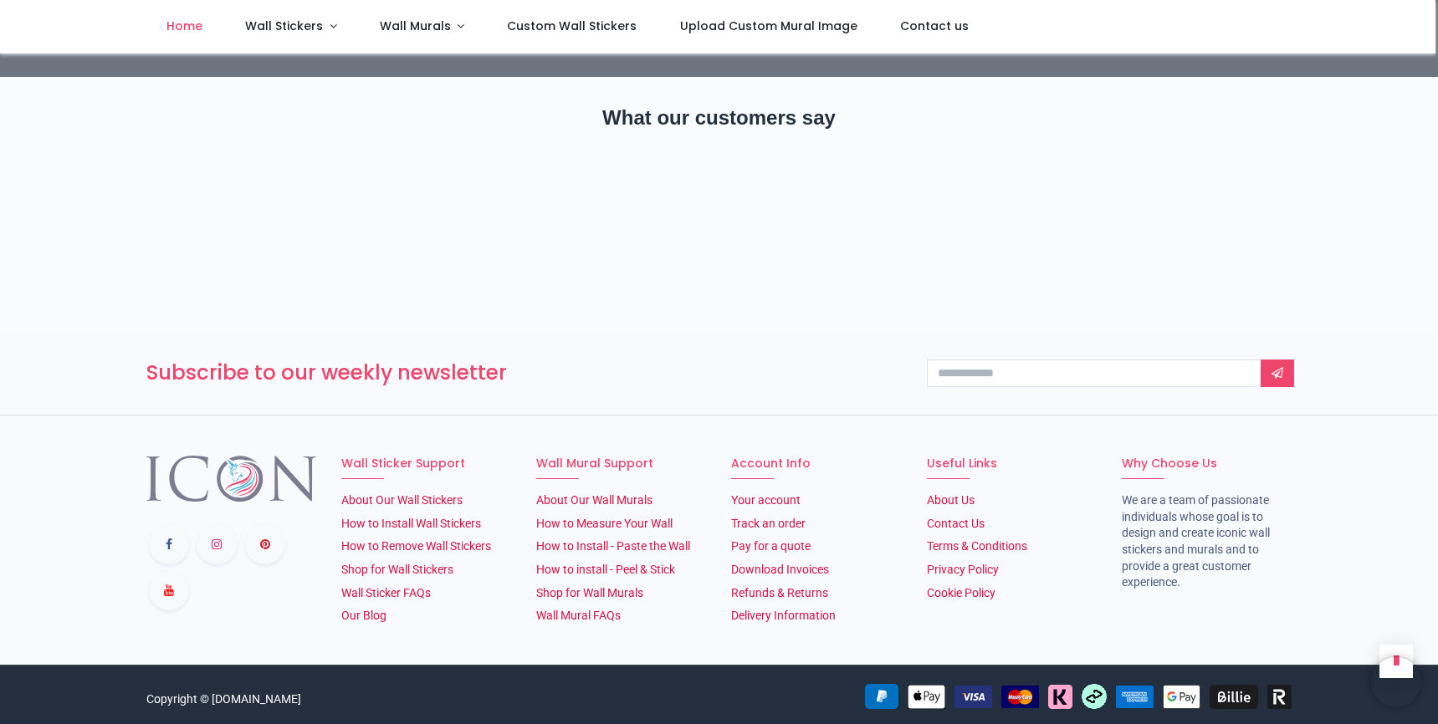
scroll to position [2683, 0]
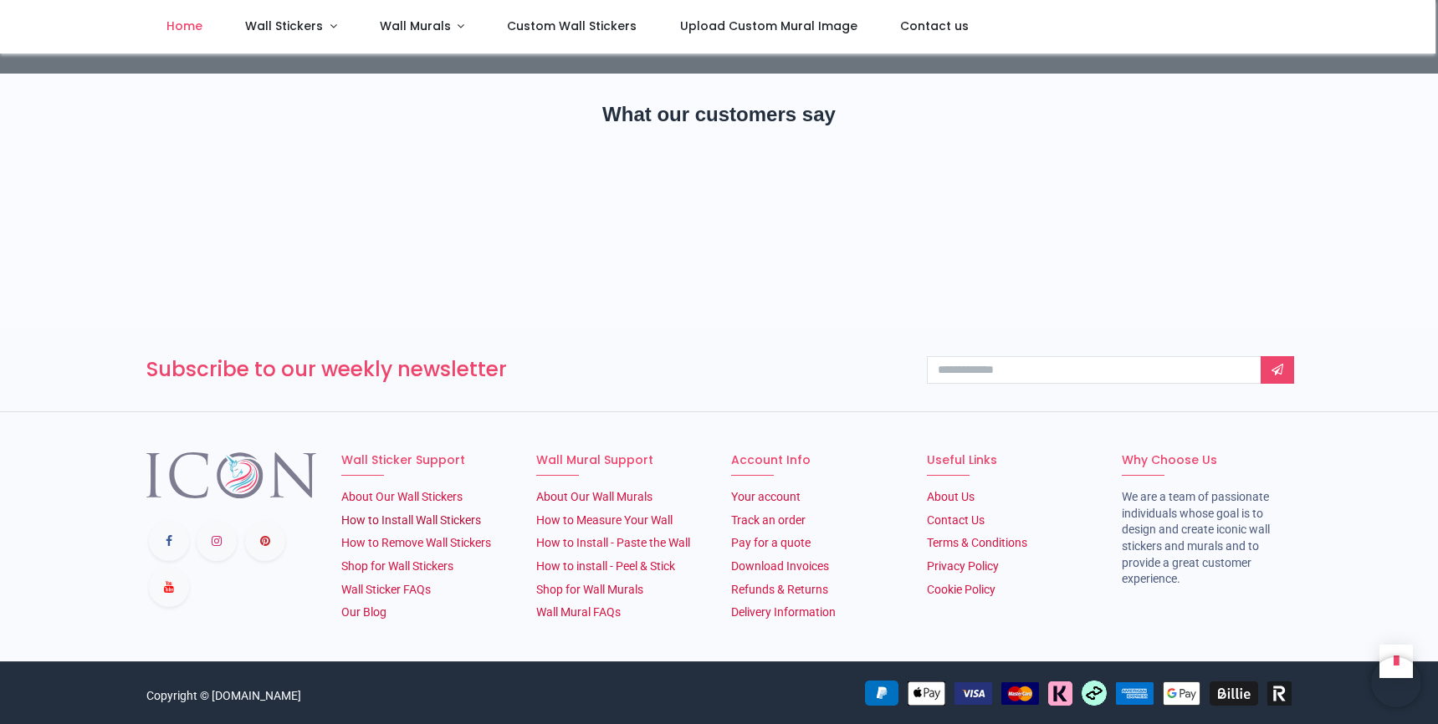
click at [443, 523] on link "How to Install Wall Stickers" at bounding box center [411, 520] width 140 height 13
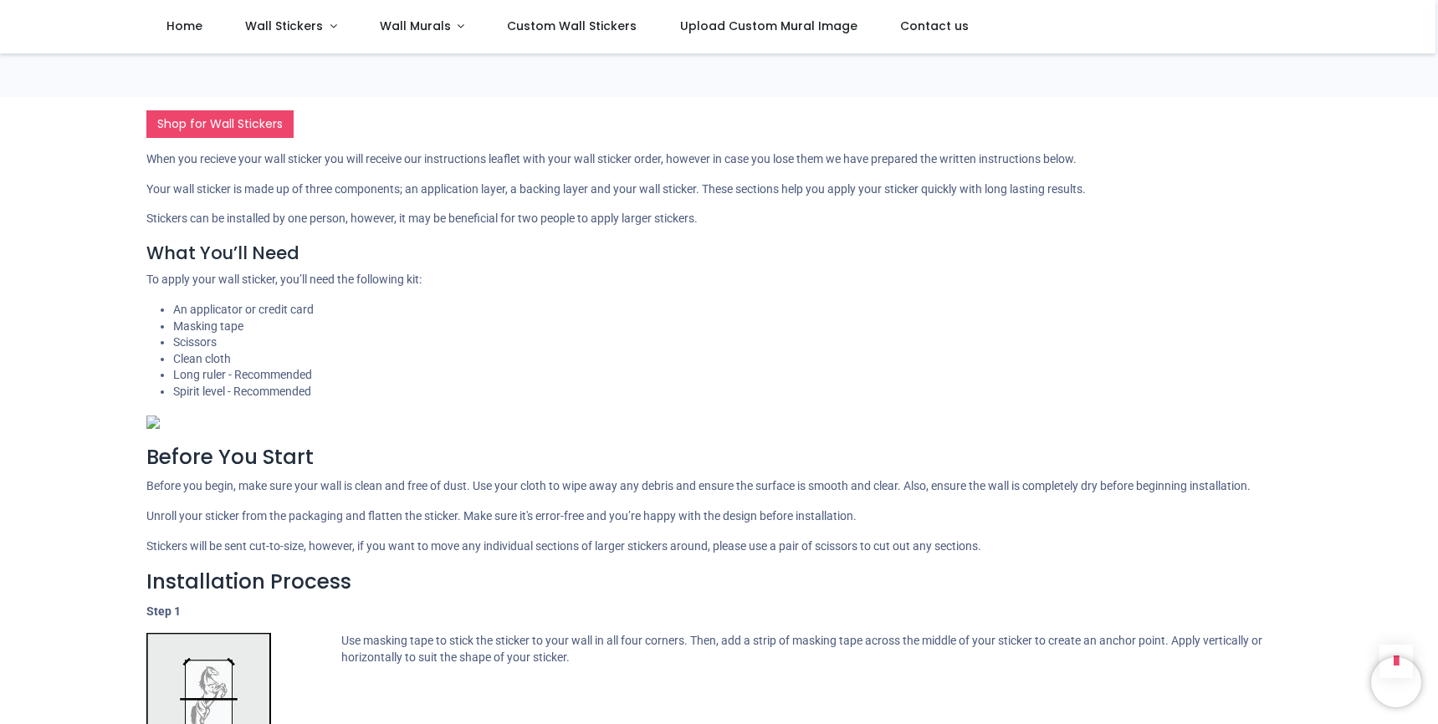
scroll to position [991, 0]
